Goal: Communication & Community: Answer question/provide support

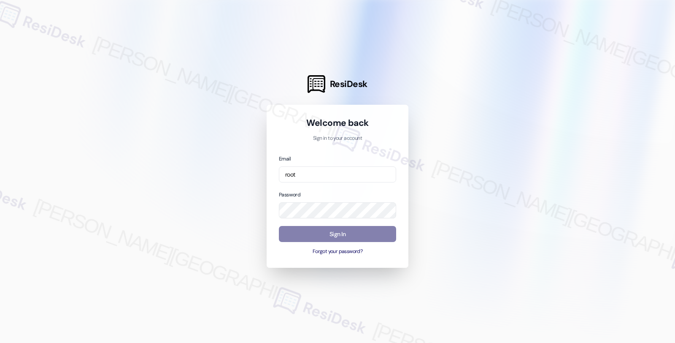
type input "root"
click at [334, 176] on input "root" at bounding box center [337, 174] width 117 height 16
click at [354, 176] on input "email" at bounding box center [337, 174] width 117 height 16
click at [322, 172] on input "root" at bounding box center [337, 174] width 117 height 16
click at [317, 174] on input "root" at bounding box center [337, 174] width 117 height 16
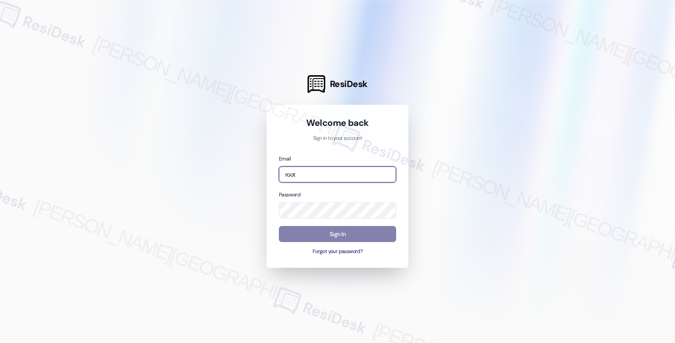
click at [317, 174] on input "root" at bounding box center [337, 174] width 117 height 16
type input "root"
click at [342, 178] on input "root" at bounding box center [337, 174] width 117 height 16
click at [380, 174] on input "root" at bounding box center [337, 174] width 117 height 16
click at [371, 176] on input "email" at bounding box center [337, 174] width 117 height 16
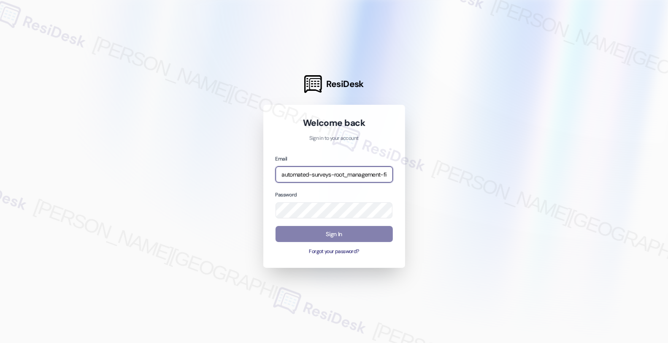
type input "automated-surveys-root_management-fides.[PERSON_NAME]@root_[DOMAIN_NAME]"
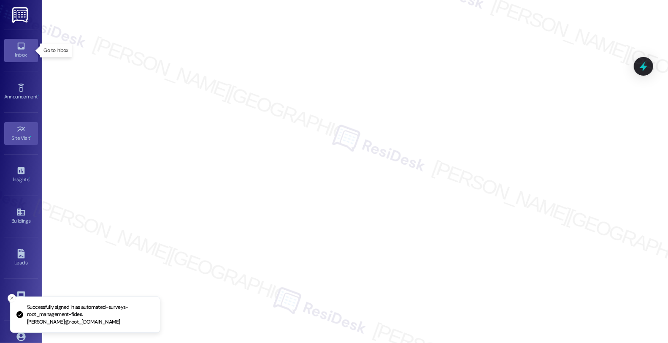
click at [17, 57] on div "Inbox" at bounding box center [21, 55] width 42 height 8
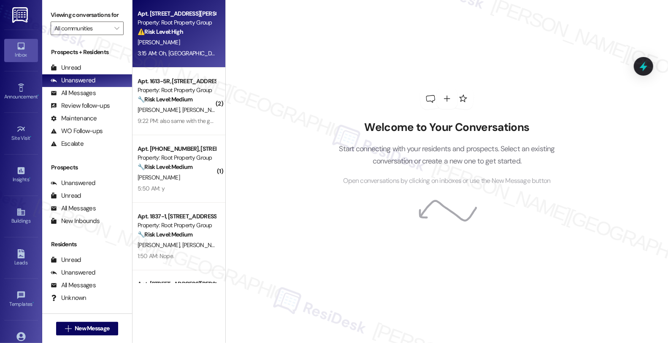
click at [197, 35] on div "⚠️ Risk Level: High The resident is reporting that pest control identified hole…" at bounding box center [177, 31] width 78 height 9
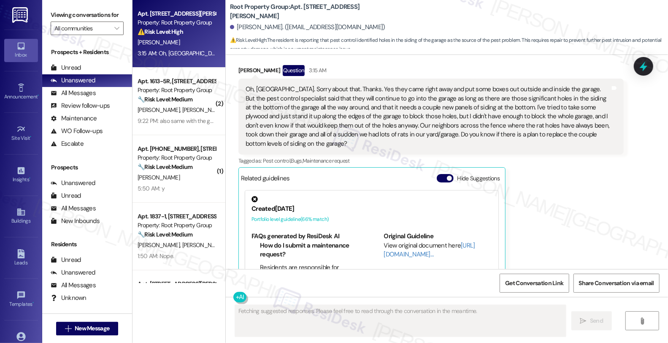
scroll to position [2146, 0]
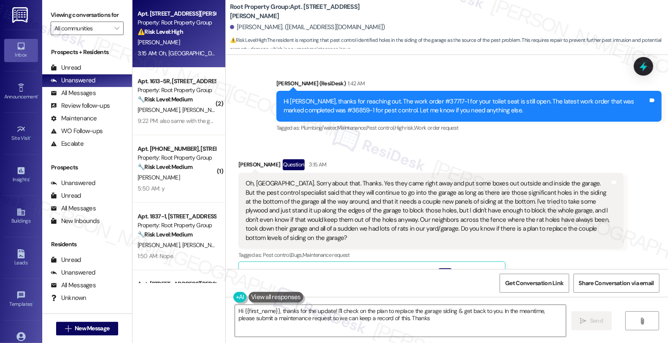
type textarea "Hi {{first_name}}, thanks for the update! I'll check on the plan to replace the…"
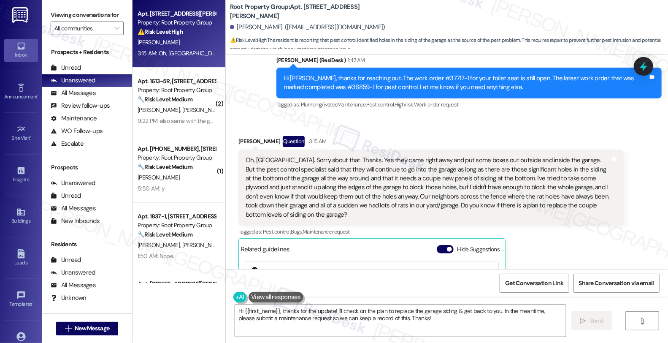
scroll to position [2193, 0]
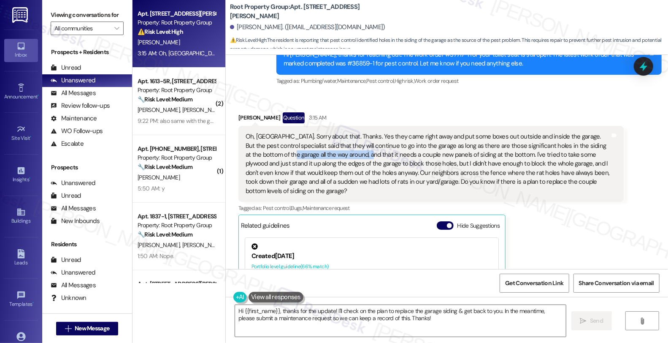
drag, startPoint x: 257, startPoint y: 98, endPoint x: 330, endPoint y: 98, distance: 72.1
click at [330, 132] on div "Oh, OK. Sorry about that. Thanks. Yes they came right away and put some boxes o…" at bounding box center [428, 163] width 365 height 63
drag, startPoint x: 330, startPoint y: 117, endPoint x: 387, endPoint y: 117, distance: 57.4
click at [387, 132] on div "Oh, OK. Sorry about that. Thanks. Yes they came right away and put some boxes o…" at bounding box center [428, 163] width 365 height 63
drag, startPoint x: 332, startPoint y: 127, endPoint x: 484, endPoint y: 128, distance: 151.9
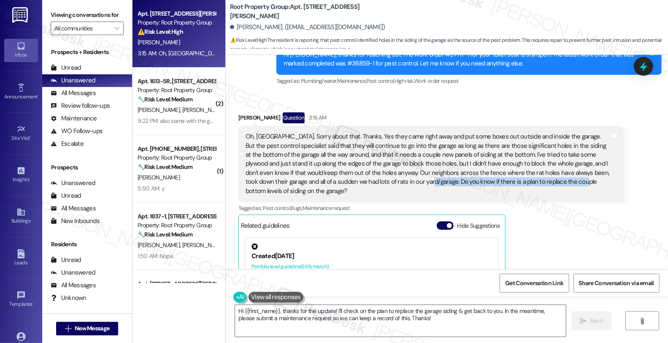
click at [484, 132] on div "Oh, OK. Sorry about that. Thanks. Yes they came right away and put some boxes o…" at bounding box center [428, 163] width 365 height 63
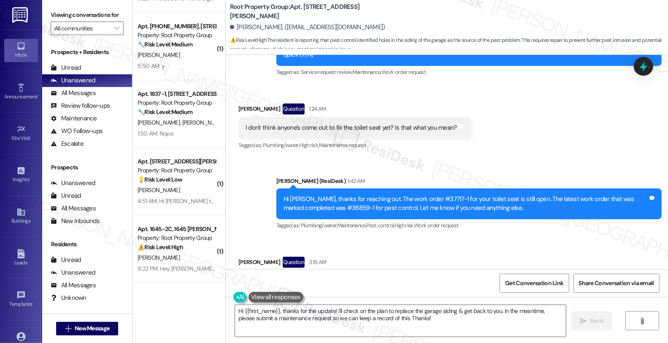
scroll to position [2099, 0]
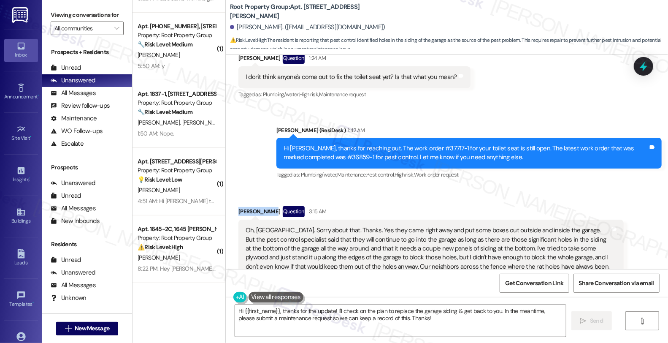
drag, startPoint x: 232, startPoint y: 157, endPoint x: 311, endPoint y: 223, distance: 101.8
click at [262, 206] on div "Jewel Davies Question 3:15 AM" at bounding box center [430, 213] width 385 height 14
copy div "Jewel Davies"
click at [255, 226] on div "Oh, OK. Sorry about that. Thanks. Yes they came right away and put some boxes o…" at bounding box center [428, 257] width 365 height 63
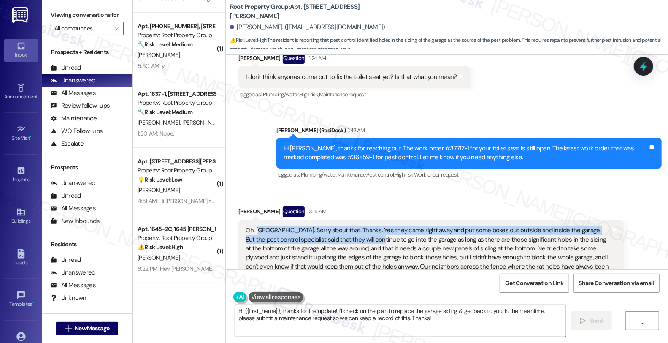
drag, startPoint x: 254, startPoint y: 178, endPoint x: 358, endPoint y: 180, distance: 103.8
click at [358, 226] on div "Oh, OK. Sorry about that. Thanks. Yes they came right away and put some boxes o…" at bounding box center [428, 257] width 365 height 63
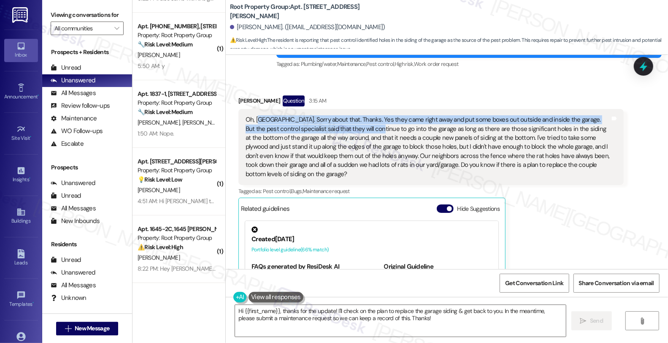
scroll to position [2193, 0]
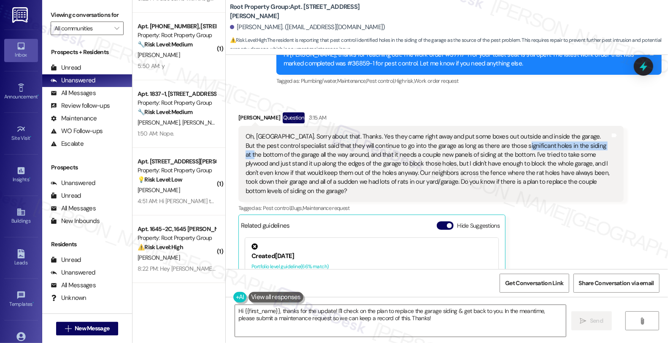
drag, startPoint x: 500, startPoint y: 91, endPoint x: 587, endPoint y: 93, distance: 87.4
click at [587, 132] on div "Oh, OK. Sorry about that. Thanks. Yes they came right away and put some boxes o…" at bounding box center [428, 163] width 365 height 63
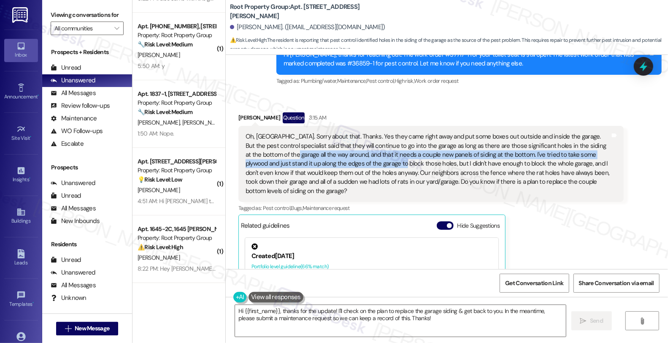
drag, startPoint x: 254, startPoint y: 100, endPoint x: 339, endPoint y: 110, distance: 85.4
click at [339, 132] on div "Oh, OK. Sorry about that. Thanks. Yes they came right away and put some boxes o…" at bounding box center [428, 163] width 365 height 63
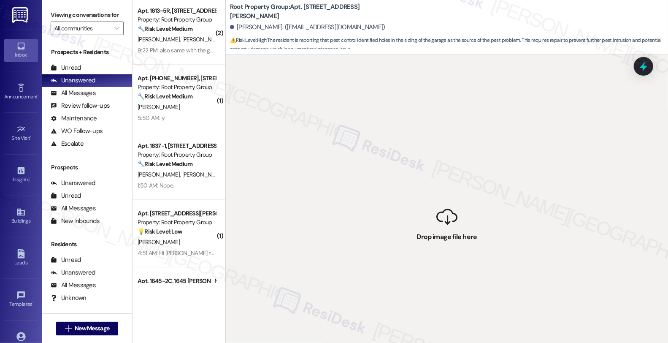
scroll to position [0, 0]
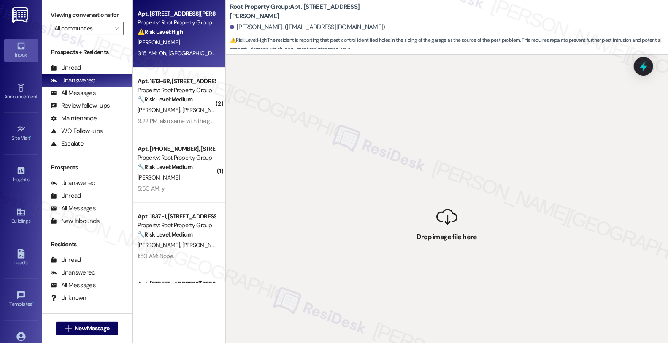
click at [173, 38] on div "[PERSON_NAME]" at bounding box center [177, 42] width 80 height 11
click at [83, 97] on div "All Messages" at bounding box center [73, 93] width 45 height 9
click at [83, 85] on div "Unanswered" at bounding box center [73, 80] width 45 height 9
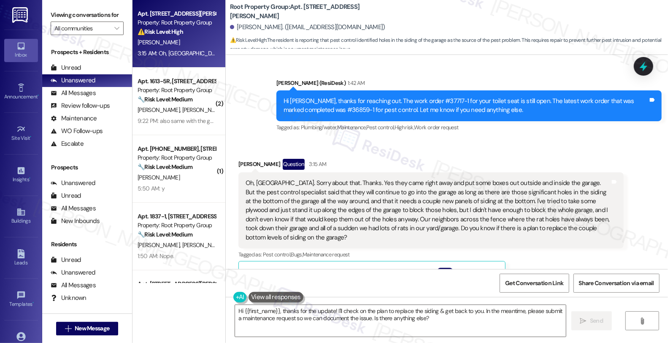
scroll to position [2146, 0]
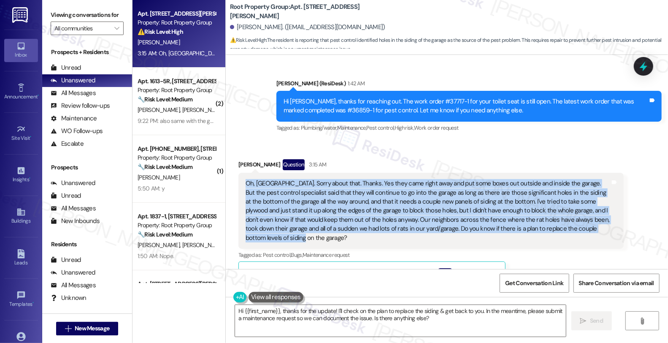
drag, startPoint x: 559, startPoint y: 174, endPoint x: 238, endPoint y: 120, distance: 325.6
click at [238, 173] on div "Oh, OK. Sorry about that. Thanks. Yes they came right away and put some boxes o…" at bounding box center [430, 211] width 385 height 76
copy div "Oh, OK. Sorry about that. Thanks. Yes they came right away and put some boxes o…"
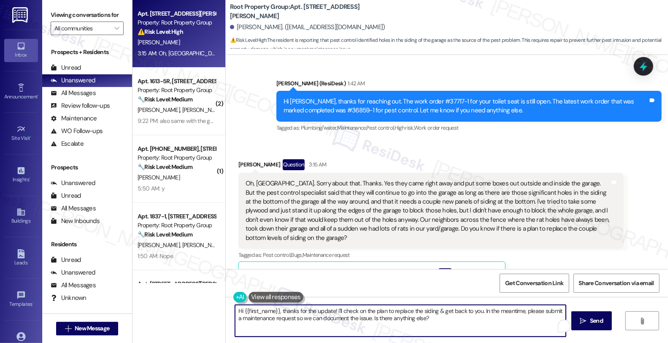
drag, startPoint x: 332, startPoint y: 311, endPoint x: 430, endPoint y: 323, distance: 99.1
click at [430, 323] on textarea "Hi {{first_name}}, thanks for the update! I'll check on the plan to replace the…" at bounding box center [400, 321] width 331 height 32
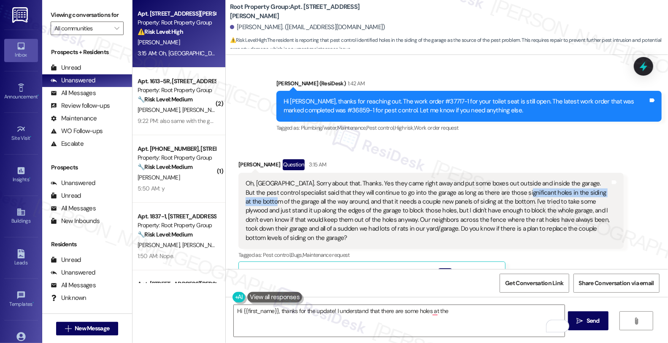
drag, startPoint x: 502, startPoint y: 138, endPoint x: 612, endPoint y: 138, distance: 109.7
click at [610, 179] on div "Oh, OK. Sorry about that. Thanks. Yes they came right away and put some boxes o…" at bounding box center [428, 210] width 365 height 63
copy div "in the siding at the bottom of the garage"
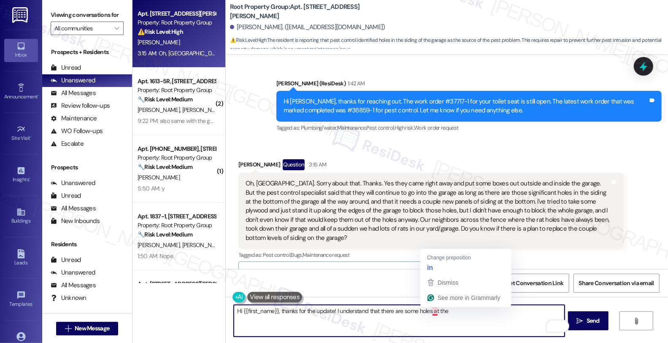
click at [446, 310] on textarea "Hi {{first_name}}, thanks for the update! I understand that there are some hole…" at bounding box center [399, 321] width 331 height 32
drag, startPoint x: 425, startPoint y: 311, endPoint x: 502, endPoint y: 311, distance: 77.2
click at [502, 311] on textarea "Hi {{first_name}}, thanks for the update! I understand that there are some hole…" at bounding box center [399, 321] width 331 height 32
paste textarea "in the siding at the bottom of the garage"
click at [425, 311] on textarea "Hi {{first_name}}, thanks for the update! I understand that there are some hole…" at bounding box center [399, 321] width 331 height 32
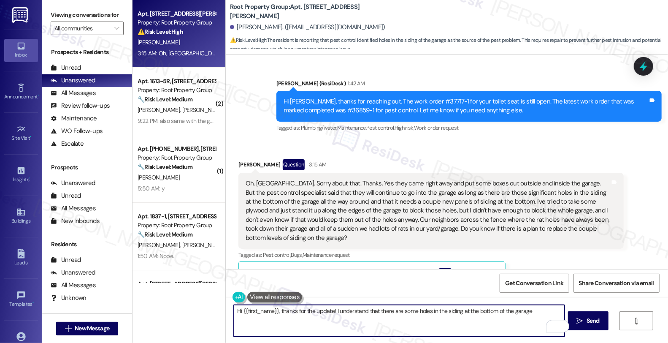
click at [535, 309] on textarea "Hi {{first_name}}, thanks for the update! I understand that there are some hole…" at bounding box center [399, 321] width 331 height 32
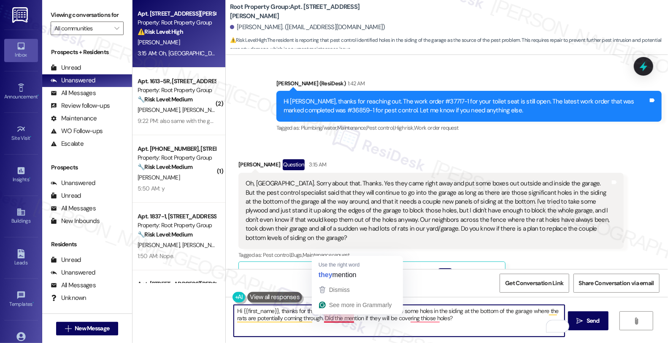
click at [327, 317] on textarea "Hi {{first_name}}, thanks for the update! I understand that there are some hole…" at bounding box center [399, 321] width 331 height 32
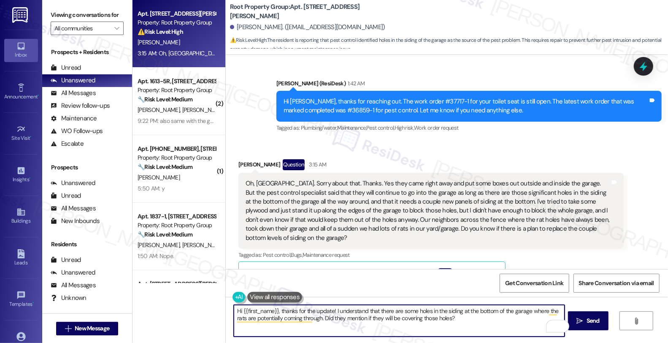
click at [461, 321] on textarea "Hi {{first_name}}, thanks for the update! I understand that there are some hole…" at bounding box center [399, 321] width 331 height 32
click at [469, 317] on textarea "Hi {{first_name}}, thanks for the update! I understand that there are some hole…" at bounding box center [399, 321] width 331 height 32
click at [529, 318] on textarea "Hi {{first_name}}, thanks for the update! I understand that there are some hole…" at bounding box center [399, 321] width 331 height 32
click at [539, 317] on textarea "Hi {{first_name}}, thanks for the update! I understand that there are some hole…" at bounding box center [399, 321] width 331 height 32
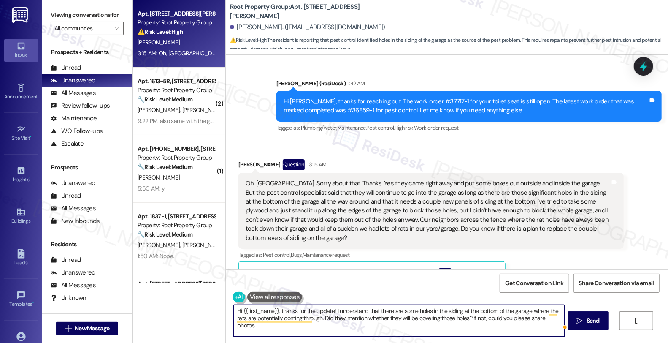
click at [539, 317] on textarea "Hi {{first_name}}, thanks for the update! I understand that there are some hole…" at bounding box center [399, 321] width 331 height 32
click at [313, 330] on textarea "Hi {{first_name}}, thanks for the update! I understand that there are some hole…" at bounding box center [399, 321] width 331 height 32
click at [373, 328] on textarea "Hi {{first_name}}, thanks for the update! I understand that there are some hole…" at bounding box center [399, 321] width 331 height 32
type textarea "Hi {{first_name}}, thanks for the update! I understand that there are some hole…"
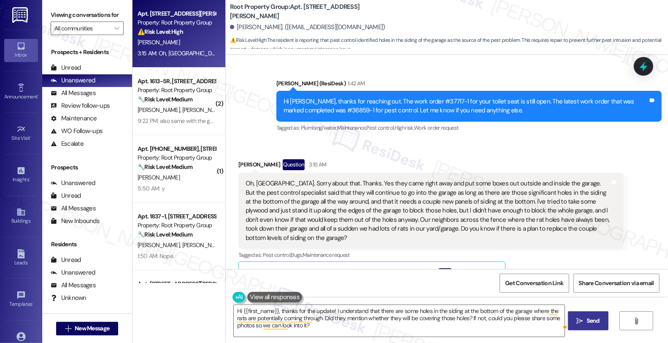
click at [583, 318] on icon "" at bounding box center [580, 320] width 6 height 7
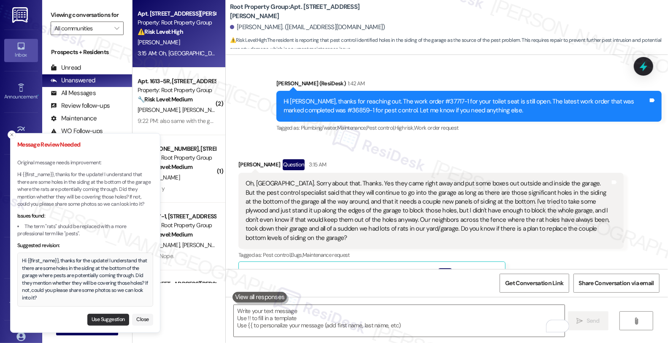
click at [105, 321] on button "Use Suggestion" at bounding box center [108, 319] width 42 height 12
type textarea "Hi {{first_name}}, thanks for the update! I understand that there are some hole…"
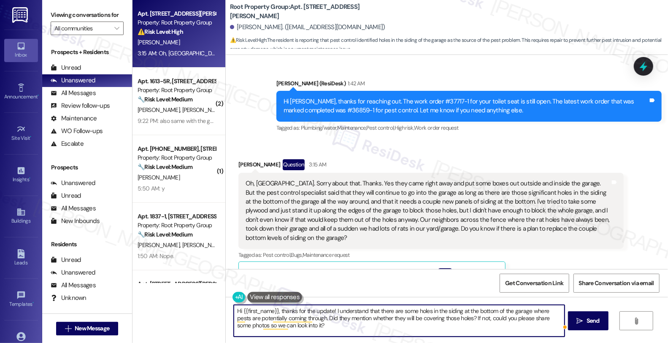
click at [343, 325] on textarea "Hi {{first_name}}, thanks for the update! I understand that there are some hole…" at bounding box center [399, 321] width 331 height 32
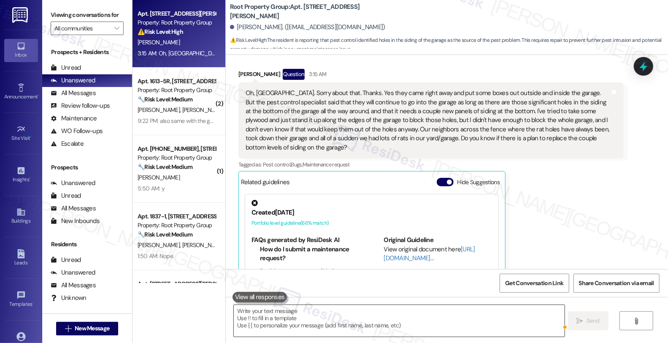
scroll to position [2240, 0]
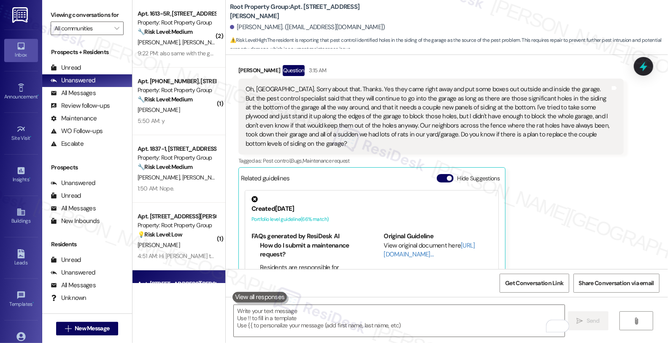
click at [603, 145] on div "Jewel Davies Question 3:15 AM Oh, OK. Sorry about that. Thanks. Yes they came r…" at bounding box center [430, 195] width 385 height 261
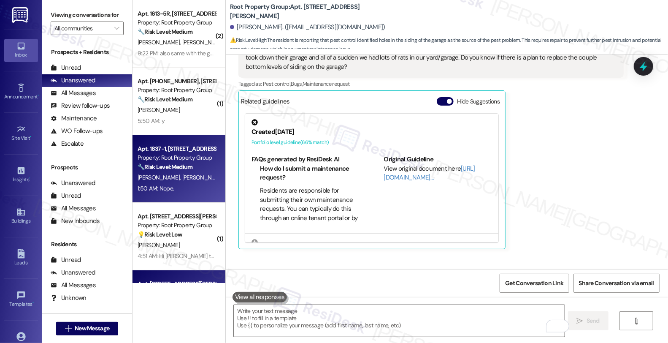
scroll to position [0, 0]
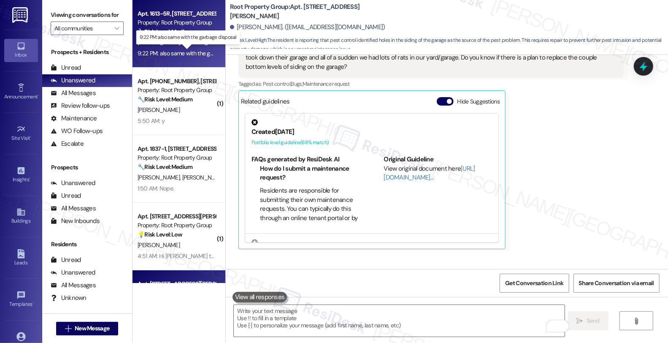
click at [193, 52] on div "9:22 PM: also same with the garbage disposal 9:22 PM: also same with the garbag…" at bounding box center [194, 53] width 112 height 8
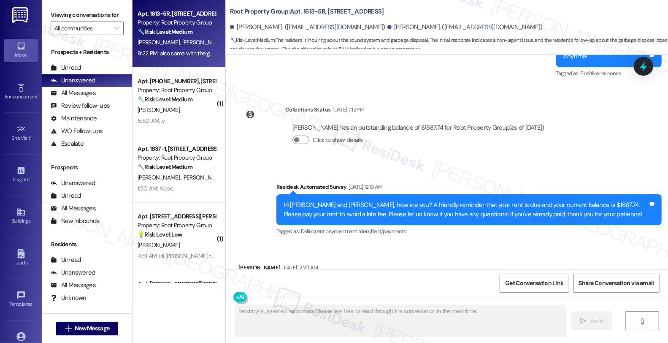
scroll to position [8277, 0]
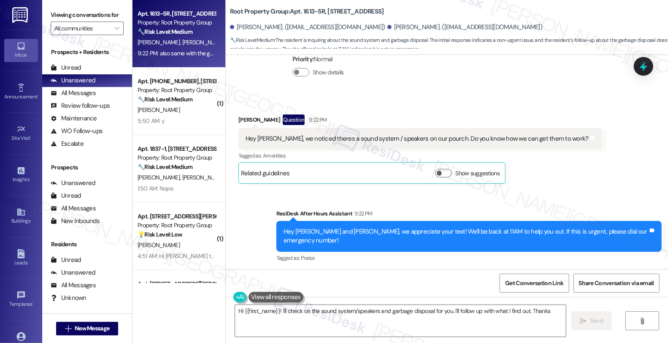
type textarea "Hi {{first_name}}! I'll check on the sound system/speakers and garbage disposal…"
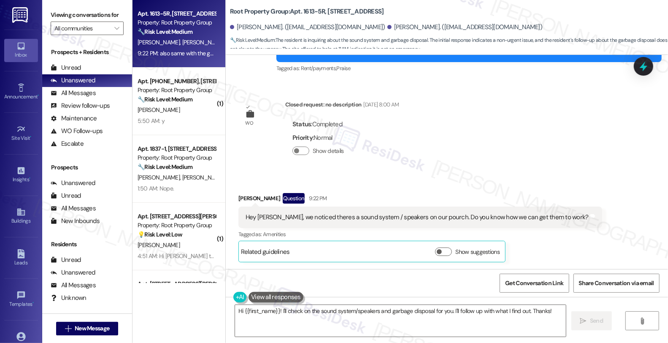
scroll to position [8184, 0]
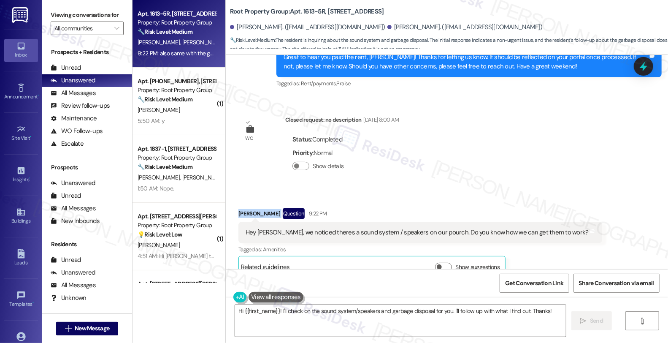
drag, startPoint x: 233, startPoint y: 138, endPoint x: 266, endPoint y: 142, distance: 32.8
click at [266, 208] on div "Jack Parnello Question 9:22 PM" at bounding box center [420, 215] width 364 height 14
copy div "[PERSON_NAME]"
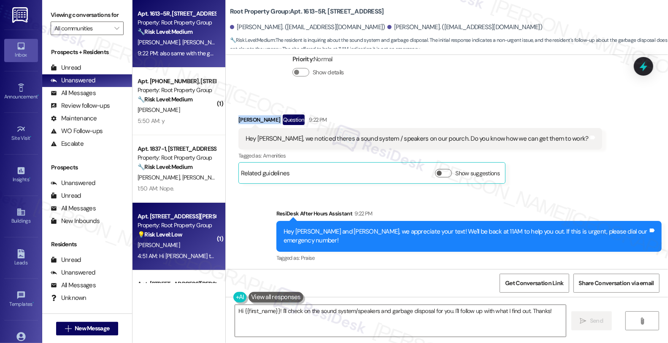
scroll to position [122, 0]
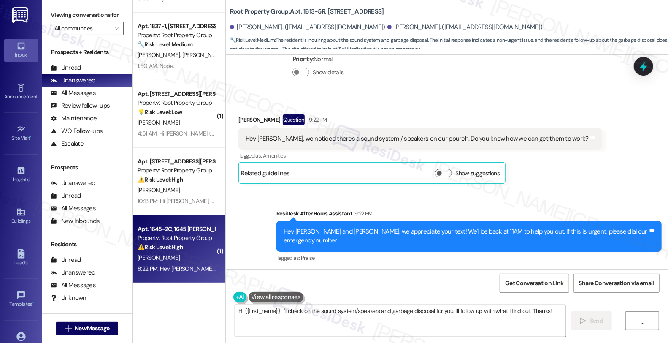
click at [176, 257] on div "[PERSON_NAME]" at bounding box center [177, 257] width 80 height 11
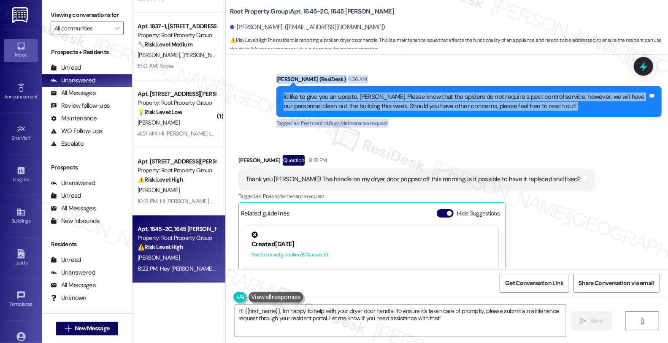
scroll to position [742, 0]
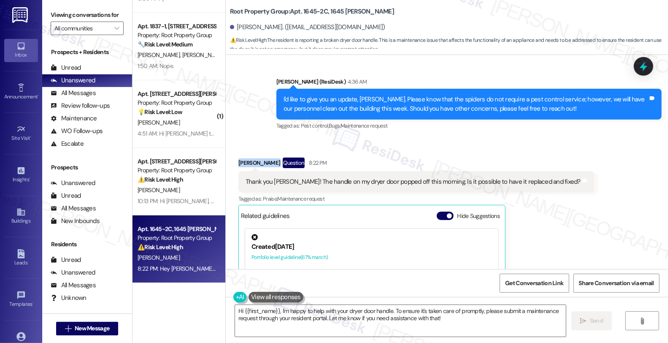
drag, startPoint x: 232, startPoint y: 59, endPoint x: 267, endPoint y: 153, distance: 99.5
click at [267, 153] on div "Received via SMS Grace Morales Question 8:22 PM Thank you Sarah! The handle on …" at bounding box center [416, 260] width 368 height 219
copy div "Grace Morales"
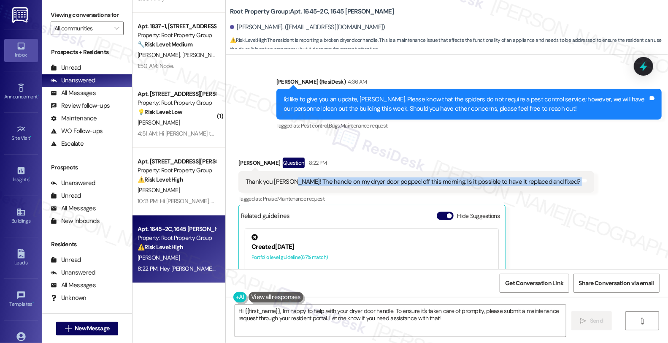
drag, startPoint x: 286, startPoint y: 170, endPoint x: 548, endPoint y: 171, distance: 262.0
click at [548, 171] on div "Thank you Sarah! The handle on my dryer door popped off this morning. Is it pos…" at bounding box center [416, 182] width 356 height 22
copy div "The handle on my dryer door popped off this morning. Is it possible to have it …"
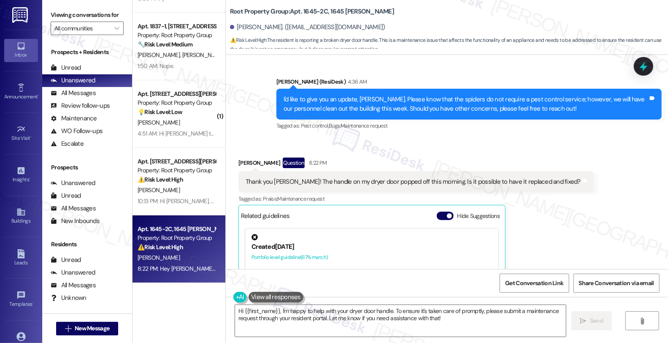
click at [238, 157] on div "Grace Morales Question 8:22 PM" at bounding box center [416, 164] width 356 height 14
copy div "Grace"
click at [235, 310] on textarea "Hi {{first_name}}, I'm happy to help with your dryer door handle. To ensure it'…" at bounding box center [400, 321] width 331 height 32
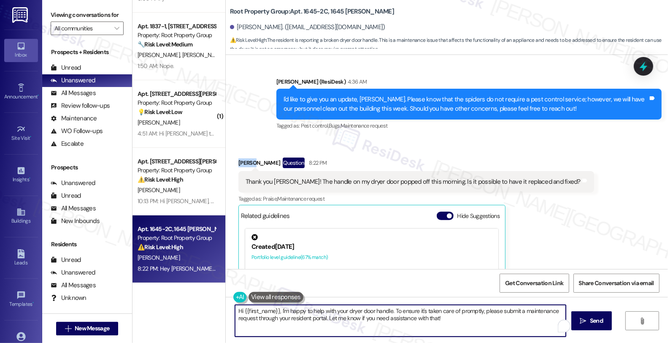
click at [235, 310] on textarea "Hi {{first_name}}, I'm happy to help with your dryer door handle. To ensure it'…" at bounding box center [400, 321] width 331 height 32
click at [307, 310] on textarea "Good morning, {{first_name}}, I'm happy to help with your dryer door handle. To…" at bounding box center [399, 321] width 331 height 32
click at [316, 311] on textarea "Good morning, {{first_name}}, I'm happy to help with your dryer door handle. To…" at bounding box center [399, 321] width 331 height 32
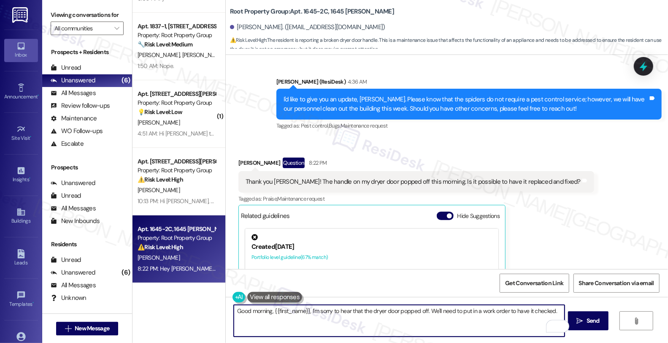
click at [558, 306] on textarea "Good morning, {{first_name}}, I'm sorry to hear that the dryer door popped off.…" at bounding box center [399, 321] width 331 height 32
paste textarea "Is the dryer still operating normally aside from the handle being off (i.e., it…"
click at [553, 309] on textarea "Good morning, {{first_name}}, I'm sorry to hear that the dryer door popped off.…" at bounding box center [399, 321] width 331 height 32
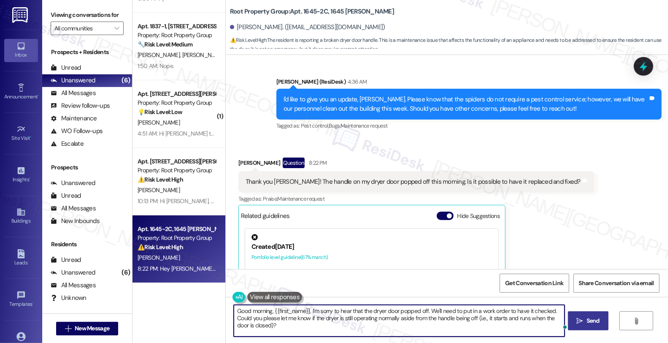
type textarea "Good morning, {{first_name}}, I'm sorry to hear that the dryer door popped off.…"
click at [591, 322] on span "Send" at bounding box center [592, 320] width 13 height 9
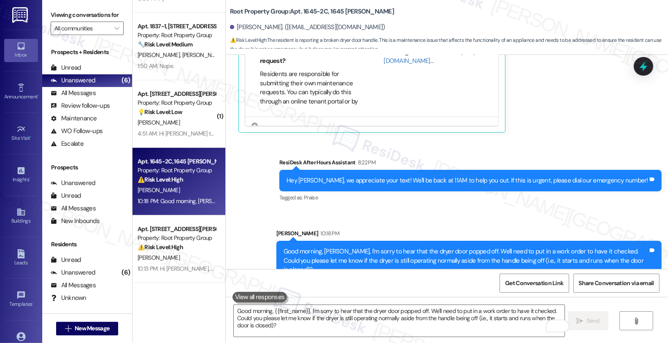
scroll to position [0, 0]
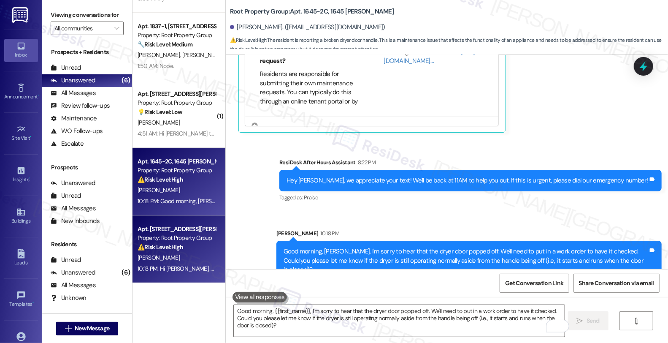
click at [191, 237] on div "Property: Root Property Group" at bounding box center [177, 237] width 78 height 9
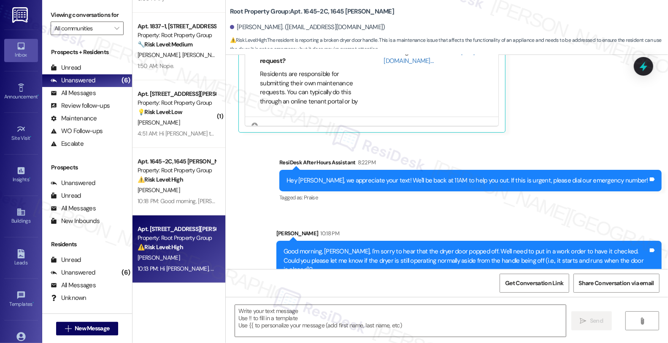
type textarea "Fetching suggested responses. Please feel free to read through the conversation…"
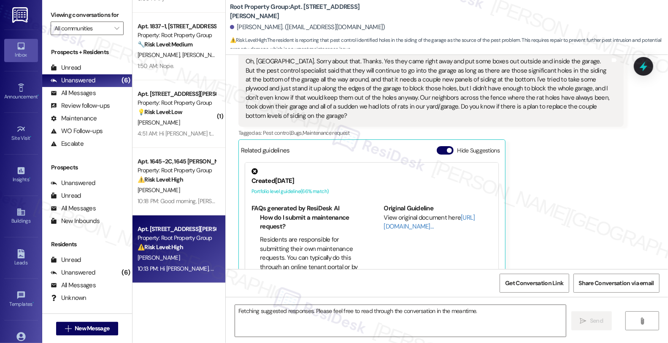
scroll to position [2240, 0]
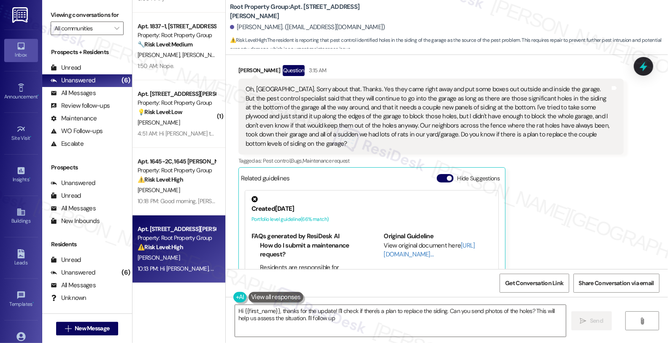
type textarea "Hi {{first_name}}, thanks for the update! I'll check if there's a plan to repla…"
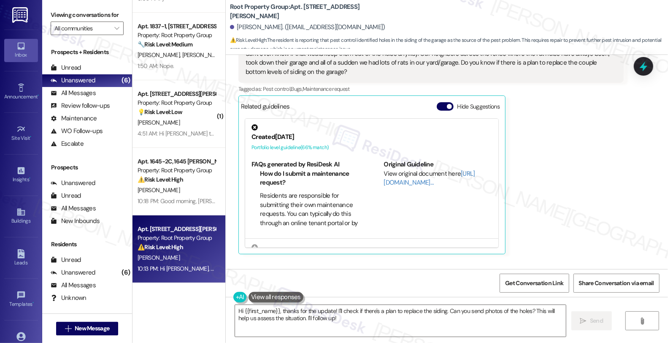
scroll to position [2330, 0]
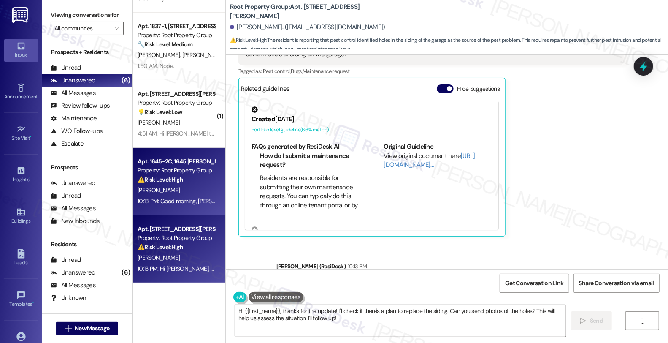
click at [193, 179] on div "⚠️ Risk Level: High The resident is reporting a broken dryer door handle. This …" at bounding box center [177, 179] width 78 height 9
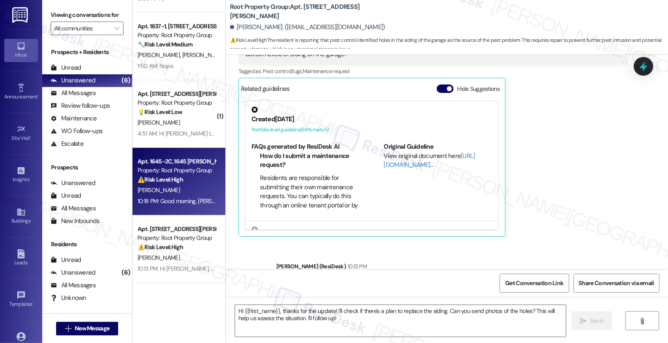
type textarea "Fetching suggested responses. Please feel free to read through the conversation…"
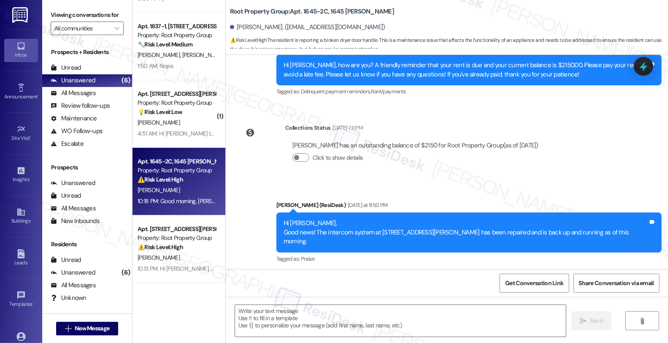
type textarea "Fetching suggested responses. Please feel free to read through the conversation…"
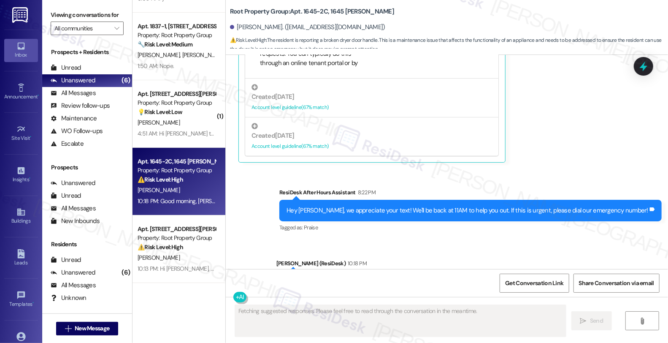
scroll to position [985, 0]
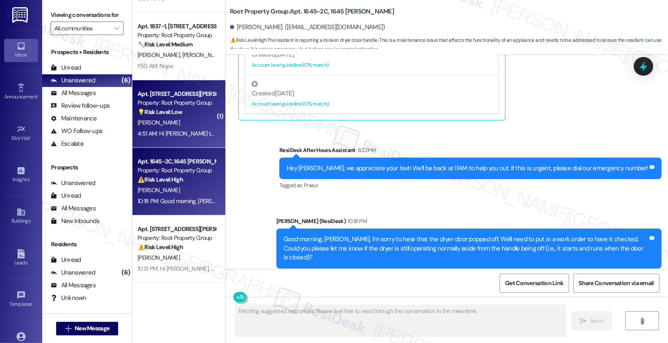
click at [193, 127] on div "[PERSON_NAME]" at bounding box center [177, 122] width 80 height 11
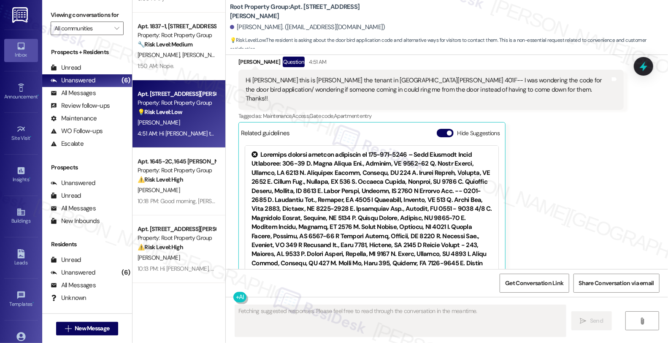
scroll to position [803, 0]
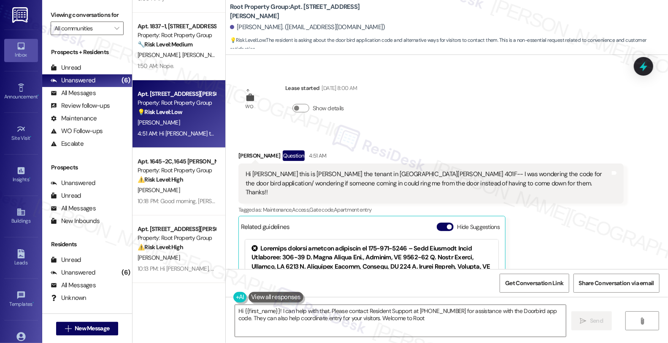
type textarea "Hi {{first_name}}! I can help with that. Please contact Resident Support at [PH…"
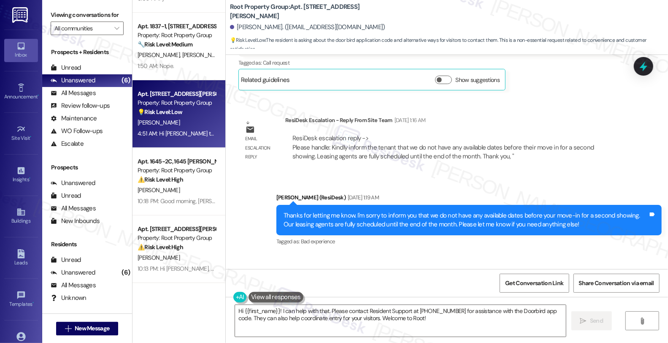
scroll to position [240, 0]
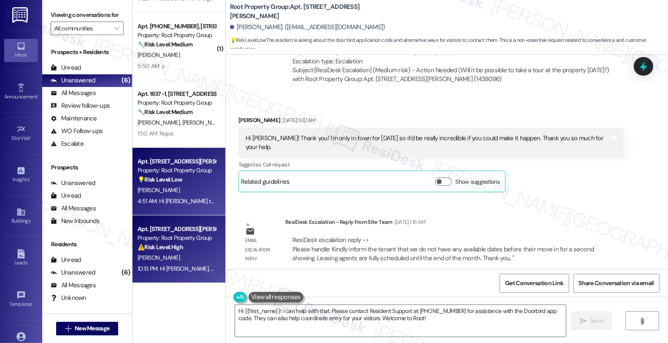
click at [186, 238] on div "Property: Root Property Group" at bounding box center [177, 237] width 78 height 9
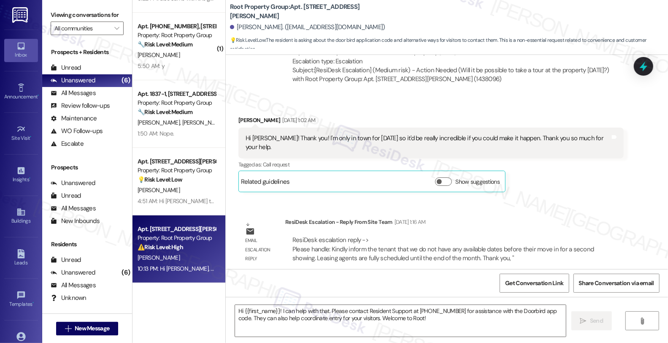
type textarea "Fetching suggested responses. Please feel free to read through the conversation…"
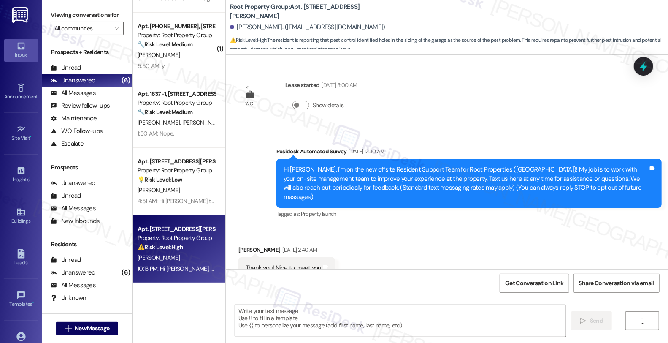
scroll to position [2240, 0]
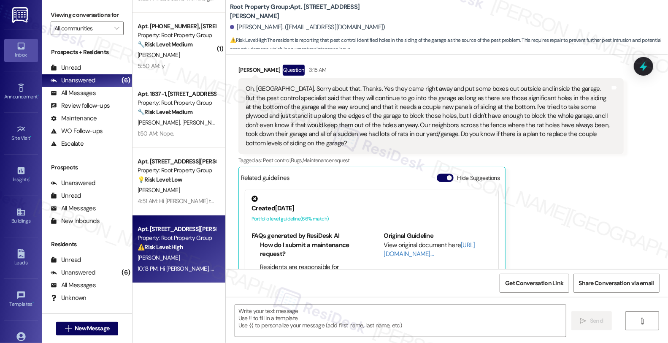
type textarea "Fetching suggested responses. Please feel free to read through the conversation…"
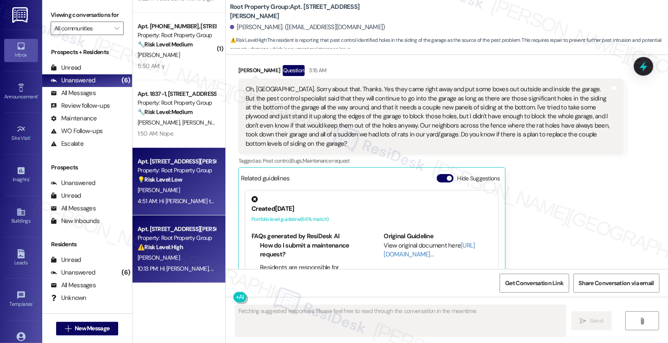
click at [173, 185] on div "[PERSON_NAME]" at bounding box center [177, 190] width 80 height 11
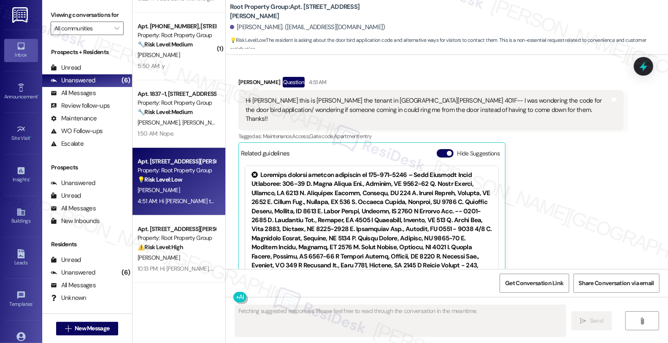
scroll to position [897, 0]
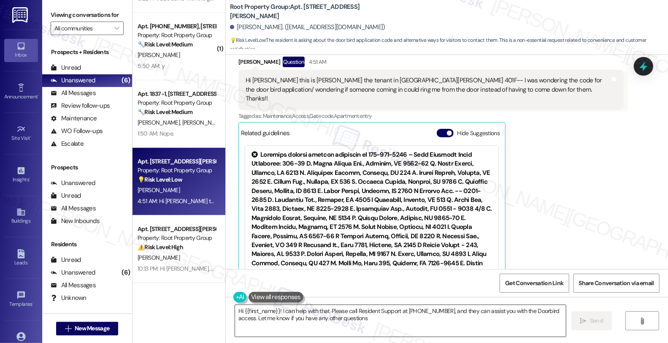
type textarea "Hi {{first_name}}! I can help with that. Please call Resident Support at 773-90…"
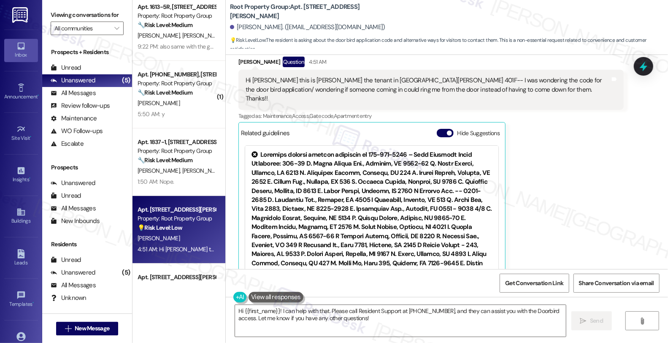
scroll to position [122, 0]
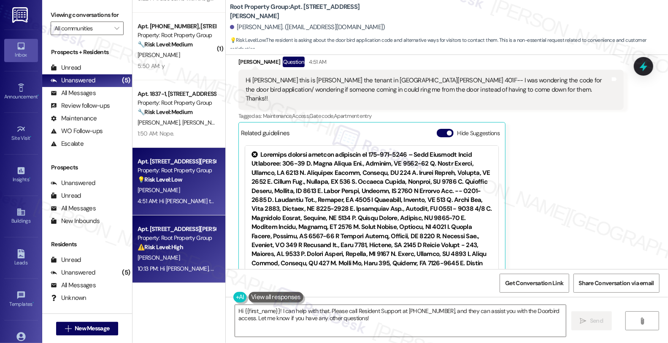
click at [172, 262] on div "[PERSON_NAME]" at bounding box center [177, 257] width 80 height 11
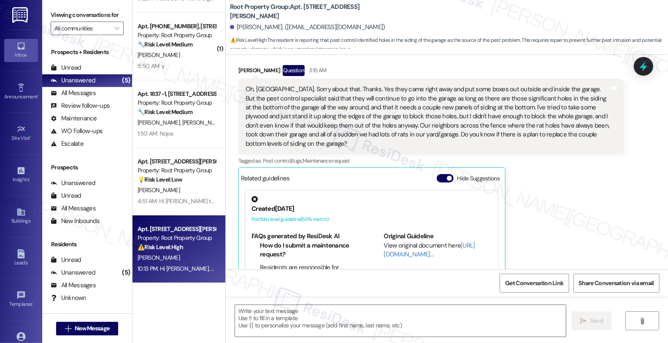
type textarea "Fetching suggested responses. Please feel free to read through the conversation…"
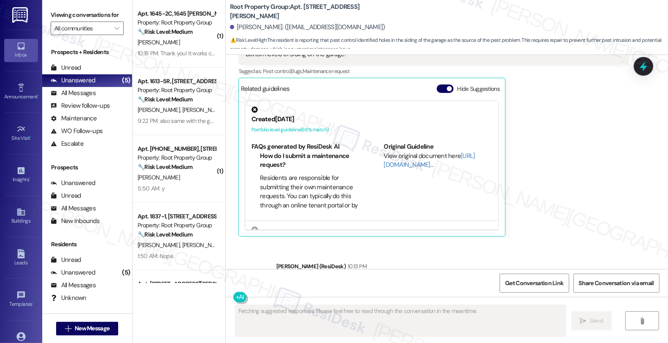
scroll to position [0, 0]
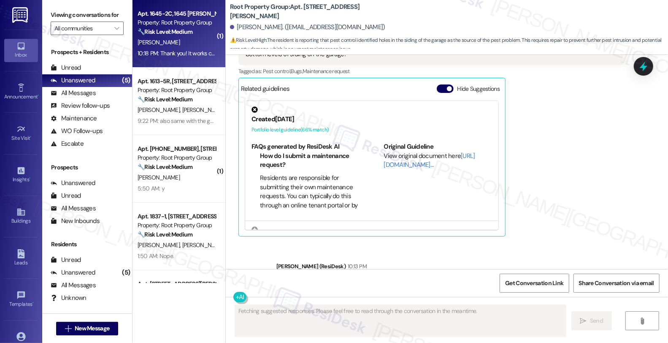
click at [203, 37] on div "[PERSON_NAME]" at bounding box center [177, 42] width 80 height 11
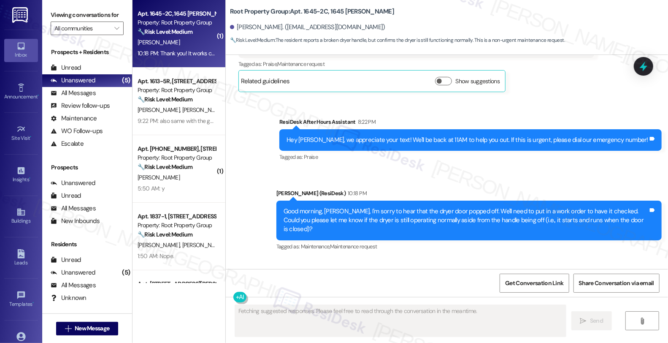
scroll to position [919, 0]
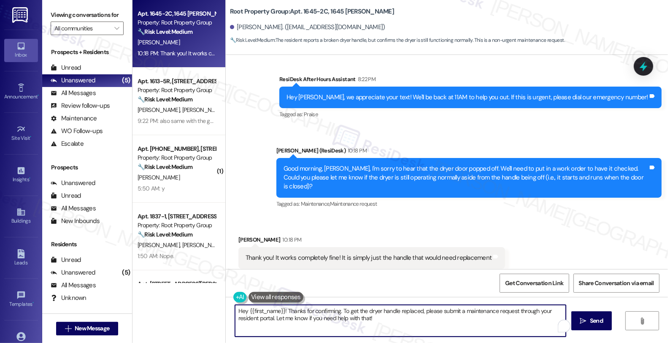
drag, startPoint x: 283, startPoint y: 311, endPoint x: 199, endPoint y: 311, distance: 84.4
click at [199, 311] on div "Apt. 1645-2C, 1645 N. Wells Property: Root Property Group 🔧 Risk Level: Medium …" at bounding box center [399, 171] width 535 height 343
click at [289, 309] on textarea "Thanks for confirming. To get the dryer handle replaced, please submit a mainte…" at bounding box center [399, 321] width 331 height 32
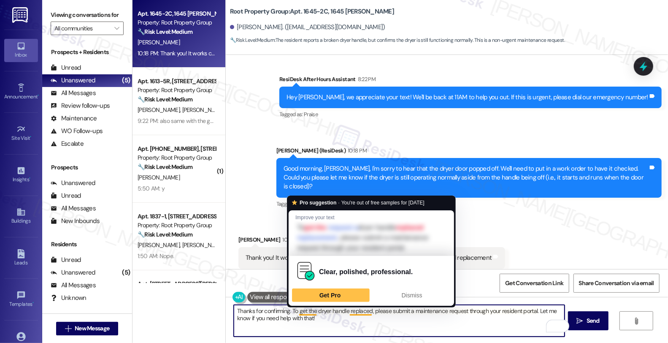
click at [305, 311] on textarea "Thanks for confirming. To get the dryer handle replaced, please submit a mainte…" at bounding box center [399, 321] width 331 height 32
click at [307, 311] on textarea "Thanks for confirming. To get the dryer handle replaced, please submit a mainte…" at bounding box center [399, 321] width 331 height 32
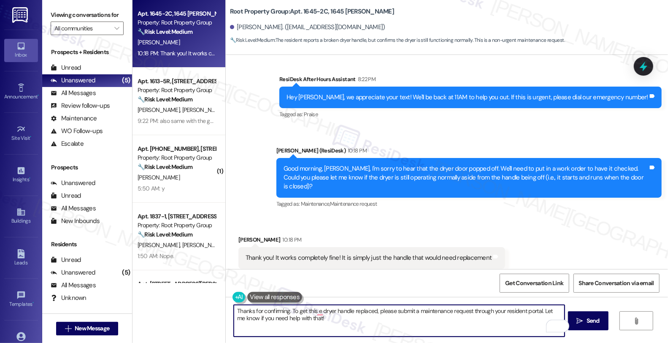
drag, startPoint x: 287, startPoint y: 311, endPoint x: 294, endPoint y: 312, distance: 7.2
click at [294, 312] on textarea "Thanks for confirming. To get this e dryer handle replaced, please submit a mai…" at bounding box center [399, 321] width 331 height 32
click at [326, 319] on textarea "Thanks for confirming. To get this e dryer handle replaced, please submit a mai…" at bounding box center [399, 321] width 331 height 32
paste textarea "AppFolio needs residents to submit work orders directly so maintenance gets not…"
drag, startPoint x: 264, startPoint y: 317, endPoint x: 356, endPoint y: 322, distance: 91.7
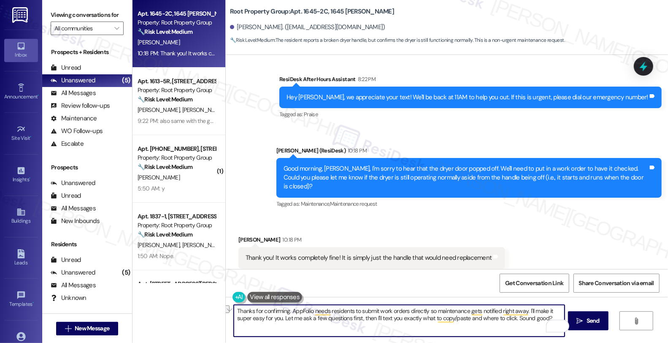
click at [356, 322] on textarea "Thanks for confirming. AppFolio needs residents to submit work orders directly …" at bounding box center [399, 321] width 331 height 32
type textarea "Thanks for confirming. AppFolio needs residents to submit work orders directly …"
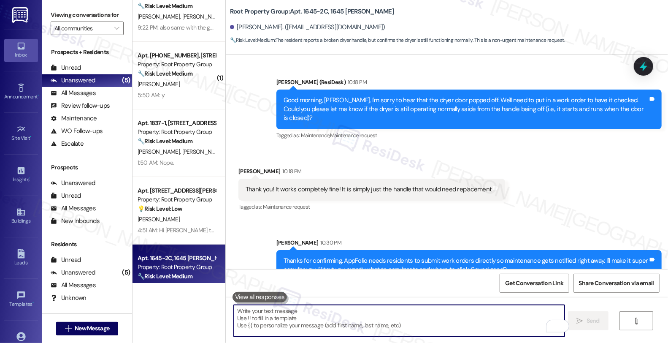
scroll to position [55, 0]
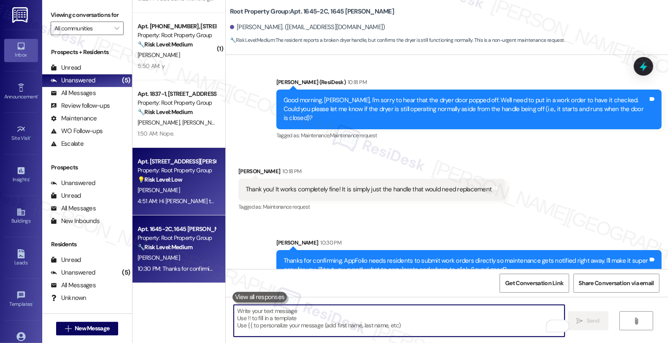
click at [172, 193] on div "[PERSON_NAME]" at bounding box center [177, 190] width 80 height 11
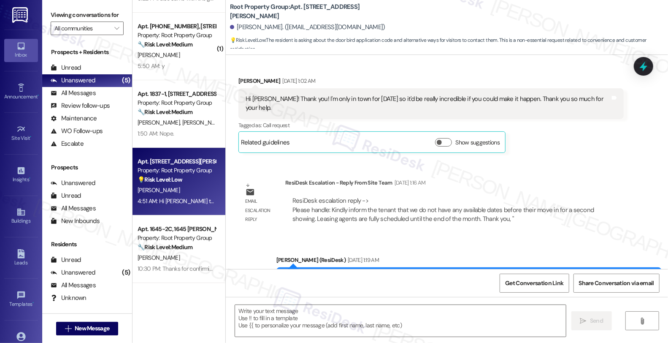
type textarea "Fetching suggested responses. Please feel free to read through the conversation…"
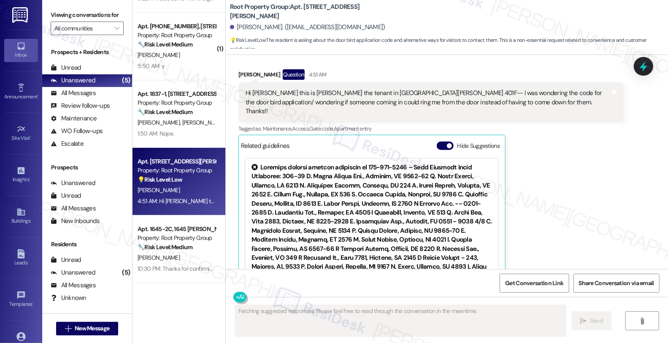
scroll to position [897, 0]
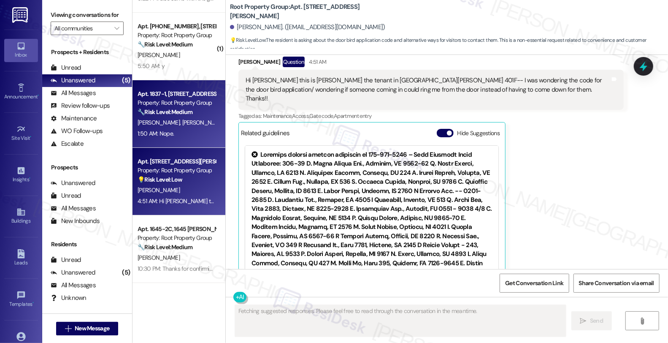
click at [165, 124] on div "N. Bell G. Bell" at bounding box center [177, 122] width 80 height 11
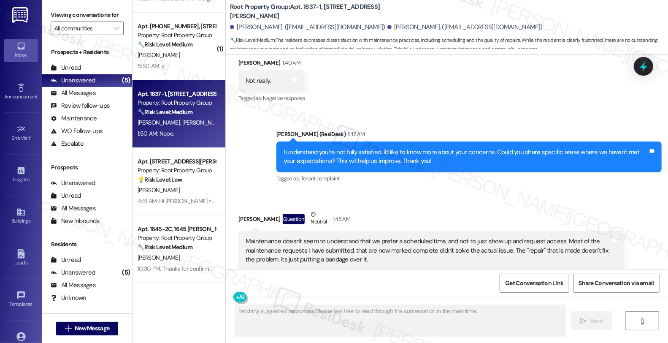
scroll to position [6837, 0]
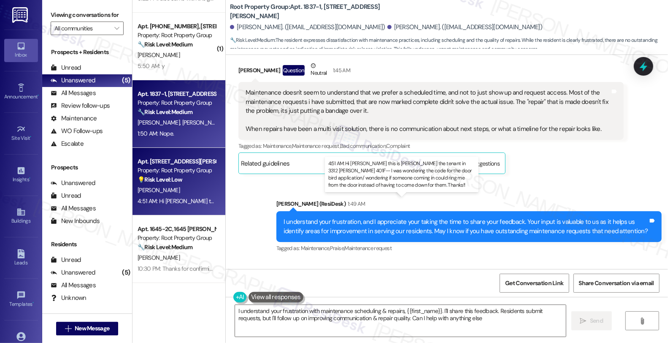
type textarea "I understand your frustration with maintenance scheduling & repairs, {{first_na…"
click at [190, 197] on div "4:51 AM: Hi Sarah this is Kenady the tenant in 3312 Halstead 401F-- I was wonde…" at bounding box center [462, 201] width 648 height 8
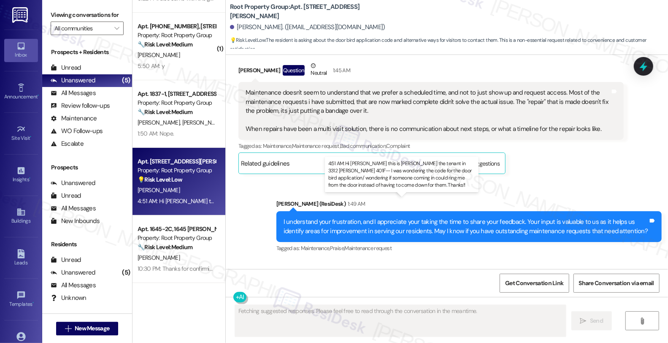
scroll to position [897, 0]
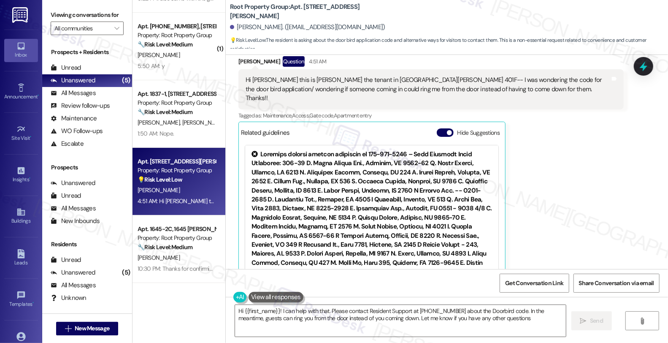
type textarea "Hi {{first_name}}! I can help with that. Please contact Resident Support at 773…"
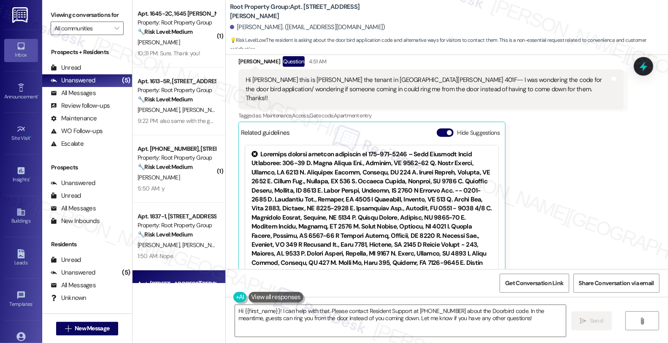
scroll to position [0, 0]
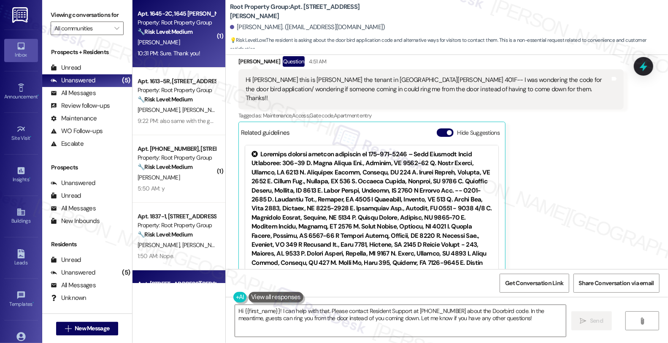
click at [204, 34] on div "🔧 Risk Level: Medium The resident reports a broken dryer handle, but confirms t…" at bounding box center [177, 31] width 78 height 9
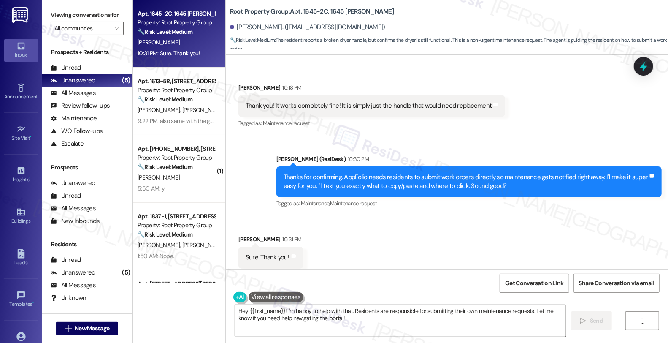
scroll to position [0, 0]
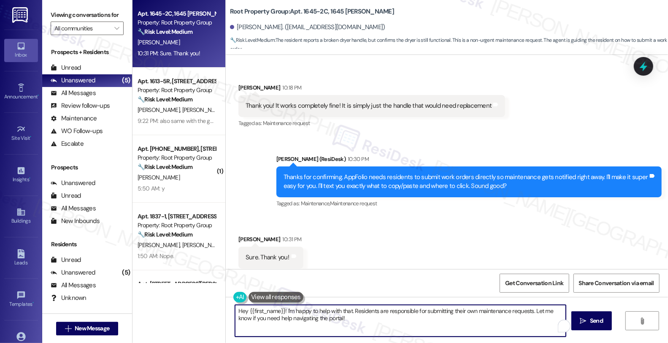
drag, startPoint x: 336, startPoint y: 318, endPoint x: 184, endPoint y: 290, distance: 154.0
click at [184, 290] on div "Apt. 1645-2C, 1645 N. Wells Property: Root Property Group 🔧 Risk Level: Medium …" at bounding box center [399, 171] width 535 height 343
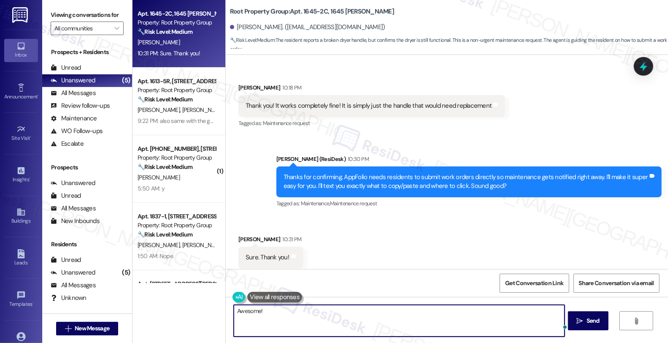
paste textarea "Kindly log in to the AppFolio portal and click on New Service Request. -Kindly …"
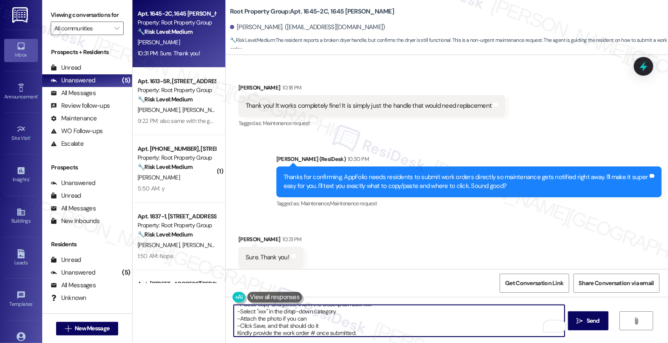
click at [255, 310] on textarea "Awesome! Kindly log in to the AppFolio portal and click on New Service Request.…" at bounding box center [399, 321] width 331 height 32
click at [327, 323] on textarea "Awesome! Kindly log in to the AppFolio portal and click on New Service Request.…" at bounding box center [399, 321] width 331 height 32
click at [440, 308] on textarea "Awesome! Kindly log in to the AppFolio portal and click on New Service Request.…" at bounding box center [399, 321] width 331 height 32
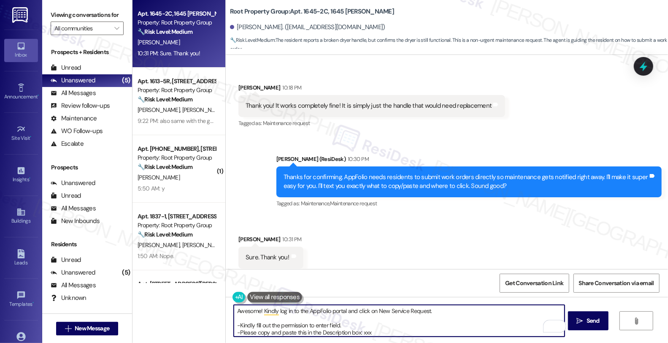
click at [360, 331] on textarea "Awesome! Kindly log in to the AppFolio portal and click on New Service Request.…" at bounding box center [399, 321] width 331 height 32
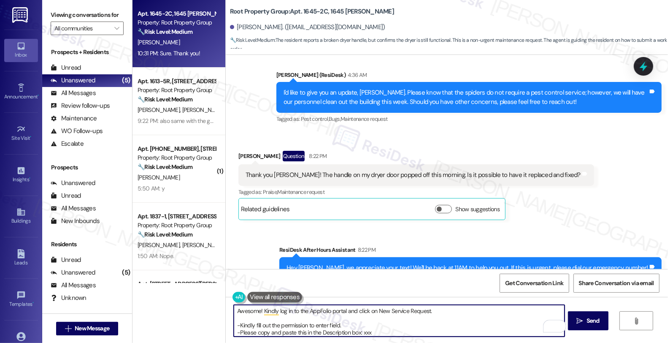
scroll to position [743, 0]
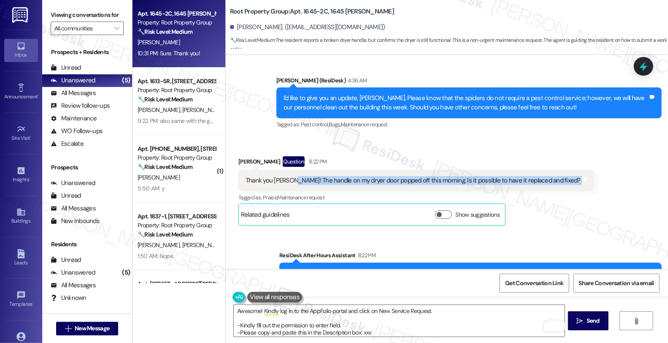
drag, startPoint x: 285, startPoint y: 170, endPoint x: 562, endPoint y: 172, distance: 276.8
click at [562, 172] on div "Received via SMS Grace Morales Question 8:22 PM Thank you Sarah! The handle on …" at bounding box center [447, 184] width 442 height 95
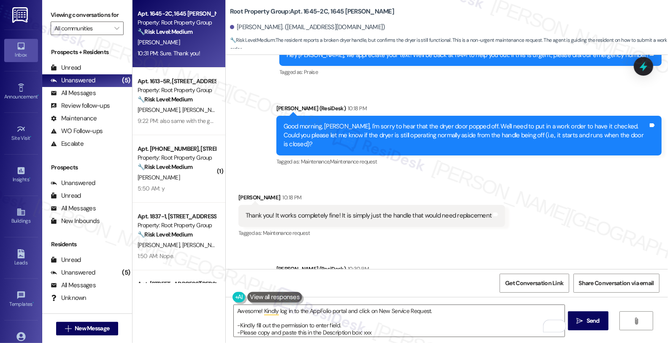
scroll to position [977, 0]
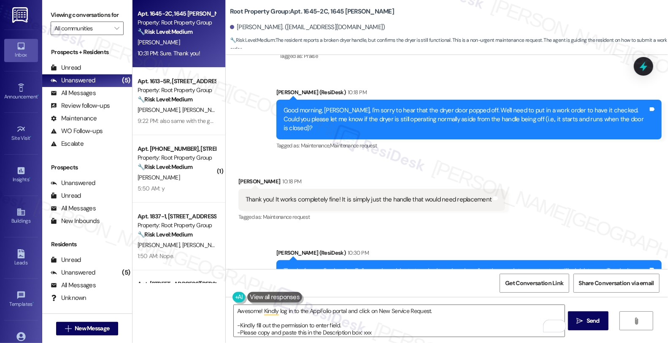
copy div "The handle on my dryer door popped off this morning. Is it possible to have it …"
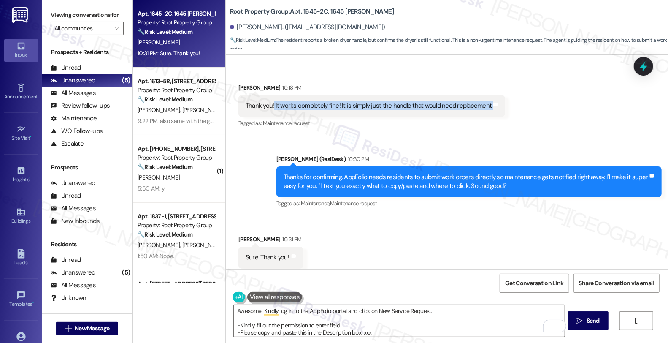
drag, startPoint x: 270, startPoint y: 87, endPoint x: 499, endPoint y: 88, distance: 228.7
click at [499, 88] on div "Received via SMS Grace Morales 10:18 PM Thank you! It works completely fine! It…" at bounding box center [371, 106] width 279 height 59
copy div "It works completely fine! It is simply just the handle that would need replacem…"
click at [359, 331] on textarea "Awesome! Kindly log in to the AppFolio portal and click on New Service Request.…" at bounding box center [399, 321] width 331 height 32
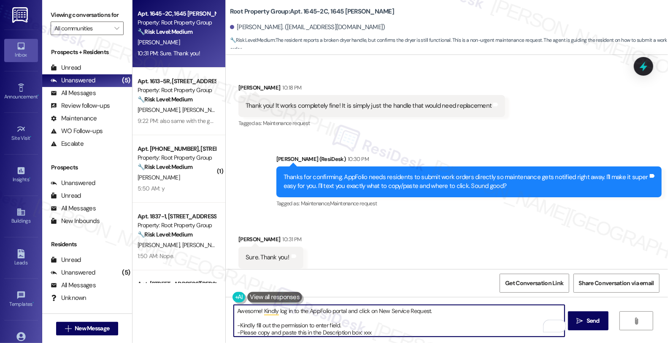
click at [359, 331] on textarea "Awesome! Kindly log in to the AppFolio portal and click on New Service Request.…" at bounding box center [399, 321] width 331 height 32
paste textarea "Dryer door handle detached. Dryer is functioning normally; only the handle need…"
click at [243, 324] on textarea "Awesome! Kindly log in to the AppFolio portal and click on New Service Request.…" at bounding box center [399, 321] width 331 height 32
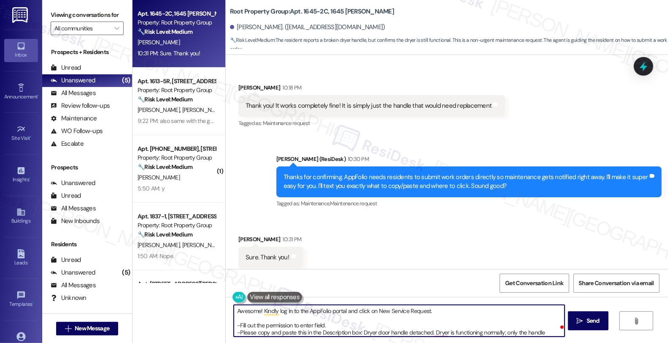
click at [332, 329] on textarea "Awesome! Kindly log in to the AppFolio portal and click on New Service Request.…" at bounding box center [399, 321] width 331 height 32
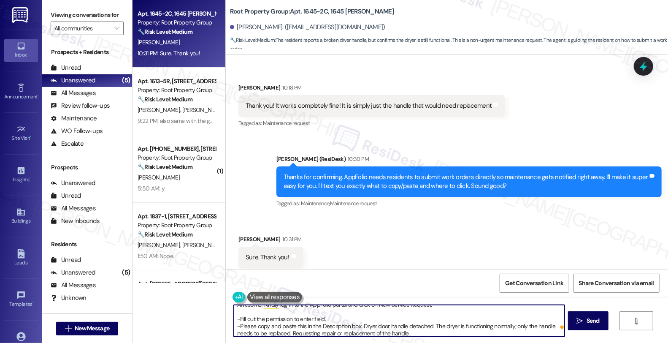
click at [366, 326] on textarea "Awesome! Kindly log in to the AppFolio portal and click on New Service Request.…" at bounding box center [399, 321] width 331 height 32
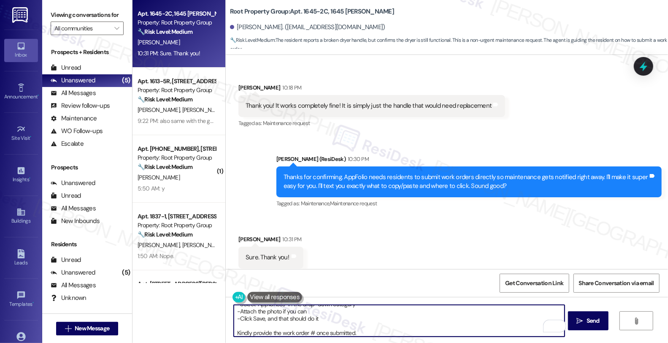
click at [309, 311] on textarea "Awesome! Kindly log in to the AppFolio portal and click on New Service Request.…" at bounding box center [399, 321] width 331 height 32
type textarea "Awesome! Kindly log in to the AppFolio portal and click on New Service Request.…"
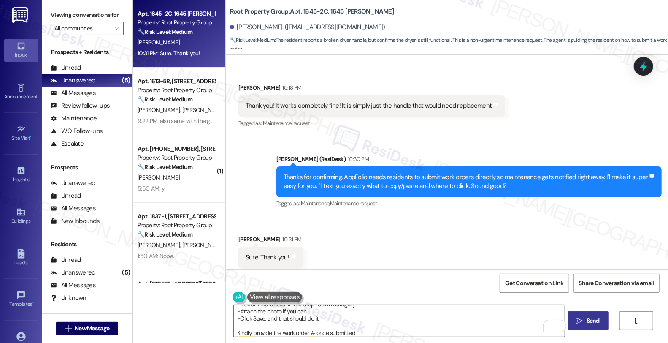
click at [583, 318] on icon "" at bounding box center [580, 320] width 6 height 7
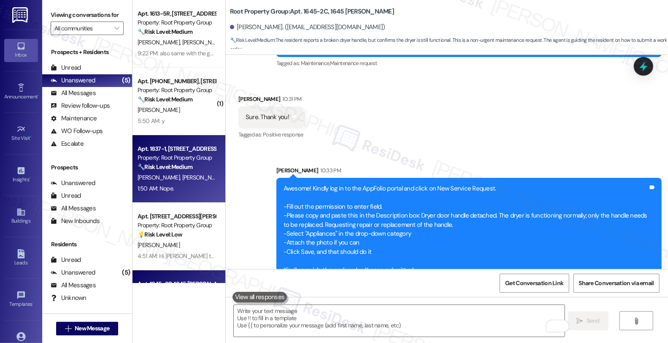
click at [200, 177] on div "N. Bell G. Bell" at bounding box center [177, 177] width 80 height 11
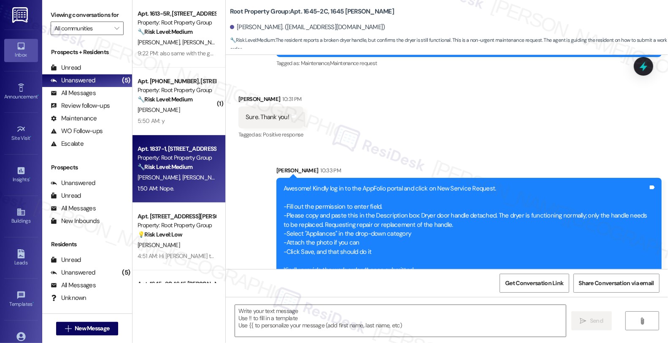
type textarea "Fetching suggested responses. Please feel free to read through the conversation…"
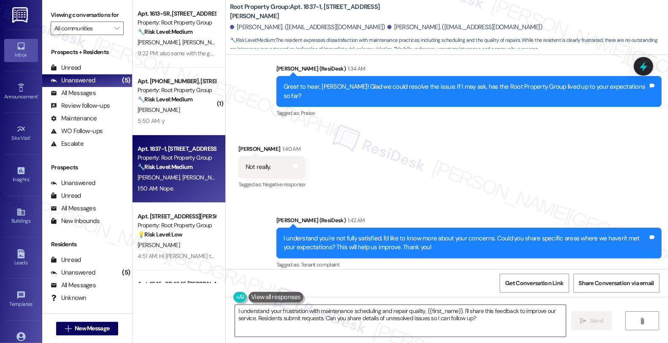
click at [235, 311] on textarea "I understand your frustration with maintenance scheduling and repair quality, {…" at bounding box center [400, 321] width 331 height 32
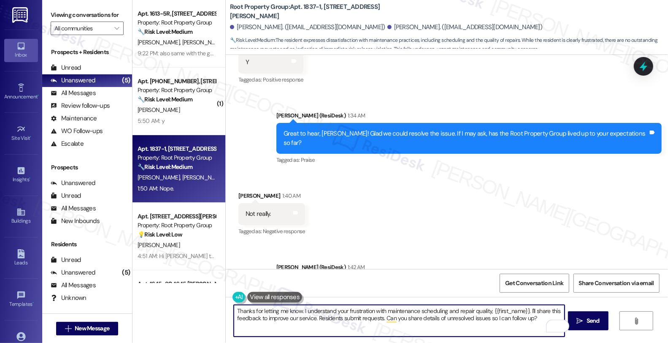
scroll to position [6602, 0]
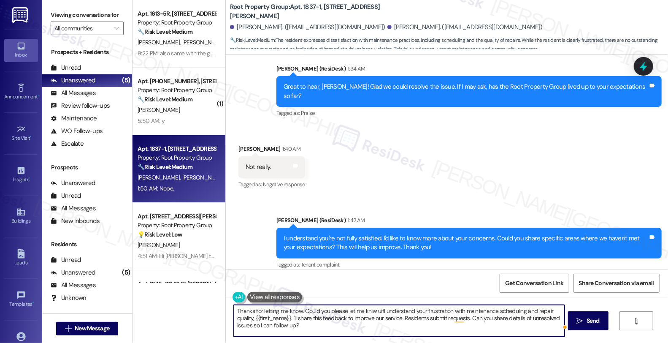
type textarea "Thanks for letting me know. Could you please let me kniw uif I understand your …"
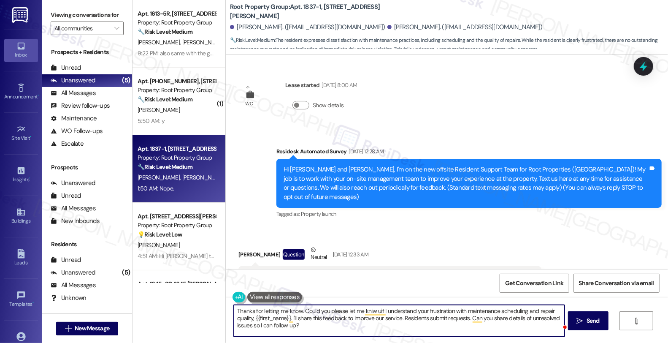
scroll to position [6743, 0]
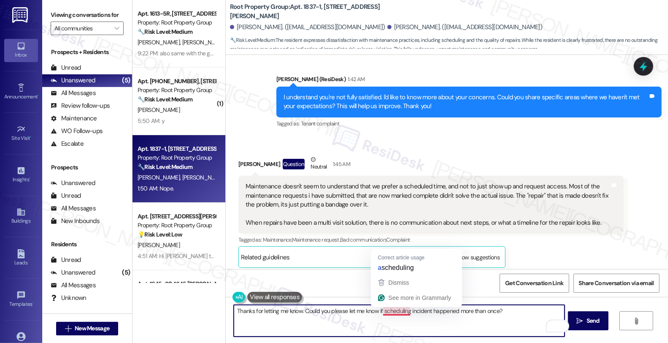
click at [376, 313] on textarea "Thanks for letting me know. Could you please let me know if scheduling incident…" at bounding box center [399, 321] width 331 height 32
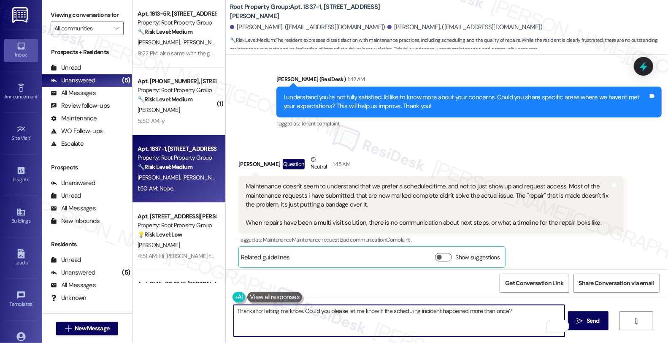
click at [435, 311] on textarea "Thanks for letting me know. Could you please let me know if the scheduling inci…" at bounding box center [399, 321] width 331 height 32
click at [431, 331] on textarea "Thanks for letting me know. Could you please let me know if the scheduling inci…" at bounding box center [399, 321] width 331 height 32
click at [406, 324] on textarea "Thanks for letting me know. Could you please let me know if the scheduling inci…" at bounding box center [399, 321] width 331 height 32
type textarea "Thanks for letting me know. Could you please let me know if the scheduling inci…"
click at [600, 317] on span "Send" at bounding box center [592, 320] width 13 height 9
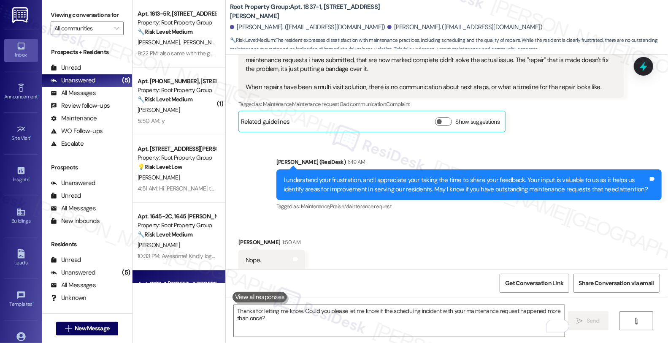
scroll to position [6905, 0]
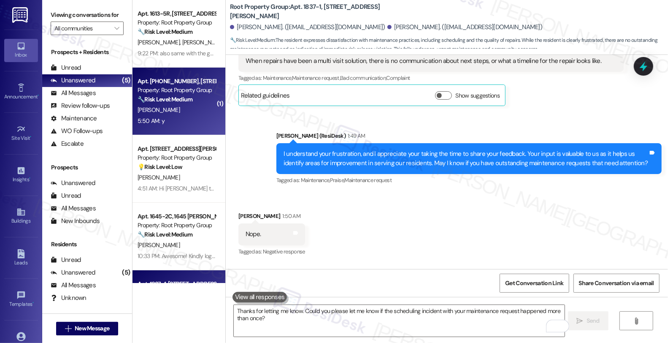
click at [188, 103] on div "🔧 Risk Level: Medium The resident responded 'y' to a follow-up question about a…" at bounding box center [177, 99] width 78 height 9
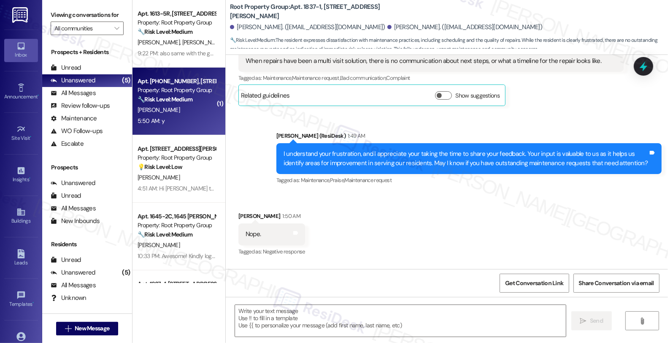
type textarea "Fetching suggested responses. Please feel free to read through the conversation…"
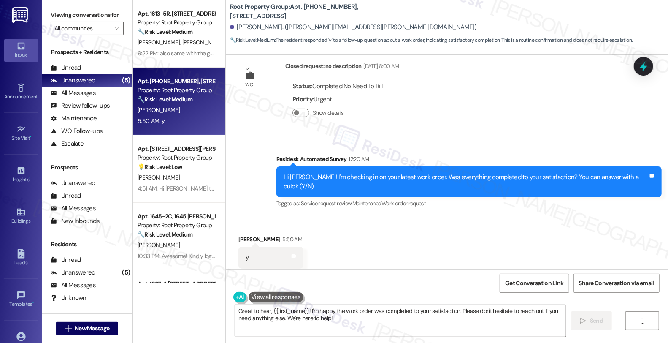
scroll to position [0, 0]
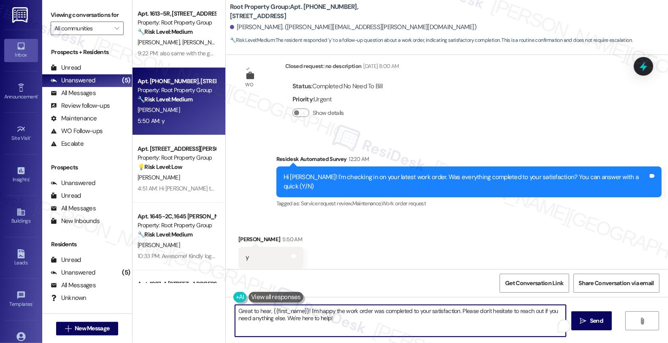
drag, startPoint x: 313, startPoint y: 318, endPoint x: 398, endPoint y: 318, distance: 85.6
click at [398, 318] on textarea "Great to hear, {{first_name}}! I'm happy the work order was completed to your s…" at bounding box center [400, 321] width 331 height 32
type textarea "Great to hear, {{first_name}}! I'm happy the work order was completed to your s…"
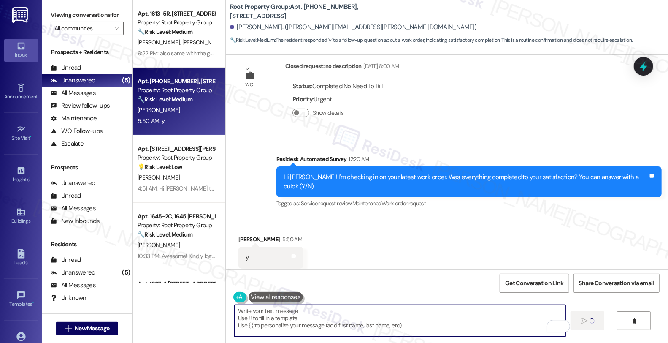
scroll to position [1163, 0]
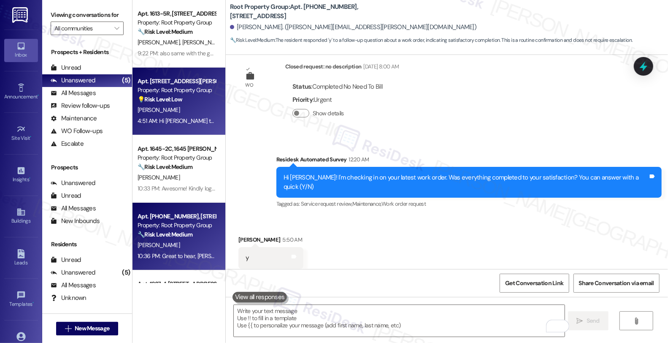
click at [181, 102] on div "💡 Risk Level: Low The resident is asking about the door bird application code a…" at bounding box center [177, 99] width 78 height 9
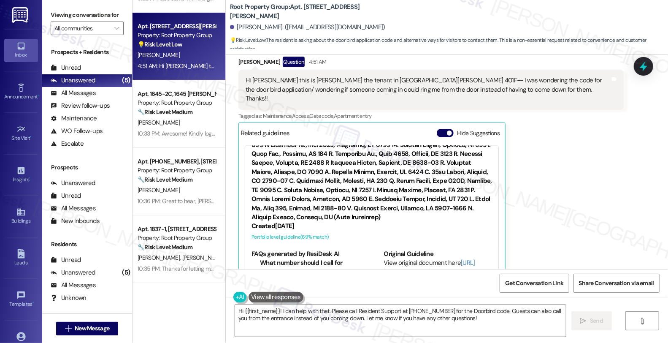
scroll to position [328, 0]
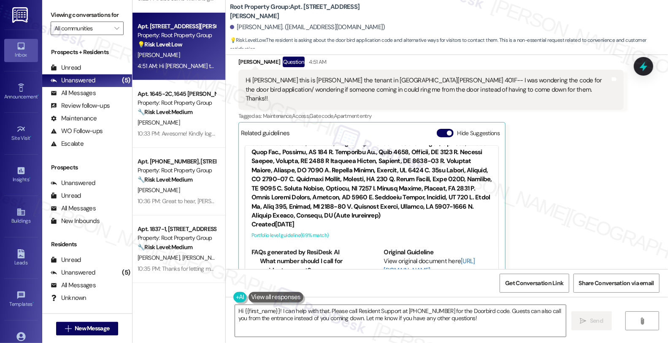
click at [387, 257] on link "[URL][DOMAIN_NAME]…" at bounding box center [429, 265] width 91 height 17
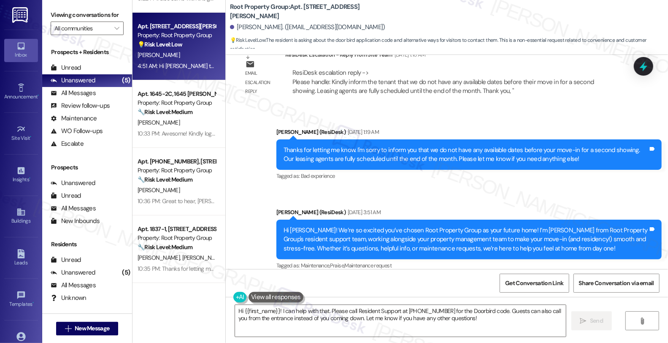
scroll to position [287, 0]
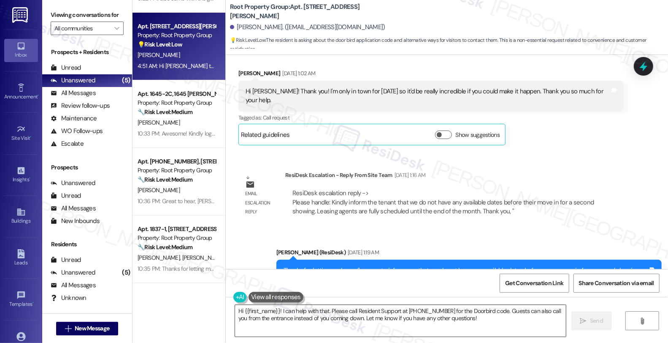
click at [275, 310] on textarea "Hi {{first_name}}! I can help with that. Please call Resident Support at 773-90…" at bounding box center [400, 321] width 331 height 32
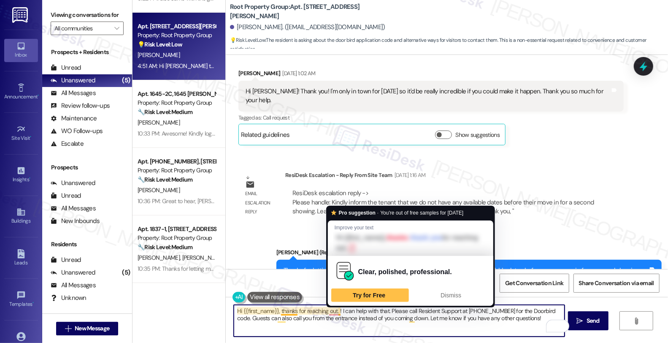
click at [334, 312] on textarea "Hi {{first_name}}, thanks for reaching out. ! I can help with that. Please call…" at bounding box center [399, 321] width 331 height 32
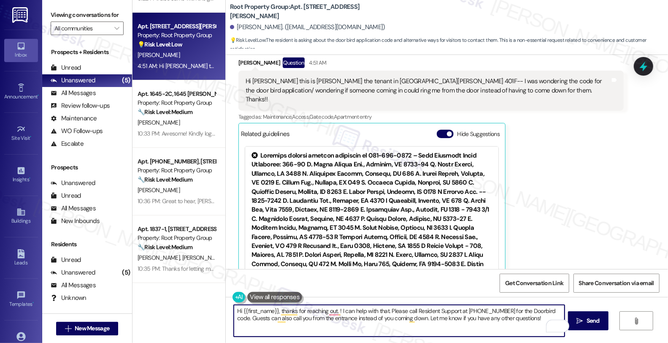
scroll to position [897, 0]
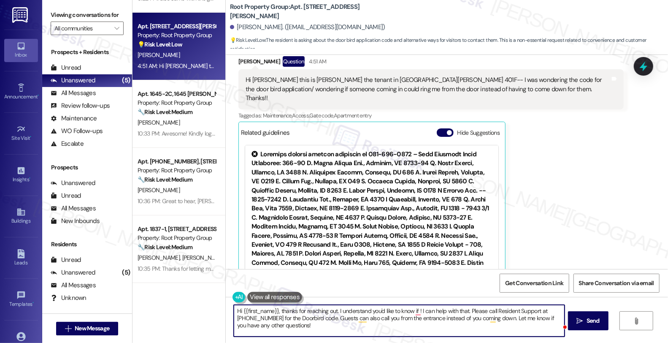
click at [410, 310] on textarea "Hi {{first_name}}, thanks for reaching out. I understand you'd like to know if …" at bounding box center [399, 321] width 331 height 32
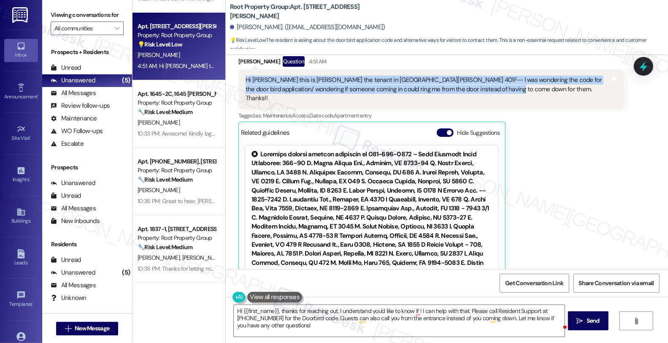
drag, startPoint x: 476, startPoint y: 79, endPoint x: 235, endPoint y: 70, distance: 240.3
click at [238, 70] on div "Hi Sarah this is Kenady the tenant in 3312 Halstead 401F-- I was wondering the …" at bounding box center [430, 89] width 385 height 40
copy div "Hi Sarah this is Kenady the tenant in 3312 Halstead 401F-- I was wondering the …"
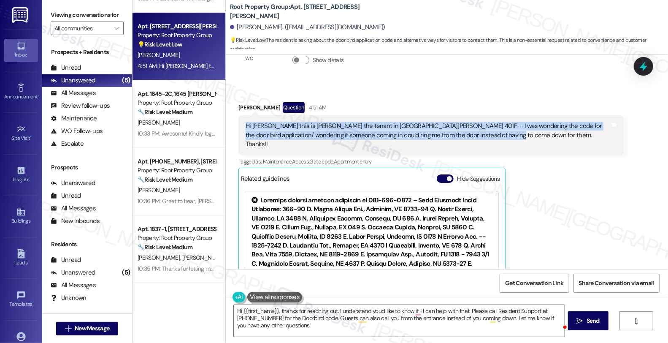
scroll to position [850, 0]
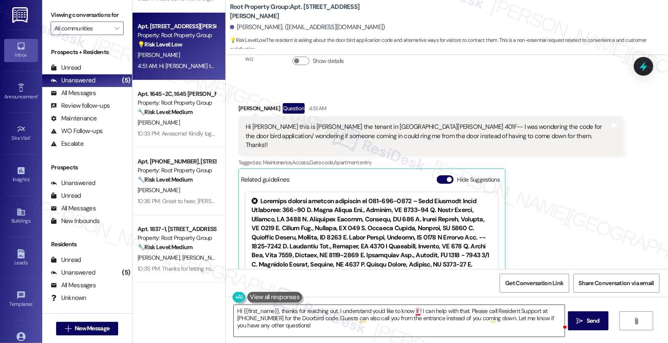
click at [415, 311] on textarea "Hi {{first_name}}, thanks for reaching out. I understand you'd like to know if …" at bounding box center [399, 321] width 331 height 32
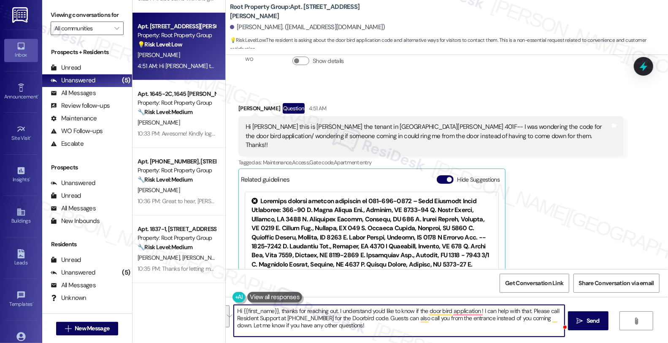
paste textarea "I’ll also ask if the system is set up to let visitors ring your unit directly f…"
click at [449, 311] on textarea "Hi {{first_name}}, thanks for reaching out. I understand you'd like to know if …" at bounding box center [399, 321] width 331 height 32
drag, startPoint x: 421, startPoint y: 317, endPoint x: 482, endPoint y: 319, distance: 61.6
click at [482, 319] on textarea "Hi {{first_name}}, thanks for reaching out. I understand you'd like to know if …" at bounding box center [399, 321] width 331 height 32
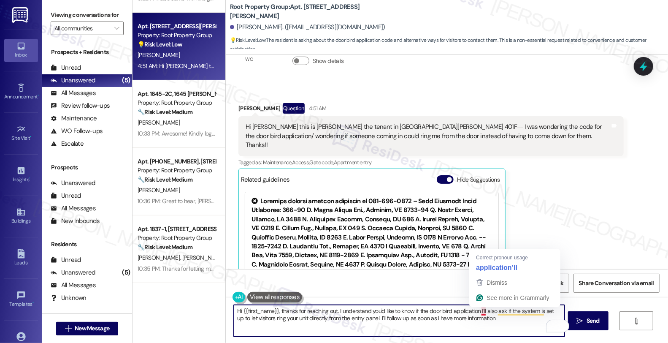
click at [475, 310] on textarea "Hi {{first_name}}, thanks for reaching out. I understand you'd like to know if …" at bounding box center [399, 321] width 331 height 32
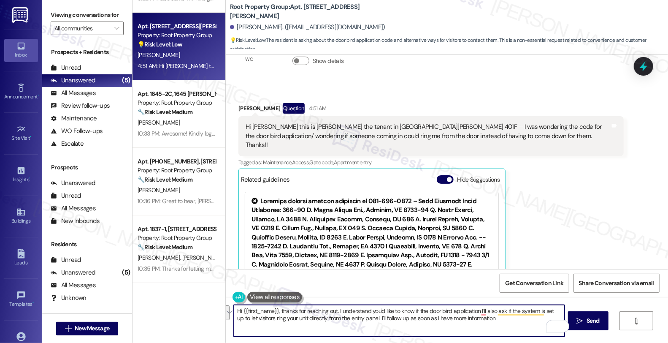
type textarea "Hi {{first_name}}, thanks for reaching out. I understand you'd like to know if …"
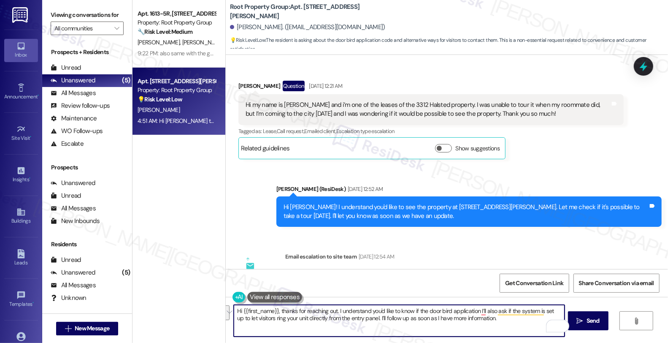
scroll to position [850, 0]
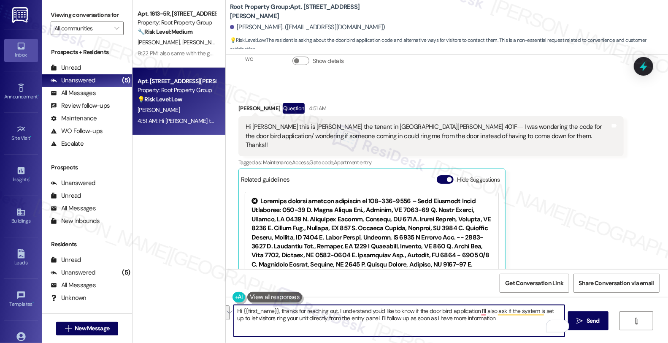
click at [348, 327] on textarea "Hi {{first_name}}, thanks for reaching out. I understand you'd like to know if …" at bounding box center [399, 321] width 331 height 32
paste textarea "so much for reaching out! I completely understand you’d like to know more about…"
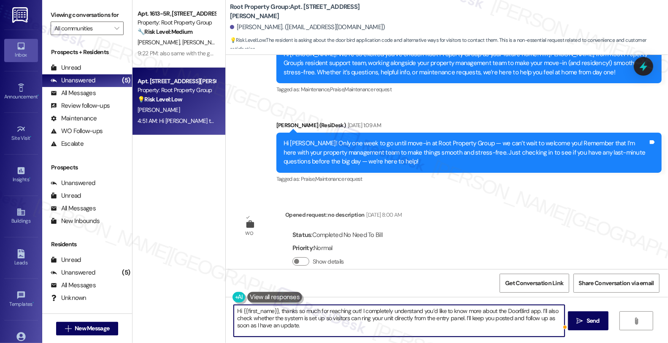
scroll to position [569, 0]
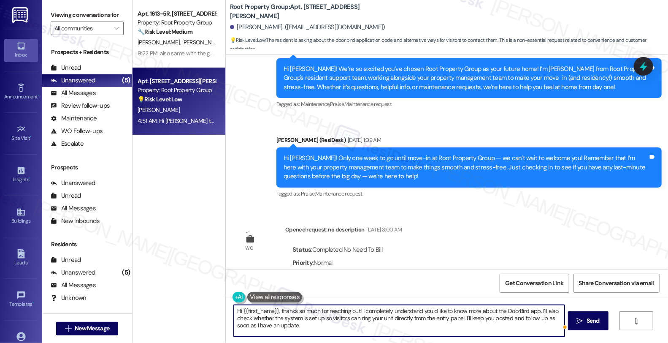
click at [545, 310] on textarea "Hi {{first_name}}, thanks so much for reaching out! I completely understand you…" at bounding box center [399, 321] width 331 height 32
click at [332, 327] on textarea "Hi {{first_name}}, thanks so much for reaching out! I completely understand you…" at bounding box center [399, 321] width 331 height 32
type textarea "Hi {{first_name}}, thanks so much for reaching out! I completely understand you…"
click at [441, 330] on textarea "Hi {{first_name}}, thanks so much for reaching out! I completely understand you…" at bounding box center [399, 321] width 331 height 32
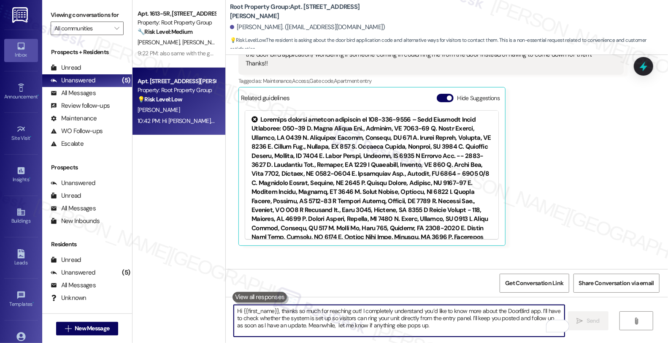
scroll to position [974, 0]
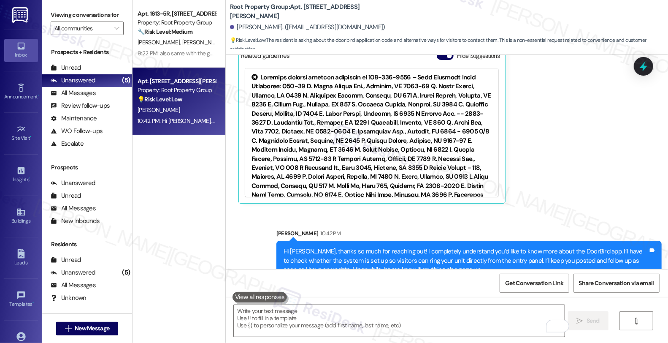
click at [591, 173] on div "Kenady Farwell Question 4:51 AM Hi Sarah this is Kenady the tenant in 3312 Hals…" at bounding box center [430, 91] width 385 height 224
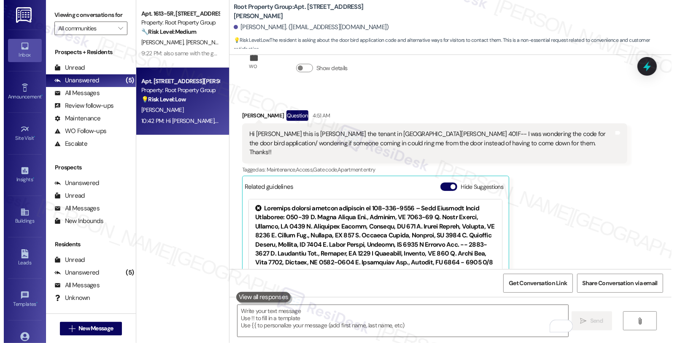
scroll to position [786, 0]
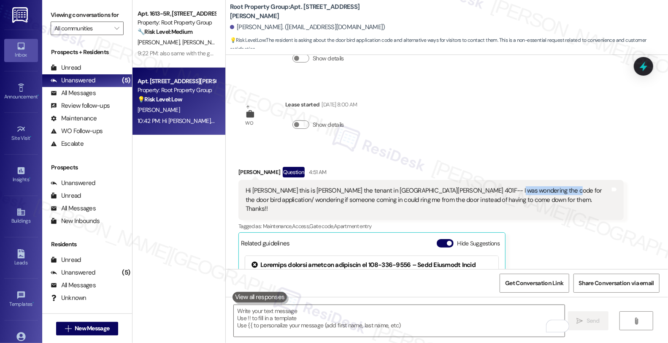
drag, startPoint x: 479, startPoint y: 181, endPoint x: 532, endPoint y: 181, distance: 53.2
click at [532, 186] on div "Hi Sarah this is Kenady the tenant in 3312 Halstead 401F-- I was wondering the …" at bounding box center [428, 199] width 365 height 27
click at [534, 186] on div "Hi Sarah this is Kenady the tenant in 3312 Halstead 401F-- I was wondering the …" at bounding box center [428, 199] width 365 height 27
copy div "door bird application"
click at [648, 65] on icon at bounding box center [643, 66] width 14 height 14
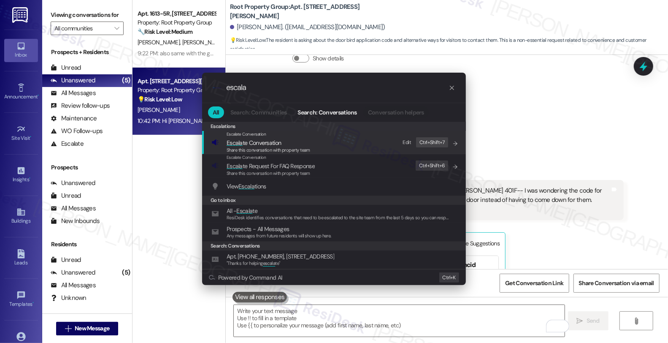
type input "escala"
click at [260, 145] on span "Escala te Conversation" at bounding box center [254, 143] width 54 height 8
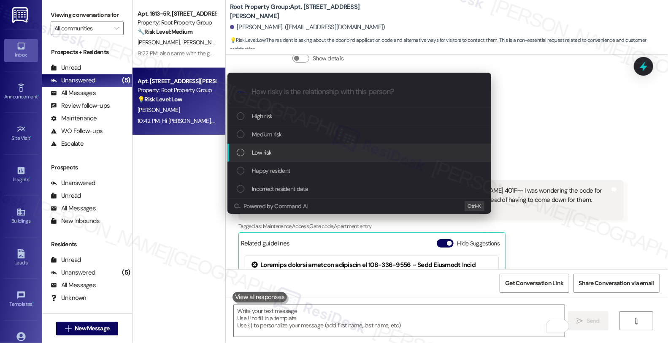
click at [258, 152] on span "Low risk" at bounding box center [261, 152] width 19 height 9
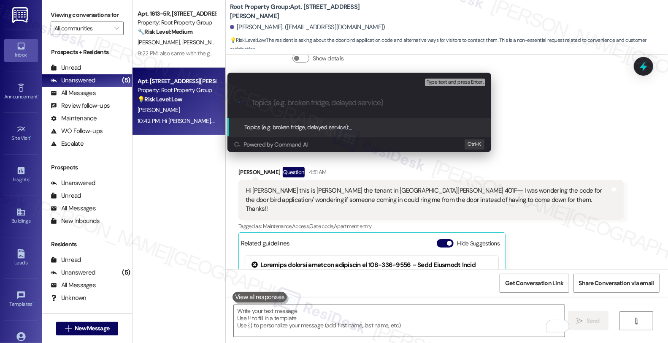
paste input "door bird application"
click at [256, 98] on input "door bird application" at bounding box center [362, 102] width 222 height 9
drag, startPoint x: 296, startPoint y: 101, endPoint x: 370, endPoint y: 101, distance: 73.4
click at [370, 101] on input "Door bird application" at bounding box center [362, 102] width 222 height 9
type input "Door bird app question"
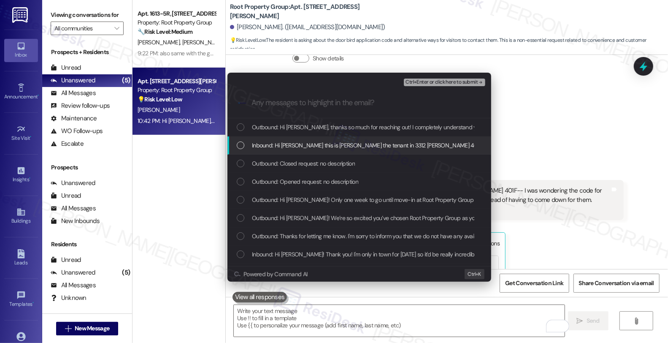
click at [339, 142] on span "Inbound: Hi Sarah this is Kenady the tenant in 3312 Halstead 401F-- I was wonde…" at bounding box center [576, 144] width 649 height 9
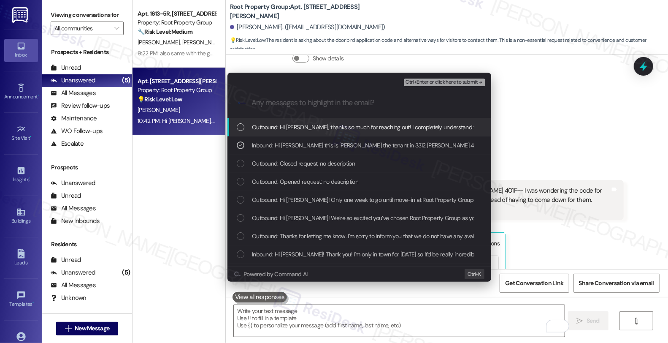
click at [446, 81] on span "Ctrl+Enter or click here to submit" at bounding box center [441, 82] width 72 height 6
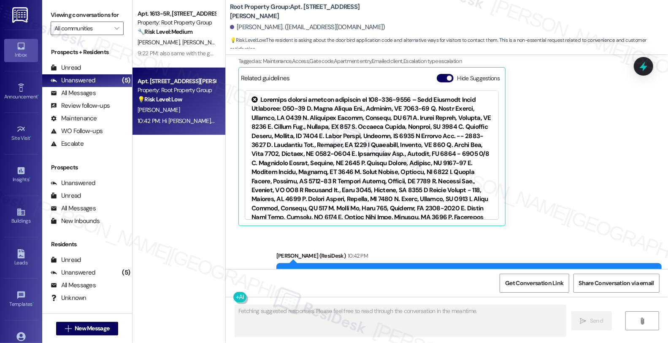
scroll to position [986, 0]
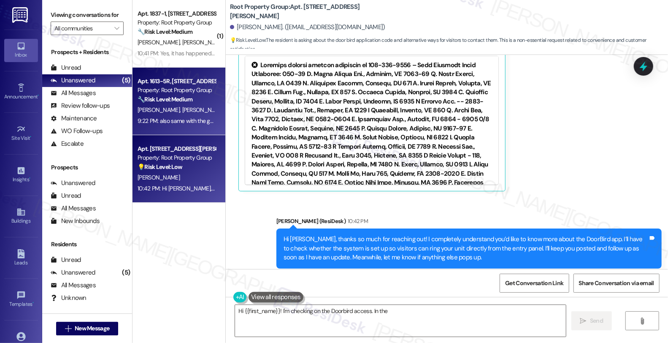
type textarea "Hi {{first_name}}! I'm checking on the Doorbird access. In the meantime"
click at [182, 112] on span "[PERSON_NAME]" at bounding box center [203, 110] width 42 height 8
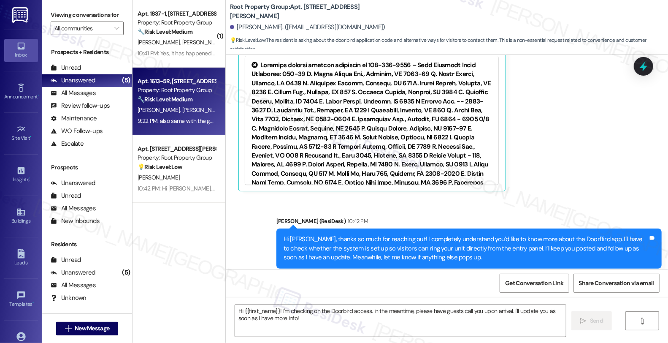
type textarea "Fetching suggested responses. Please feel free to read through the conversation…"
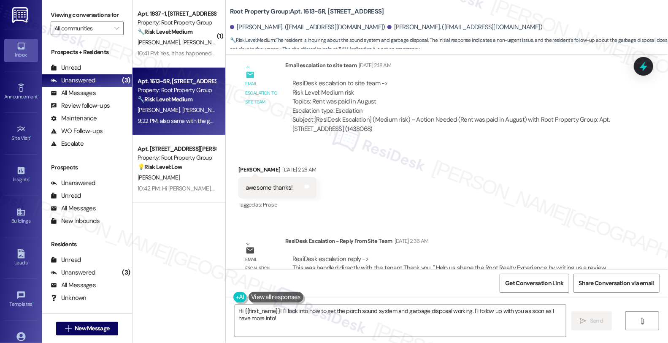
scroll to position [7621, 0]
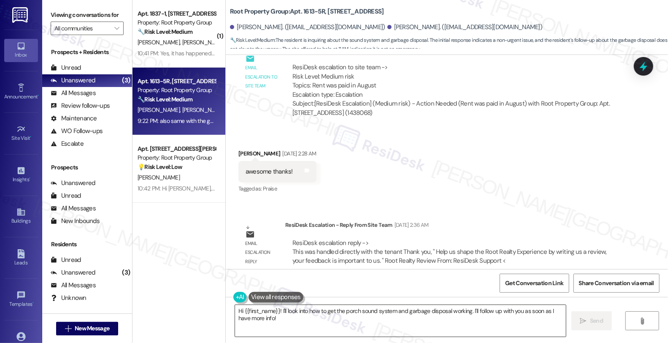
click at [239, 311] on textarea "Hi {{first_name}}! I'll look into how to get the porch sound system and garbage…" at bounding box center [400, 321] width 331 height 32
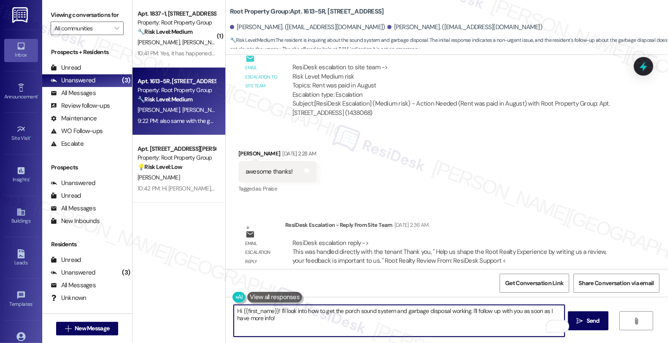
click at [273, 310] on textarea "Hi {{first_name}}! I'll look into how to get the porch sound system and garbage…" at bounding box center [399, 321] width 331 height 32
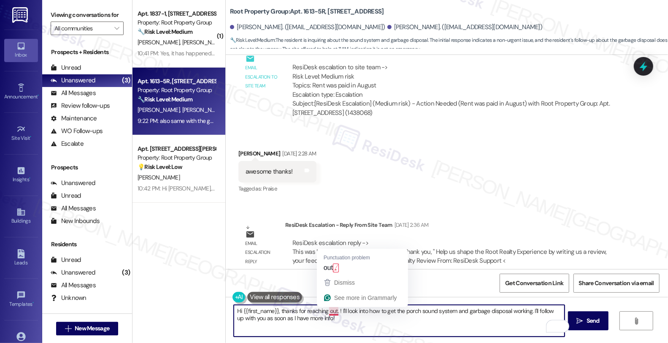
click at [336, 309] on textarea "Hi {{first_name}}, thanks for reaching out. ! I'll look into how to get the por…" at bounding box center [399, 321] width 331 height 32
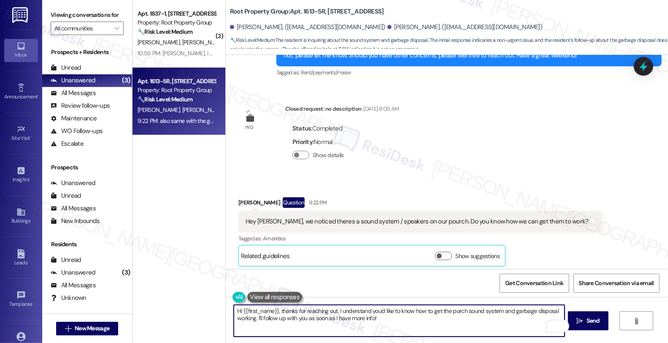
scroll to position [8277, 0]
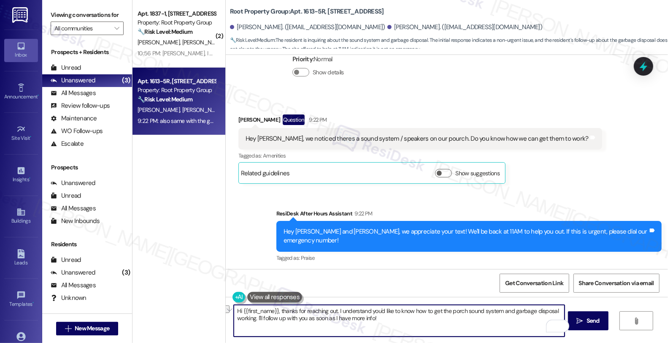
drag, startPoint x: 255, startPoint y: 319, endPoint x: 396, endPoint y: 325, distance: 141.1
click at [396, 325] on textarea "Hi {{first_name}}, thanks for reaching out. I understand you'd like to know how…" at bounding box center [399, 321] width 331 height 32
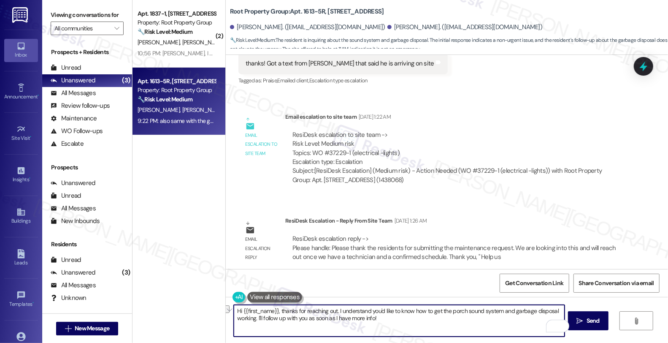
scroll to position [3449, 0]
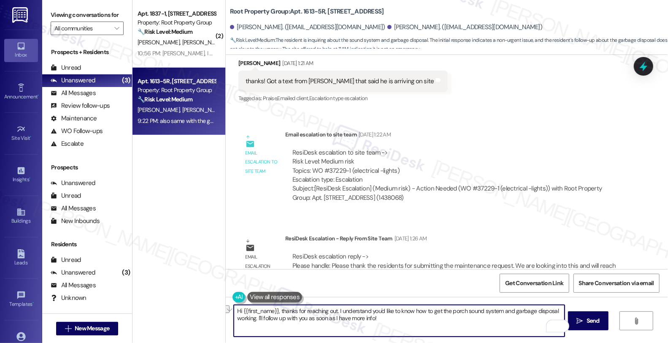
click at [284, 324] on textarea "Hi {{first_name}}, thanks for reaching out. I understand you'd like to know how…" at bounding box center [399, 321] width 331 height 32
drag, startPoint x: 258, startPoint y: 319, endPoint x: 389, endPoint y: 323, distance: 130.9
click at [389, 323] on textarea "Hi {{first_name}}, thanks for reaching out. I understand you'd like to know how…" at bounding box center [399, 321] width 331 height 32
click at [254, 319] on textarea "Hi {{first_name}}, thanks for reaching out. I understand you'd like to know how…" at bounding box center [399, 321] width 331 height 32
click at [264, 317] on textarea "Hi {{first_name}}, thanks for reaching out. I understand you'd like to know how…" at bounding box center [399, 321] width 331 height 32
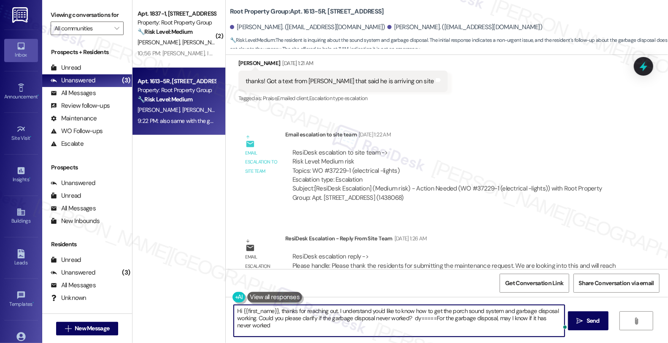
click at [402, 318] on textarea "Hi {{first_name}}, thanks for reaching out. I understand you'd like to know how…" at bounding box center [399, 321] width 331 height 32
click at [548, 323] on div "Rewrite with Grammarly" at bounding box center [552, 326] width 9 height 10
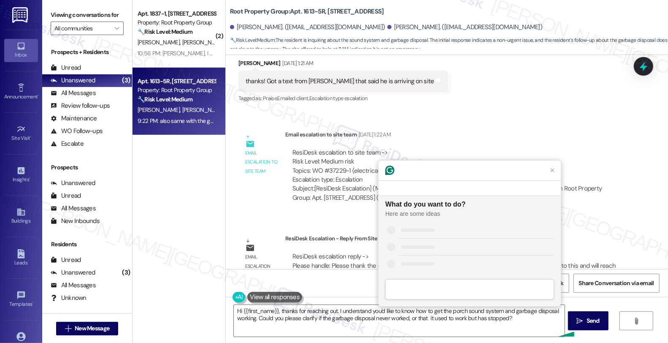
scroll to position [0, 0]
click at [428, 226] on div "Improve it" at bounding box center [476, 229] width 155 height 9
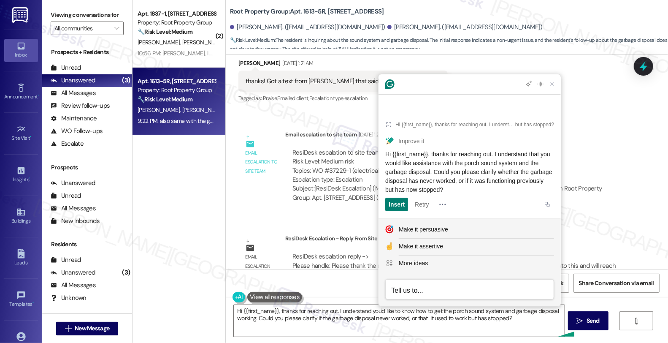
drag, startPoint x: 488, startPoint y: 186, endPoint x: 383, endPoint y: 155, distance: 109.8
click at [383, 155] on article "Hi {{first_name}}, thanks for reaching out. I understand you'd like to know how…" at bounding box center [469, 163] width 182 height 108
click at [344, 319] on textarea "Hi {{first_name}}, thanks for reaching out. I understand you'd like to know how…" at bounding box center [399, 321] width 331 height 32
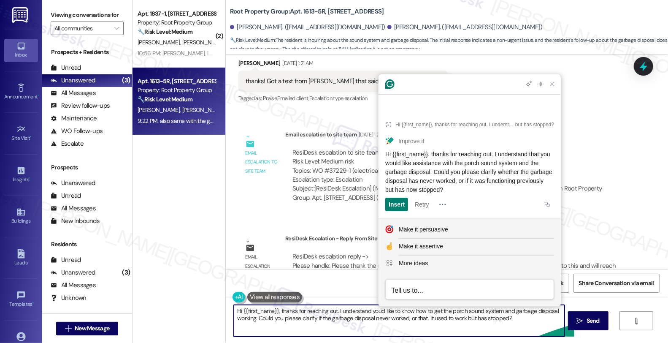
paste textarea "that you would like assistance with the porch sound system and the garbage disp…"
type textarea "Hi {{first_name}}, thanks for reaching out. I understand that you would like as…"
click at [597, 315] on button " Send" at bounding box center [588, 320] width 41 height 19
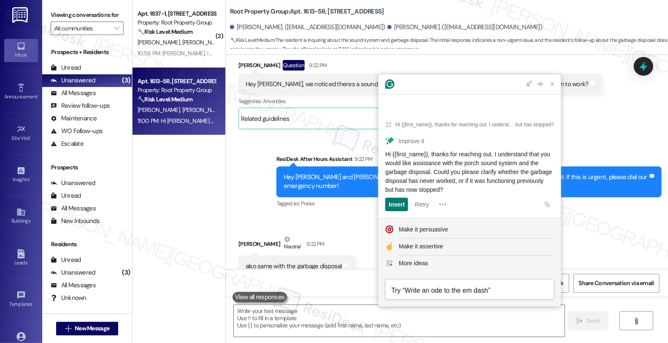
scroll to position [8345, 0]
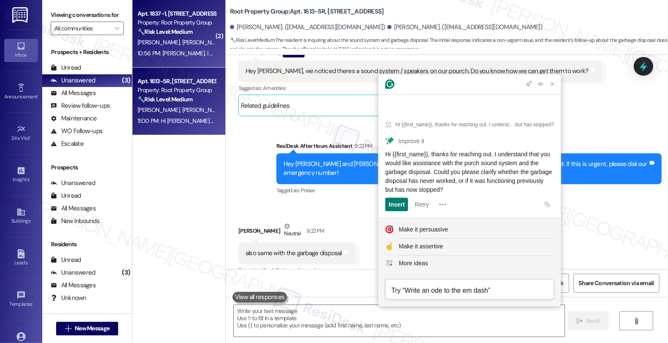
click at [146, 51] on div "10:56 PM: Sarah, I apologize, that last message was not very nice. Would you ab…" at bounding box center [585, 53] width 895 height 8
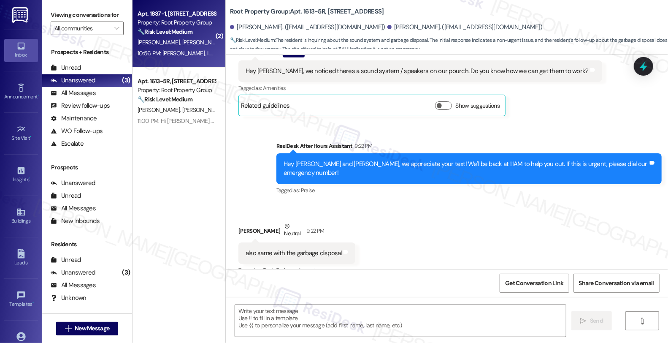
type textarea "Fetching suggested responses. Please feel free to read through the conversation…"
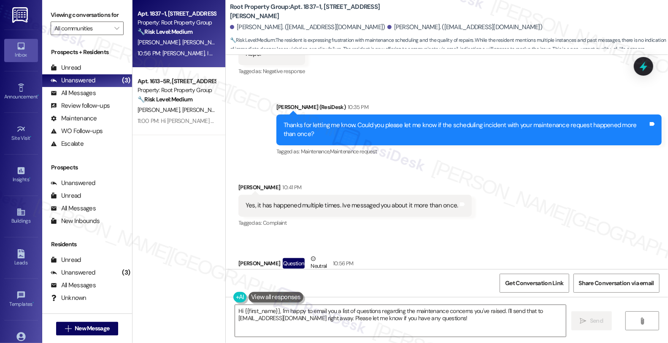
scroll to position [7132, 0]
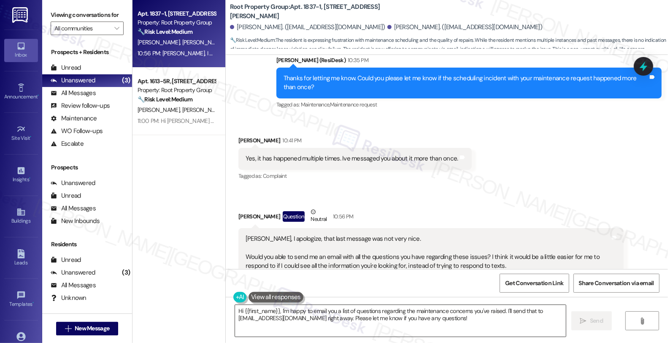
click at [277, 310] on textarea "Hi {{first_name}}, I'm happy to email you a list of questions regarding the mai…" at bounding box center [400, 321] width 331 height 32
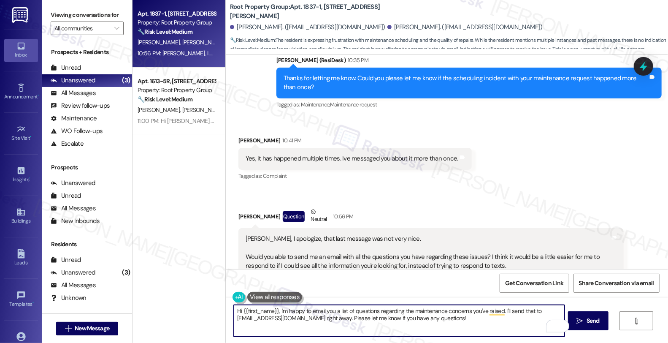
click at [234, 310] on textarea "Hi {{first_name}}, I'm happy to email you a list of questions regarding the mai…" at bounding box center [399, 321] width 331 height 32
type textarea "No worrioeHi {{first_name}}, I'm happy to email you a list of questions regardi…"
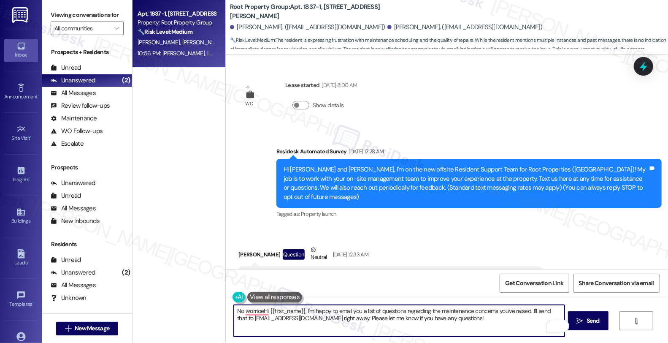
scroll to position [7132, 0]
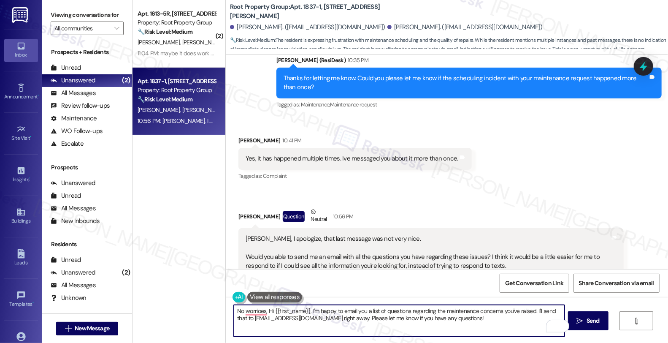
click at [240, 207] on div "Gwenyth Bell Question Neutral 10:56 PM" at bounding box center [430, 217] width 385 height 21
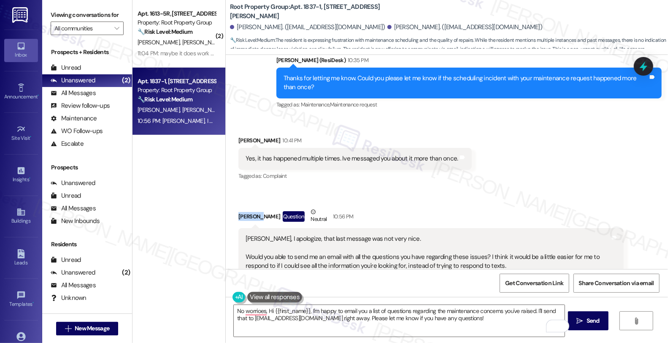
click at [240, 207] on div "Gwenyth Bell Question Neutral 10:56 PM" at bounding box center [430, 217] width 385 height 21
copy div "Gwenyth"
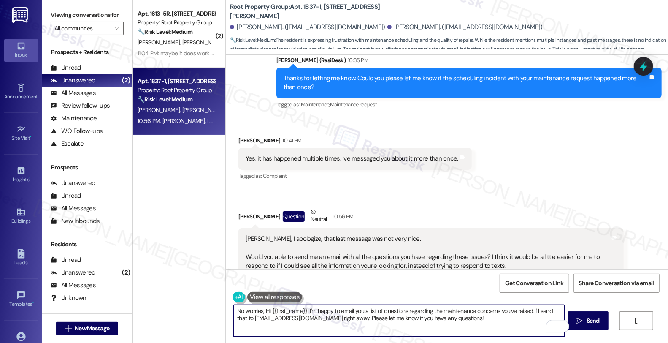
click at [260, 311] on textarea "No worries, Hi {{first_name}}, I'm happy to email you a list of questions regar…" at bounding box center [399, 321] width 331 height 32
paste textarea "Gwenyth"
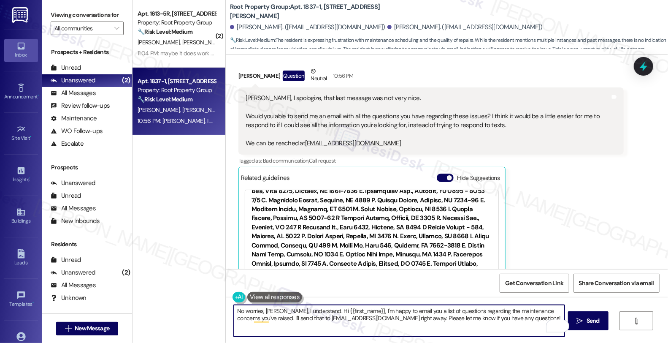
scroll to position [281, 0]
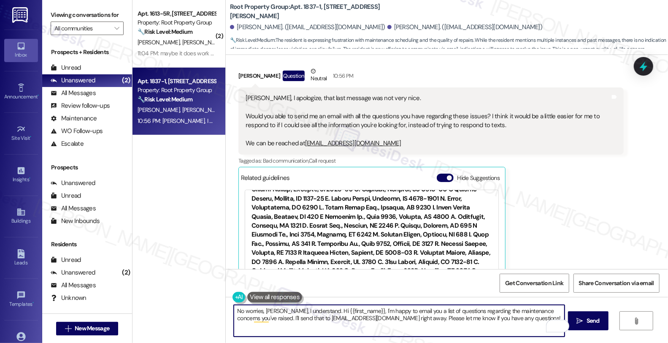
click at [316, 310] on textarea "No worries, Gwenyth, I understand. Hi {{first_name}}, I'm happy to email you a …" at bounding box center [399, 321] width 331 height 32
click at [318, 310] on textarea "No worries, Gwenyth, I understand. Hi {{first_name}}, I'm happy to email you a …" at bounding box center [399, 321] width 331 height 32
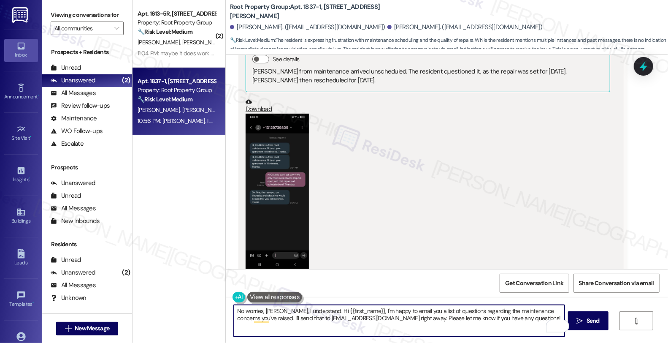
scroll to position [4412, 0]
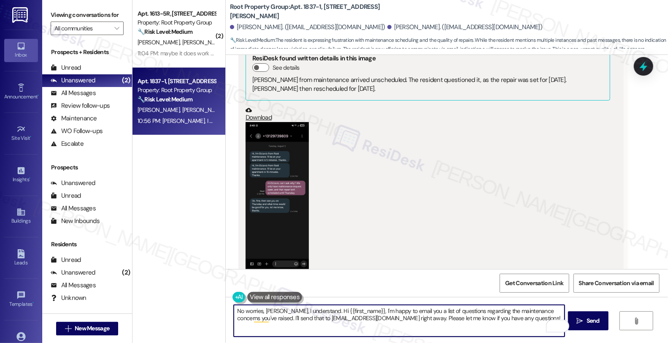
click at [262, 154] on button "Zoom image" at bounding box center [277, 199] width 63 height 155
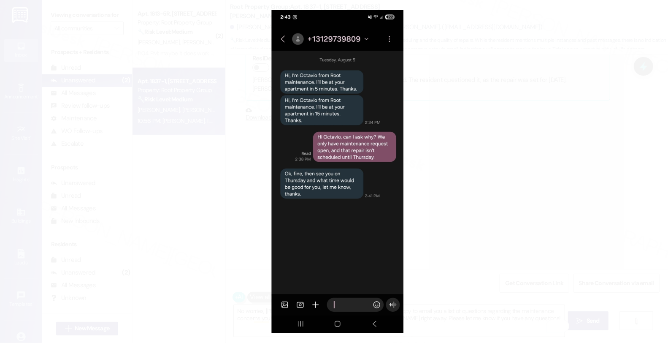
click at [484, 176] on button "Unzoom image" at bounding box center [334, 171] width 668 height 343
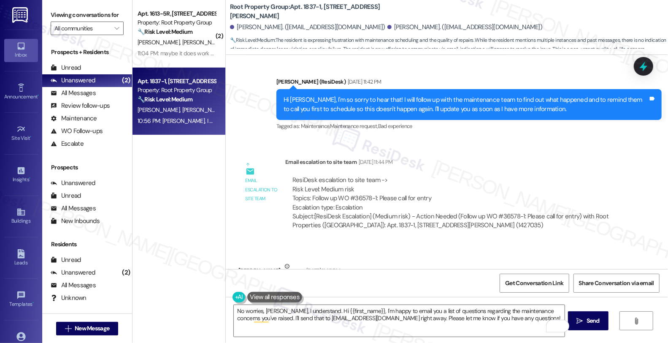
scroll to position [1225, 0]
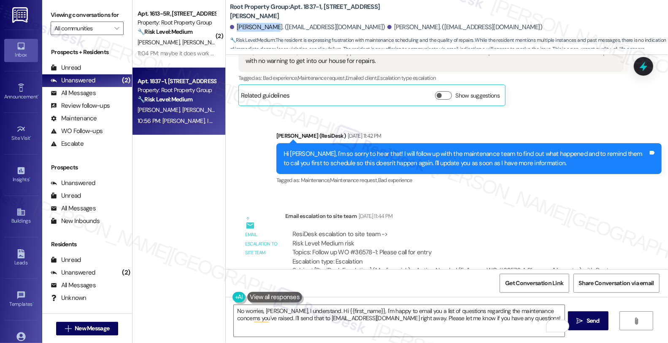
drag, startPoint x: 230, startPoint y: 26, endPoint x: 265, endPoint y: 28, distance: 34.7
click at [265, 28] on div "[PERSON_NAME]. ([EMAIL_ADDRESS][DOMAIN_NAME])" at bounding box center [307, 27] width 155 height 9
copy div "[PERSON_NAME]"
drag, startPoint x: 349, startPoint y: 243, endPoint x: 372, endPoint y: 242, distance: 22.8
click at [372, 242] on div "ResiDesk escalation to site team -> Risk Level: Medium risk Topics: Follow up W…" at bounding box center [454, 248] width 324 height 36
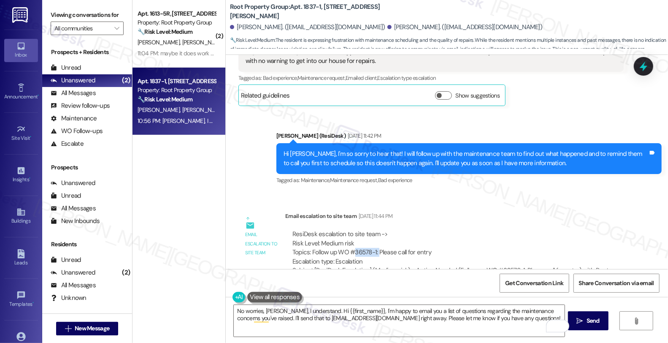
copy div "36578-1:"
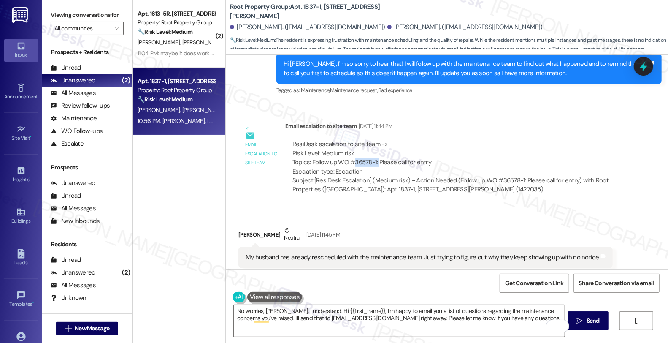
scroll to position [1365, 0]
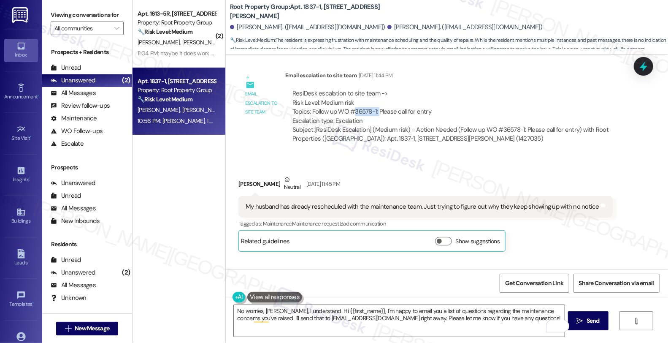
copy div "36578-1:"
click at [284, 310] on textarea "No worries, Gwenyth, I understand. Hi {{first_name}}, I'm happy to email you a …" at bounding box center [399, 321] width 331 height 32
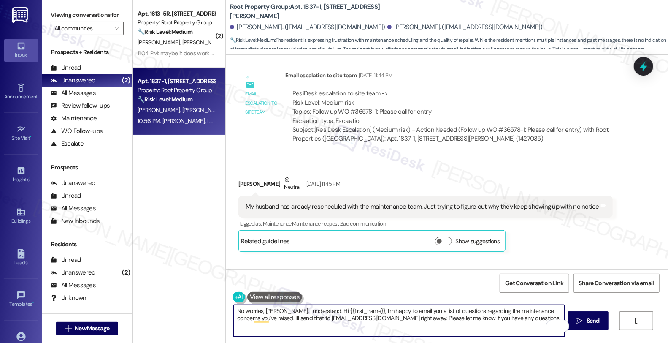
click at [318, 310] on textarea "No worries, Gwenyth, I understand. Hi {{first_name}}, I'm happy to email you a …" at bounding box center [399, 321] width 331 height 32
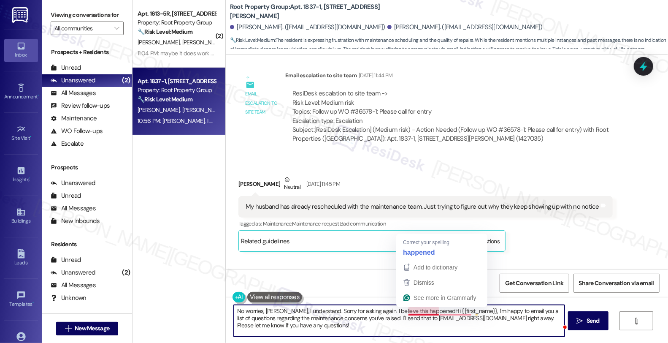
click at [430, 310] on textarea "No worries, Gwenyth, I understand. Sorry for asking again. I believe this happe…" at bounding box center [399, 321] width 331 height 32
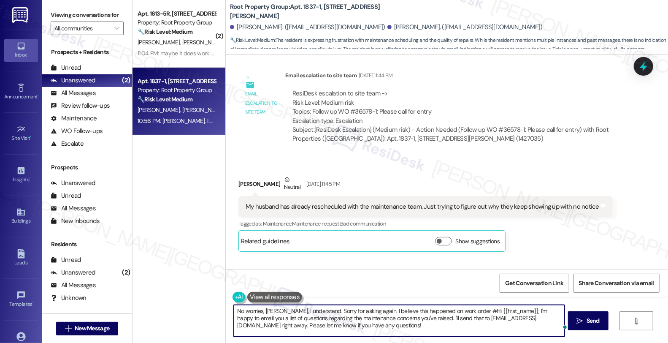
paste textarea "36578-1:"
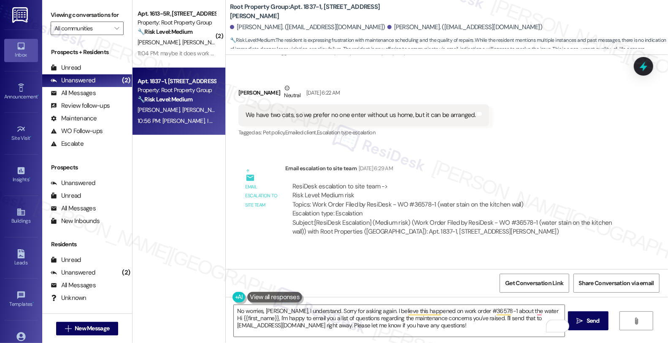
scroll to position [902, 0]
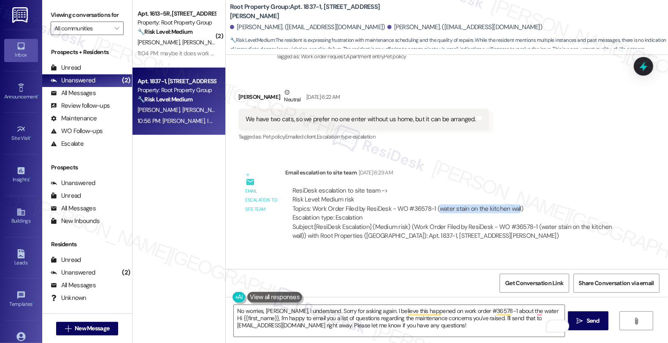
drag, startPoint x: 430, startPoint y: 199, endPoint x: 505, endPoint y: 200, distance: 75.5
click at [508, 199] on div "ResiDesk escalation to site team -> Risk Level: Medium risk Topics: Work Order …" at bounding box center [454, 204] width 324 height 36
copy div "water stain on the kitchen wal"
click at [509, 197] on div "ResiDesk escalation to site team -> Risk Level: Medium risk Topics: Work Order …" at bounding box center [454, 204] width 324 height 36
copy div "water stain on the kitchen wall"
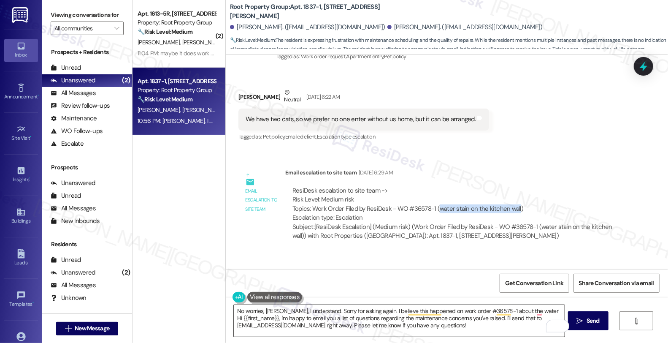
click at [487, 307] on textarea "No worries, Gwenyth, I understand. Sorry for asking again. I believe this happe…" at bounding box center [399, 321] width 331 height 32
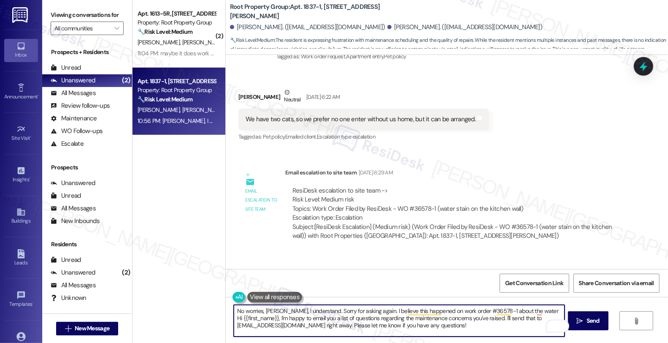
drag, startPoint x: 530, startPoint y: 307, endPoint x: 537, endPoint y: 307, distance: 6.8
click at [531, 307] on textarea "No worries, Gwenyth, I understand. Sorry for asking again. I believe this happe…" at bounding box center [399, 321] width 331 height 32
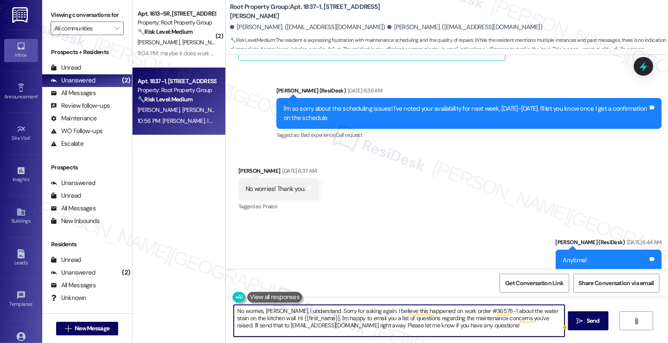
scroll to position [3434, 0]
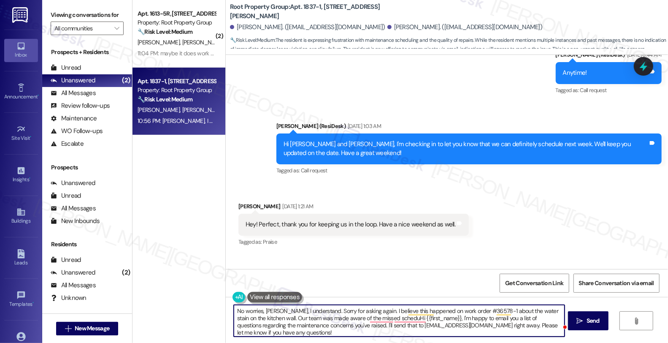
click at [345, 318] on textarea "No worries, Gwenyth, I understand. Sorry for asking again. I believe this happe…" at bounding box center [399, 321] width 331 height 32
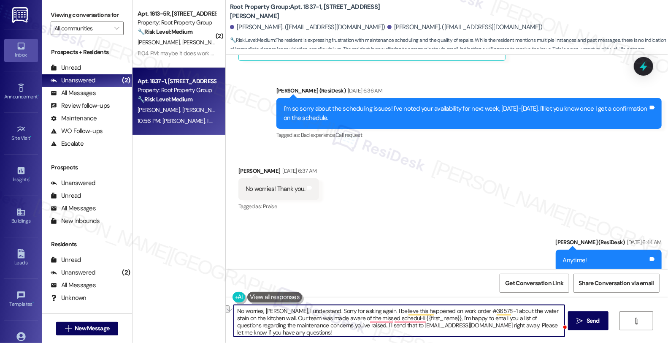
scroll to position [3012, 0]
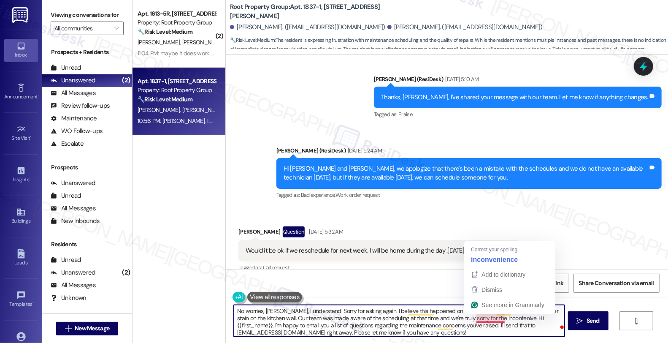
type textarea "No worries, Gwenyth, I understand. Sorry for asking again. I believe this happe…"
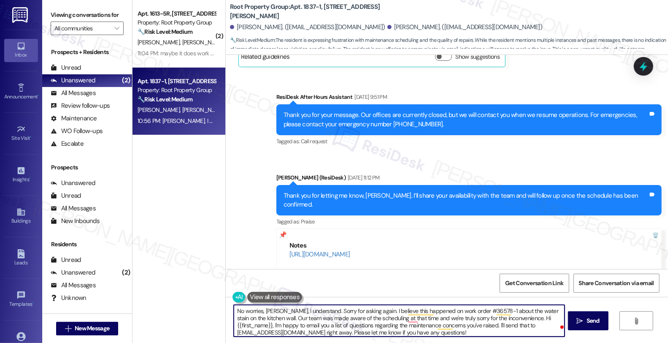
scroll to position [5778, 0]
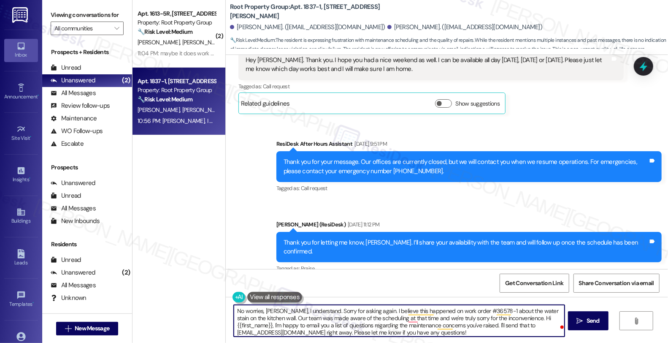
click at [509, 319] on textarea "No worries, Gwenyth, I understand. Sorry for asking again. I believe this happe…" at bounding box center [399, 321] width 331 height 32
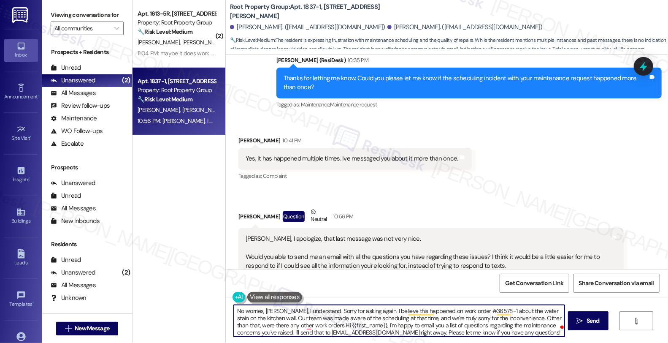
scroll to position [2, 0]
drag, startPoint x: 513, startPoint y: 330, endPoint x: 513, endPoint y: 335, distance: 5.5
click at [513, 335] on textarea "No worries, Gwenyth, I understand. Sorry for asking again. I believe this happe…" at bounding box center [399, 321] width 331 height 32
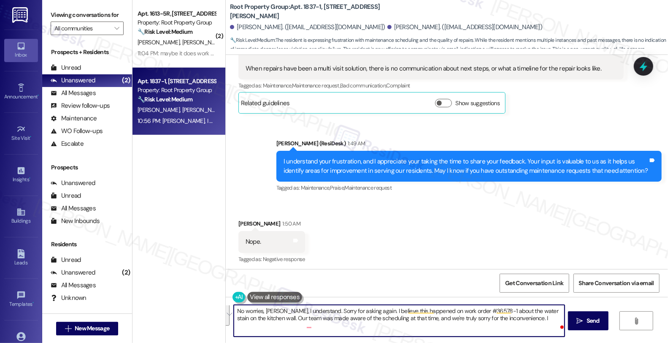
scroll to position [0, 0]
click at [361, 323] on textarea "No worries, Gwenyth, I understand. Sorry for asking again. I believe this happe…" at bounding box center [399, 321] width 331 height 32
click at [384, 325] on textarea "No worries, Gwenyth, I understand. Sorry for asking again. I believe this happe…" at bounding box center [399, 321] width 331 height 32
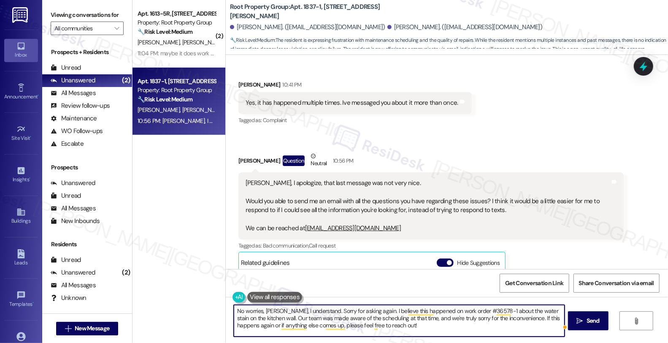
scroll to position [7179, 0]
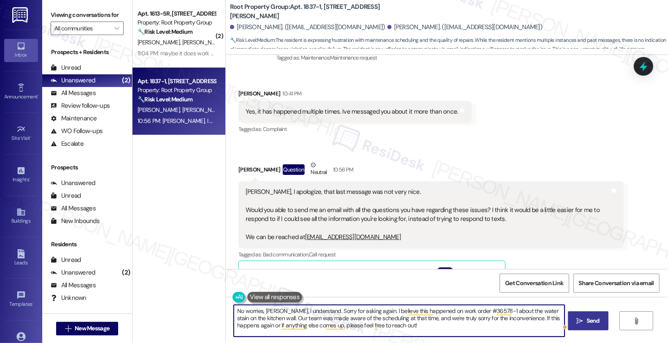
type textarea "No worries, [PERSON_NAME], I understand. Sorry for asking again. I believe this…"
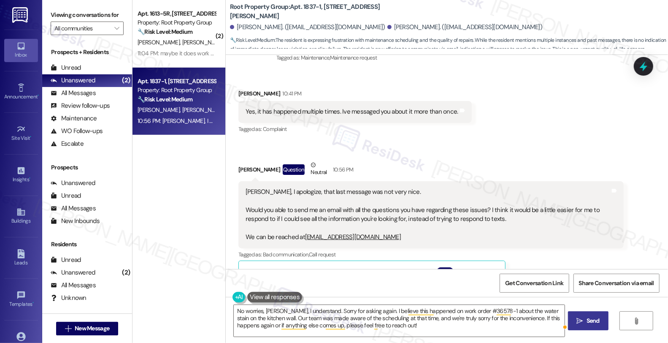
click at [600, 323] on span "Send" at bounding box center [592, 320] width 13 height 9
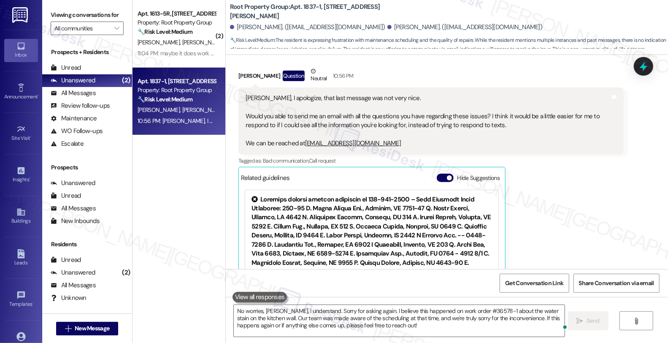
scroll to position [7349, 0]
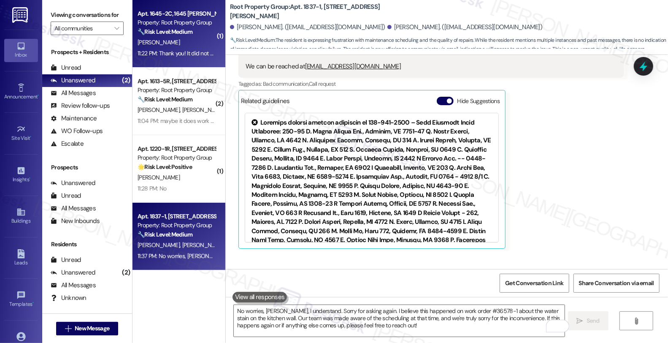
click at [197, 33] on div "🔧 Risk Level: Medium The resident followed instructions to submit a work order …" at bounding box center [177, 31] width 78 height 9
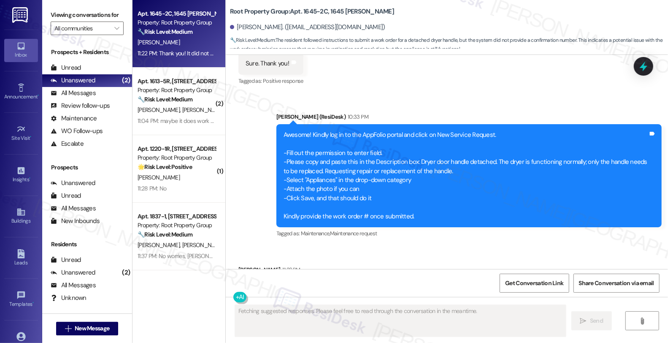
scroll to position [1294, 0]
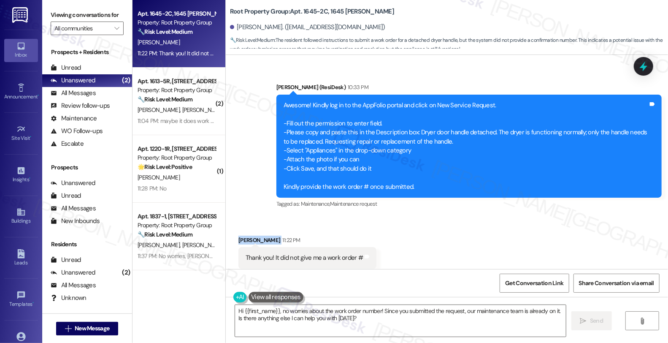
drag, startPoint x: 269, startPoint y: 223, endPoint x: 317, endPoint y: 301, distance: 91.8
click at [232, 229] on div "Received via SMS Grace Morales 11:22 PM Thank you! It did not give me a work or…" at bounding box center [307, 258] width 151 height 59
copy div "Grace Morales"
click at [235, 313] on textarea "Hi {{first_name}}, no worries about the work order number! Since you submitted …" at bounding box center [400, 321] width 331 height 32
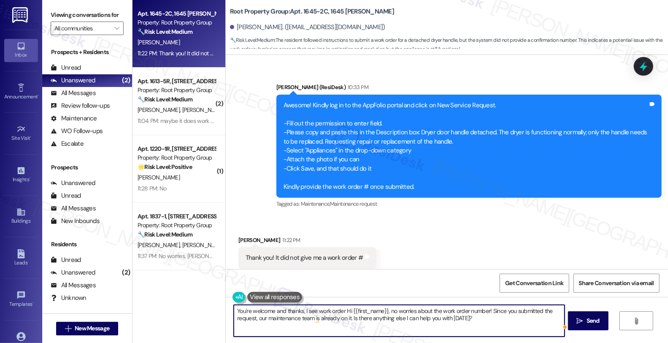
paste textarea "#37746-1 Assigned by AppFolio"
click at [366, 310] on textarea "You're welcome and thanks, I see work order #37746-1 Assigned by AppFolioHi {{f…" at bounding box center [399, 321] width 331 height 32
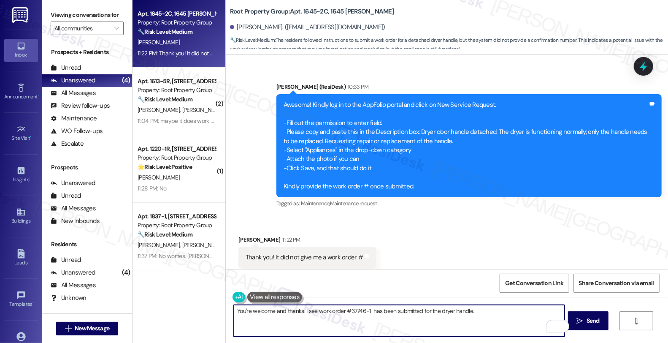
click at [480, 309] on textarea "You're welcome and thanks. I see work order #37746-1 has been submitted for the…" at bounding box center [399, 321] width 331 height 32
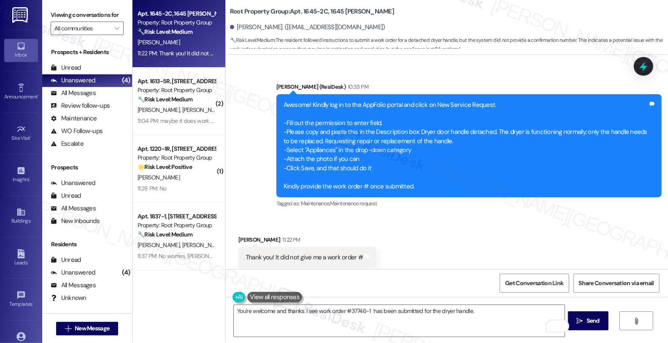
click at [532, 216] on div "Received via SMS Grace Morales 11:22 PM Thank you! It did not give me a work or…" at bounding box center [447, 251] width 442 height 71
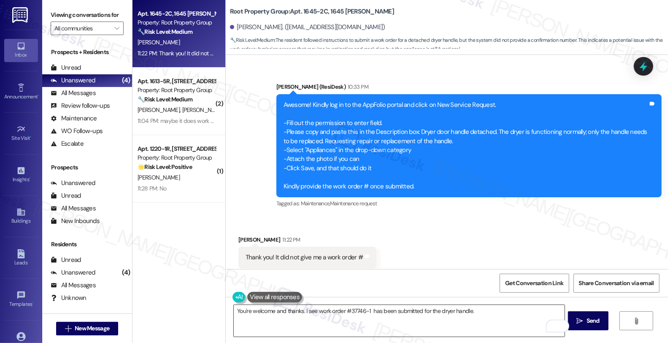
click at [474, 309] on textarea "You're welcome and thanks. I see work order #37746-1 has been submitted for the…" at bounding box center [399, 321] width 331 height 32
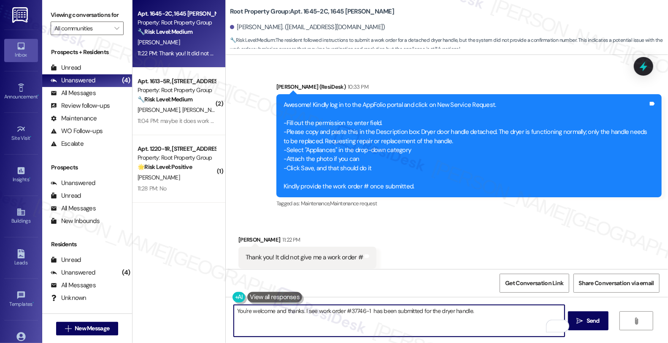
scroll to position [1154, 0]
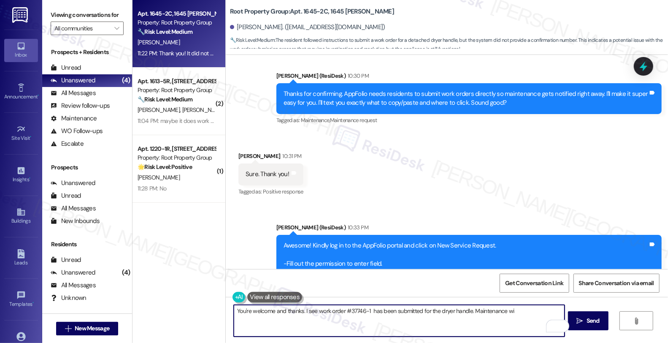
click at [469, 311] on textarea "You're welcome and thanks. I see work order #37746-1 has been submitted for the…" at bounding box center [399, 321] width 331 height 32
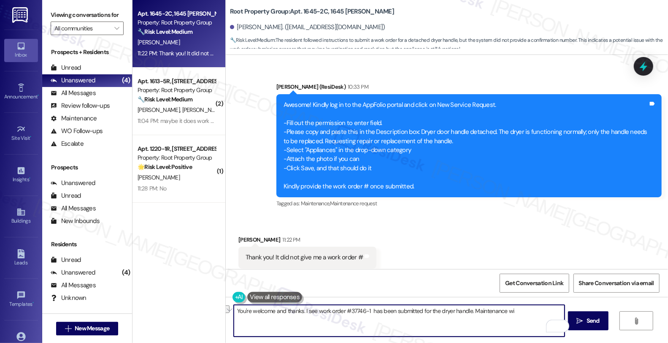
scroll to position [0, 0]
type textarea "You're welcome and thanks. I see work order #37746-1 has been submitted for the…"
click at [592, 319] on span "Send" at bounding box center [592, 320] width 13 height 9
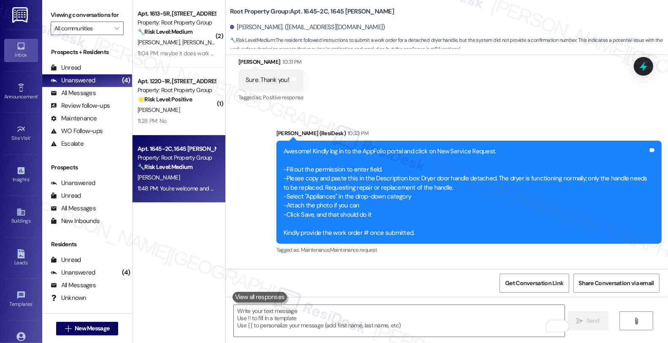
scroll to position [1353, 0]
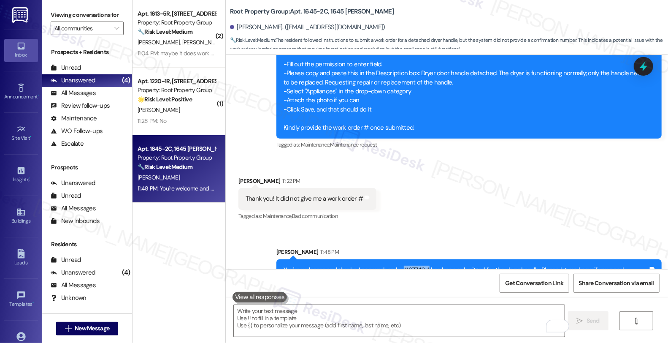
drag, startPoint x: 399, startPoint y: 251, endPoint x: 425, endPoint y: 251, distance: 26.2
click at [425, 265] on div "You're welcome and thanks. I see work order #37746-1 has been submitted for the…" at bounding box center [466, 274] width 365 height 18
copy div "#37746-1"
click at [640, 62] on icon at bounding box center [643, 66] width 14 height 14
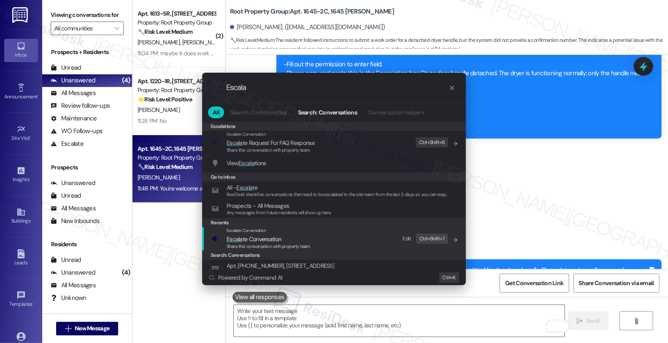
type input "Escala"
click at [273, 237] on span "Escala te Conversation" at bounding box center [254, 239] width 54 height 8
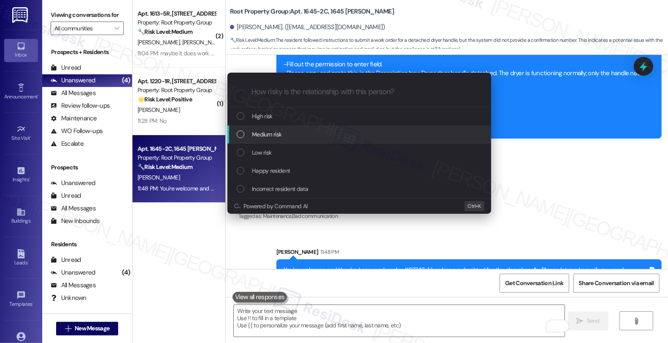
click at [276, 136] on span "Medium risk" at bounding box center [267, 134] width 30 height 9
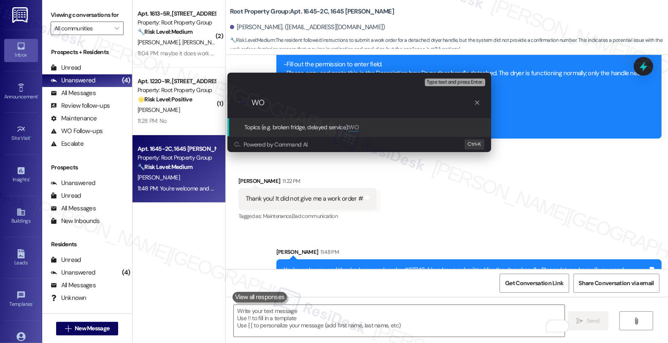
paste input "#37746-1"
type input "WO #37746-1 (dryer handle) has been submitted by the resident"
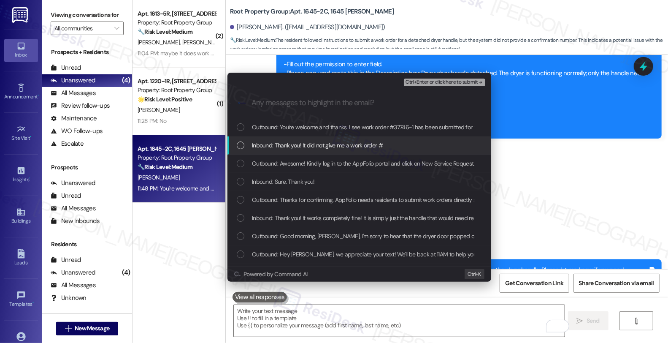
click at [279, 143] on span "Inbound: Thank you! It did not give me a work order #" at bounding box center [317, 144] width 131 height 9
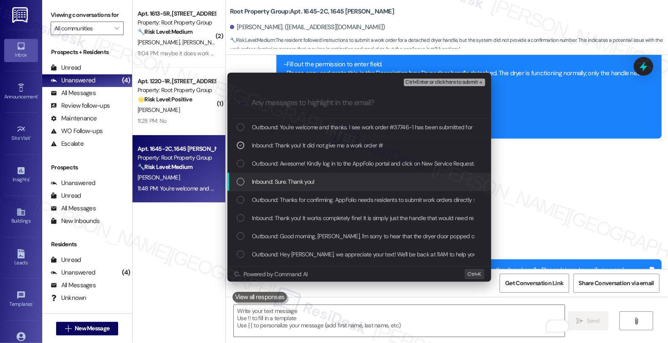
click at [280, 184] on span "Inbound: Sure. Thank you!" at bounding box center [283, 181] width 63 height 9
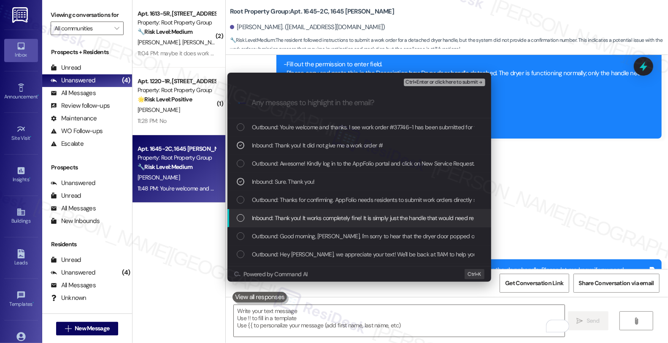
click at [286, 221] on span "Inbound: Thank you! It works completely fine! It is simply just the handle that…" at bounding box center [376, 217] width 249 height 9
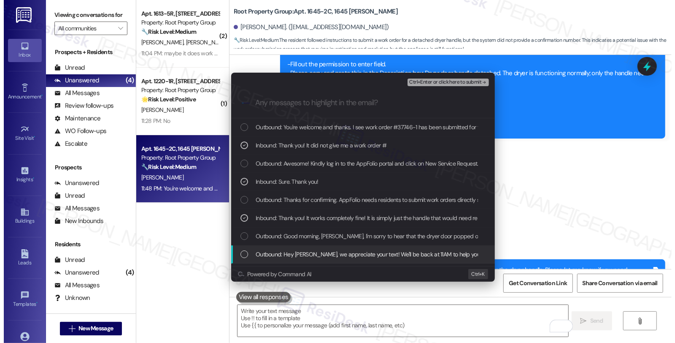
scroll to position [47, 0]
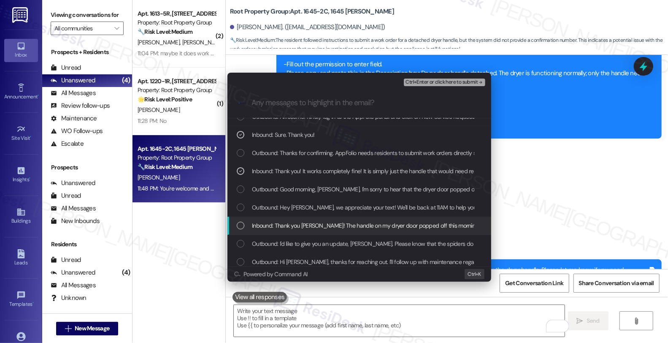
click at [326, 227] on span "Inbound: Thank you Sarah! The handle on my dryer door popped off this morning. …" at bounding box center [418, 225] width 333 height 9
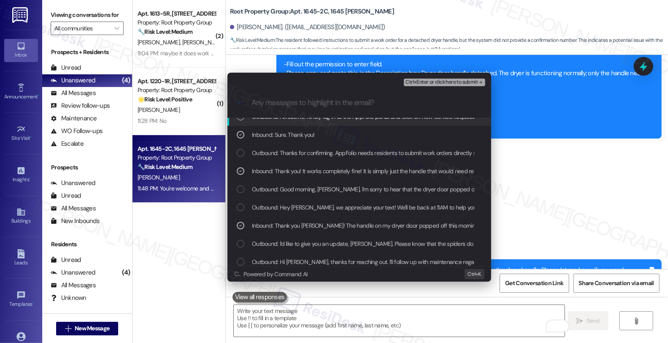
click at [440, 83] on span "Ctrl+Enter or click here to submit" at bounding box center [441, 82] width 72 height 6
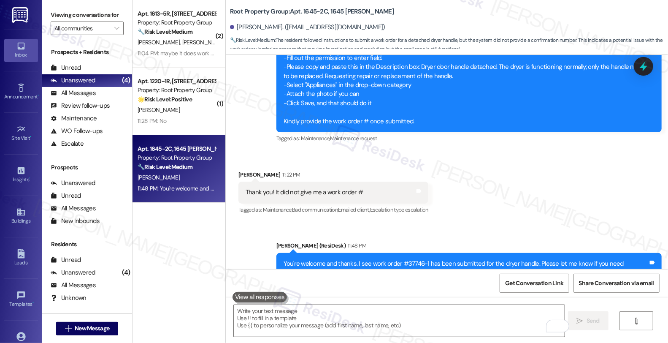
scroll to position [1366, 0]
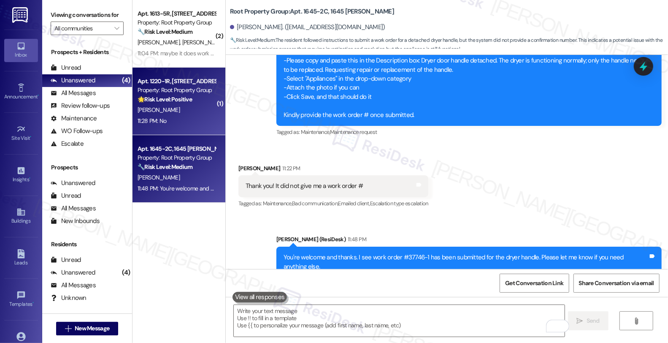
click at [184, 103] on div "🌟 Risk Level: Positive The resident responded negatively to a check-in message …" at bounding box center [177, 99] width 78 height 9
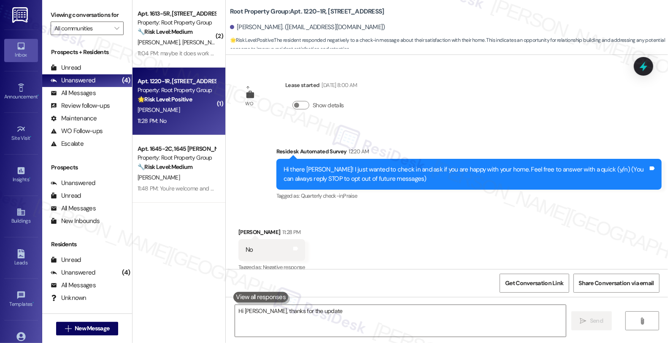
scroll to position [11, 0]
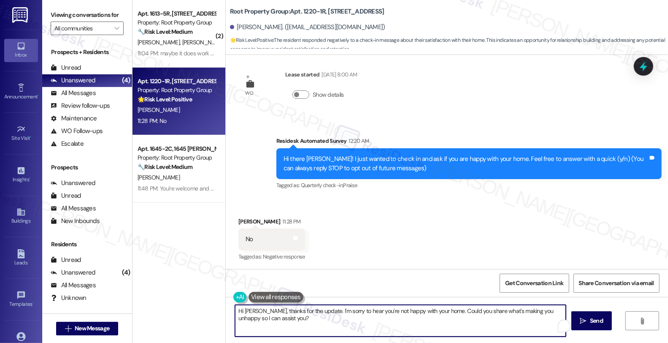
click at [448, 316] on textarea "Hi Daniel, thanks for the update. I'm sorry to hear you're not happy with your …" at bounding box center [400, 321] width 331 height 32
drag, startPoint x: 491, startPoint y: 311, endPoint x: 494, endPoint y: 331, distance: 20.9
click at [494, 331] on textarea "Hi Daniel, thanks for the update. I'm sorry to hear you're not happy with your …" at bounding box center [399, 321] width 331 height 32
type textarea "Hi Daniel, thanks for the update. I'm sorry to hear you're not happy with your …"
click at [598, 324] on span "Send" at bounding box center [592, 320] width 13 height 9
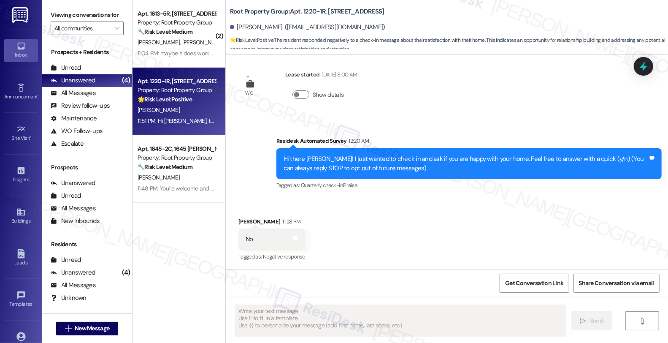
scroll to position [69, 0]
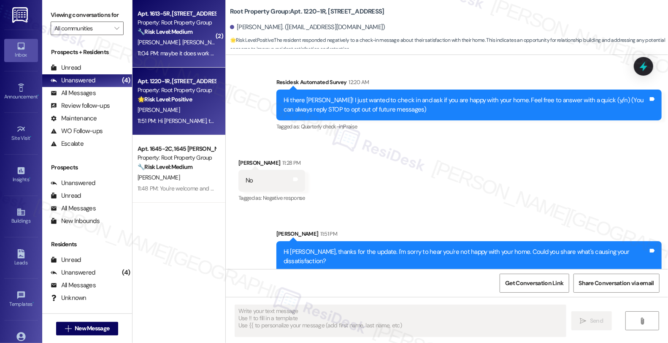
click at [193, 24] on div "Property: Root Property Group" at bounding box center [177, 22] width 78 height 9
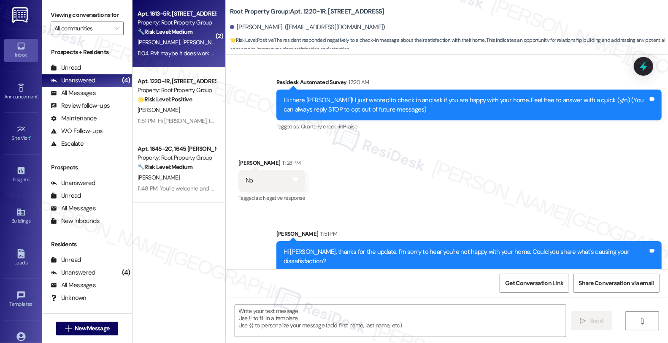
type textarea "Fetching suggested responses. Please feel free to read through the conversation…"
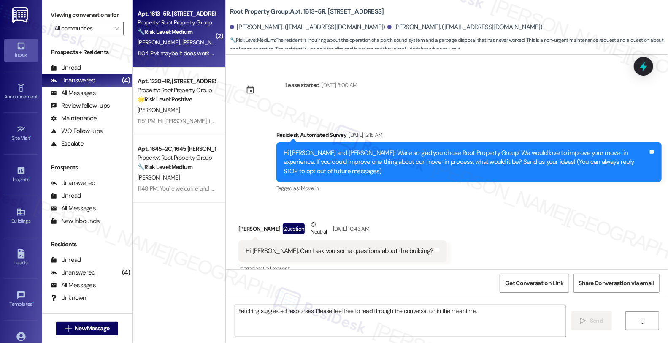
scroll to position [8497, 0]
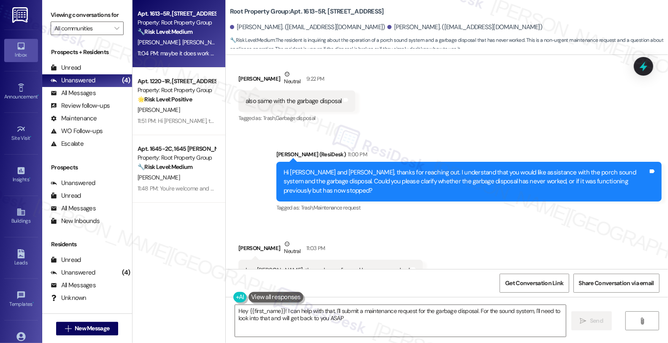
type textarea "Hey {{first_name}}! I can help with that. I'll submit a maintenance request for…"
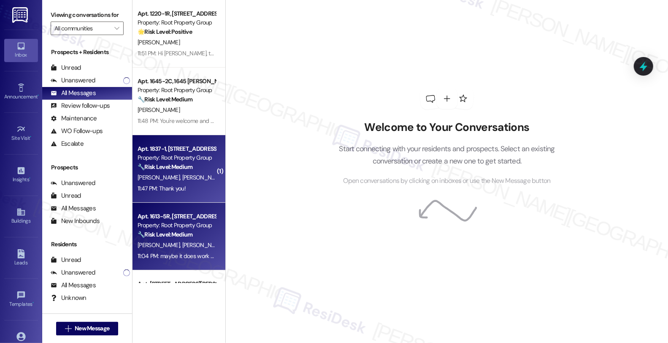
click at [183, 182] on div "[PERSON_NAME] [PERSON_NAME]" at bounding box center [177, 177] width 80 height 11
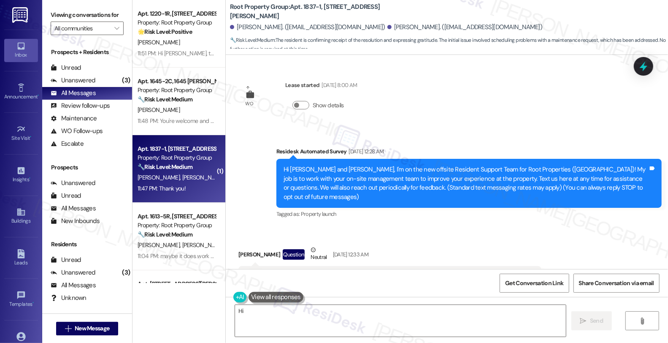
scroll to position [7296, 0]
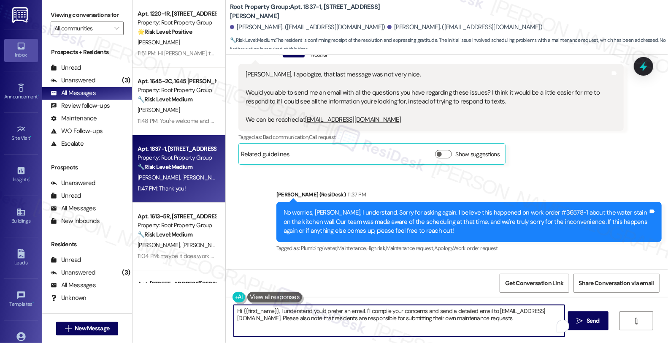
drag, startPoint x: 232, startPoint y: 309, endPoint x: 519, endPoint y: 321, distance: 287.1
click at [519, 321] on textarea "Hi {{first_name}}, I understand you'd prefer an email. I'll compile your concer…" at bounding box center [399, 321] width 331 height 32
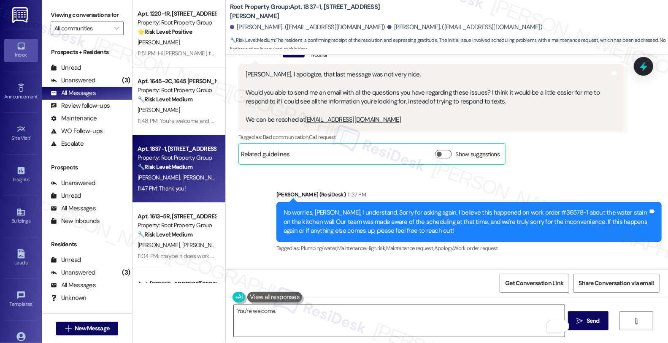
click at [327, 311] on textarea "You're welcome." at bounding box center [399, 321] width 331 height 32
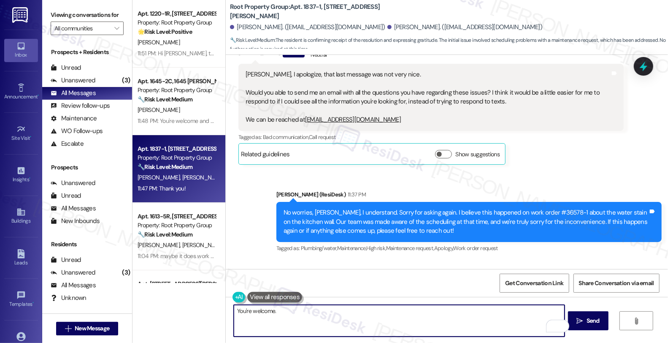
paste textarea "Should you have other concerns, please feel free to reach out. Have a great day!"
type textarea "You're welcome. Should you have other concerns, please feel free to reach out. …"
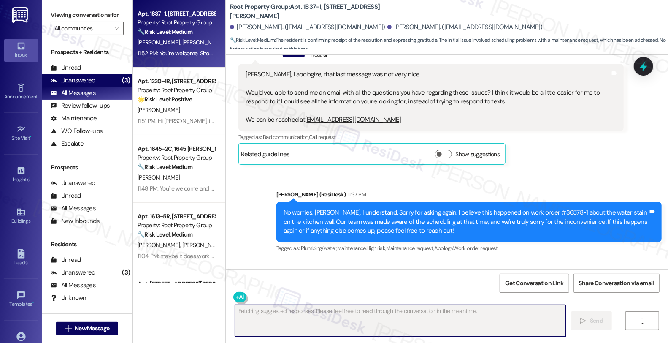
click at [97, 87] on div "Unanswered (3)" at bounding box center [87, 80] width 90 height 13
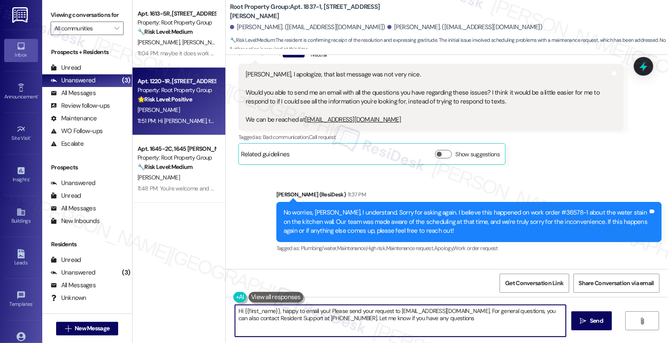
type textarea "Hi {{first_name}}, happy to email you! Please send your request to [EMAIL_ADDRE…"
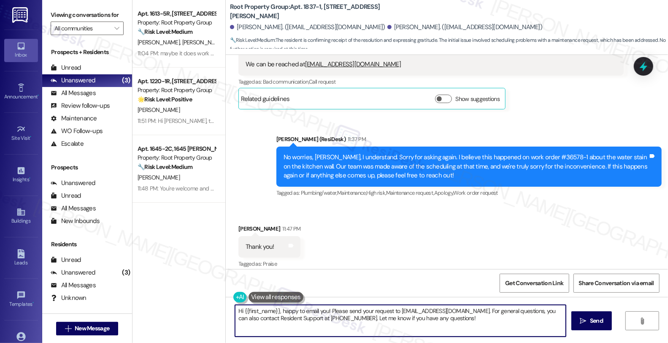
scroll to position [7355, 0]
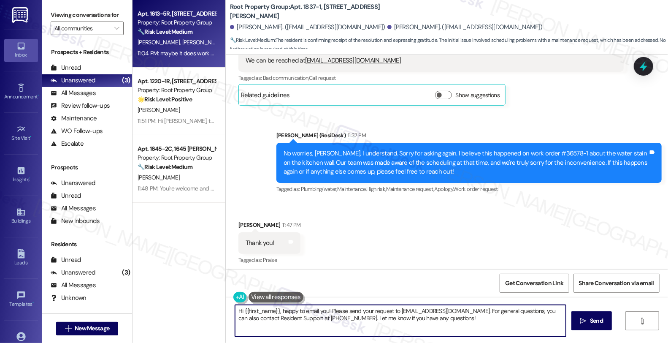
click at [180, 30] on strong "🔧 Risk Level: Medium" at bounding box center [165, 32] width 55 height 8
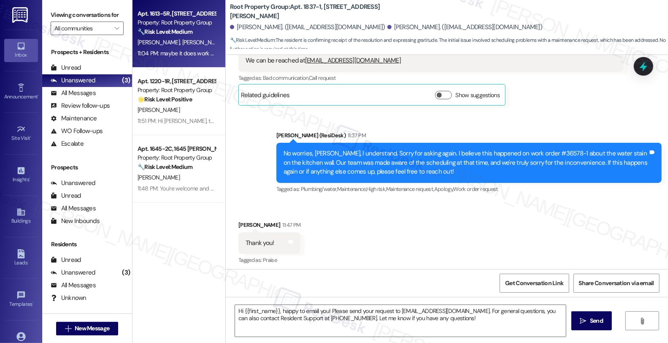
type textarea "Fetching suggested responses. Please feel free to read through the conversation…"
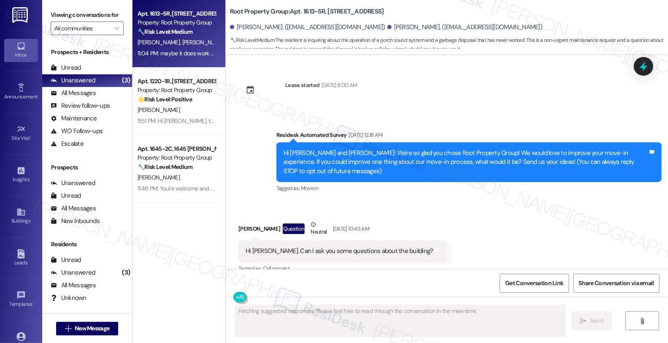
scroll to position [8497, 0]
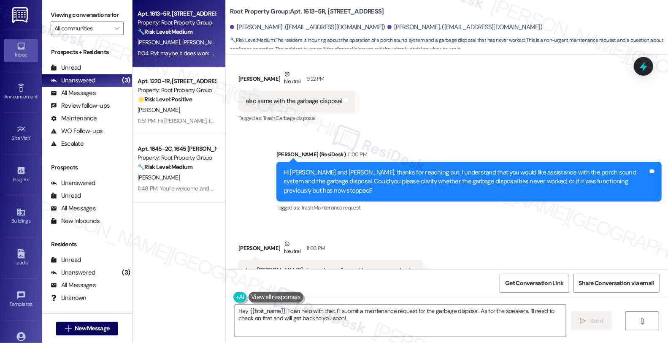
click at [235, 312] on textarea "Hey {{first_name}}! I can help with that. I'll submit a maintenance request for…" at bounding box center [400, 321] width 331 height 32
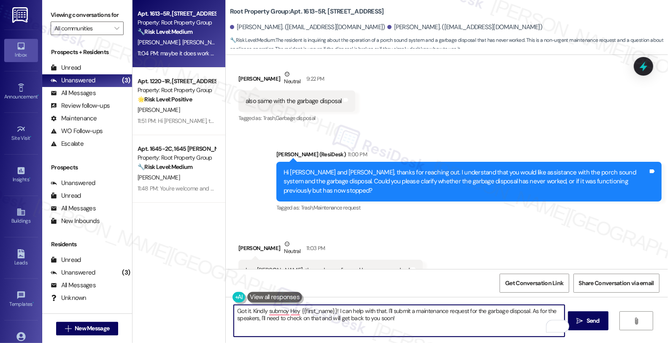
click at [247, 313] on textarea "Got it. Kindly submoy Hey {{first_name}}! I can help with that. I'll submit a m…" at bounding box center [399, 321] width 331 height 32
click at [318, 309] on textarea "Got it. We can submit a work order Kindly submoy Hey {{first_name}}! I can help…" at bounding box center [399, 321] width 331 height 32
click at [492, 220] on div "Received via SMS [PERSON_NAME] Neutral 11:03 PM hey [PERSON_NAME], the garbage …" at bounding box center [447, 290] width 442 height 140
drag, startPoint x: 365, startPoint y: 310, endPoint x: 517, endPoint y: 326, distance: 152.8
click at [517, 326] on textarea "Got it. We can submit a work order to have it checked. Kindly submoy Hey {{firs…" at bounding box center [399, 321] width 331 height 32
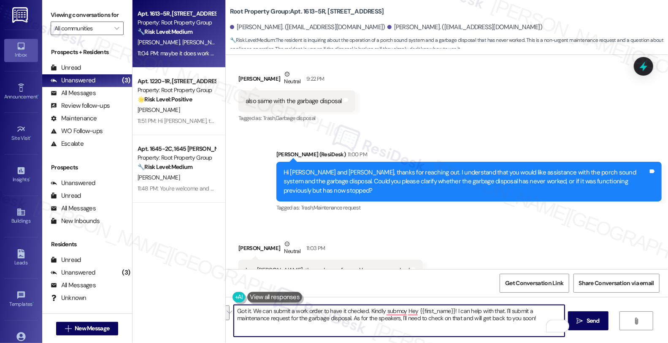
paste textarea "AppFolio needs residents to submit work orders directly so maintenance gets not…"
drag, startPoint x: 283, startPoint y: 321, endPoint x: 300, endPoint y: 329, distance: 19.4
click at [300, 329] on textarea "Got it. We can submit a work order to have it checked. AppFolio needs residents…" at bounding box center [399, 321] width 331 height 32
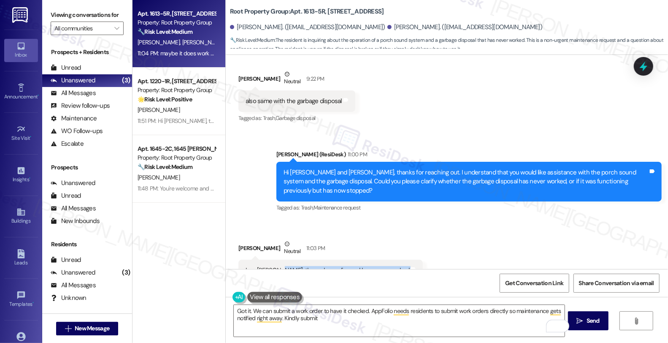
drag, startPoint x: 272, startPoint y: 179, endPoint x: 395, endPoint y: 181, distance: 123.2
click at [395, 220] on div "Received via SMS [PERSON_NAME] Neutral 11:03 PM hey [PERSON_NAME], the garbage …" at bounding box center [447, 290] width 442 height 140
copy div "he garbage disposal has never worked Tags and notes"
click at [357, 281] on div "Tagged as: Trash , Click to highlight conversations about Trash Garbage disposa…" at bounding box center [330, 287] width 184 height 12
drag, startPoint x: 268, startPoint y: 180, endPoint x: 371, endPoint y: 181, distance: 103.0
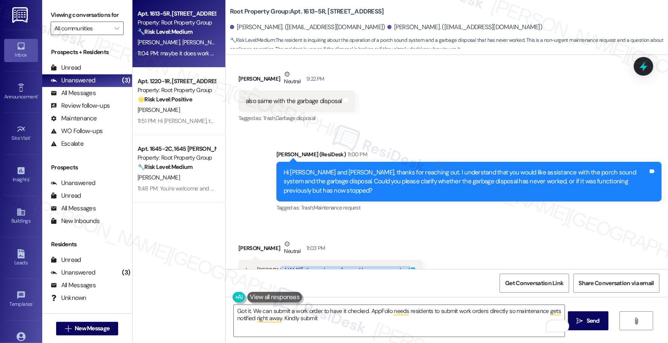
click at [371, 259] on div "hey [PERSON_NAME], the garbage disposal has never worked Tags and notes" at bounding box center [330, 270] width 184 height 22
copy div "the garbage disposal has never worked Tags and notes"
drag, startPoint x: 242, startPoint y: 236, endPoint x: 420, endPoint y: 240, distance: 178.5
click at [420, 240] on div "Received via SMS [PERSON_NAME] Neutral 11:03 PM hey [PERSON_NAME], the garbage …" at bounding box center [447, 290] width 442 height 140
copy div "maybe it does work and we just dont know how to turn it on Tags and notes"
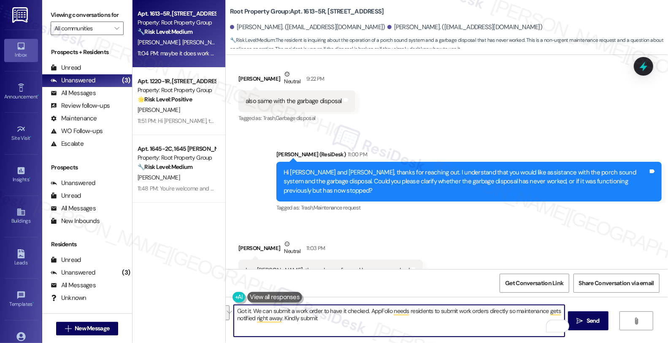
drag, startPoint x: 232, startPoint y: 311, endPoint x: 380, endPoint y: 335, distance: 150.2
click at [380, 335] on textarea "Got it. We can submit a work order to have it checked. AppFolio needs residents…" at bounding box center [399, 321] width 331 height 32
paste textarea "When you flip the switch near the sink (if there is one), do you hear any noise…"
type textarea "I see, do you see a switch near the sink? When you flip the switch near the sin…"
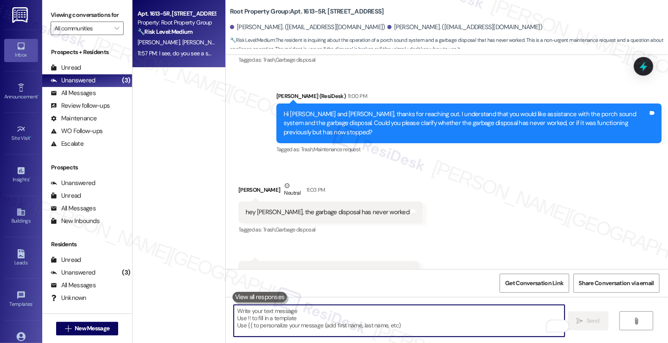
scroll to position [8565, 0]
